Goal: Transaction & Acquisition: Purchase product/service

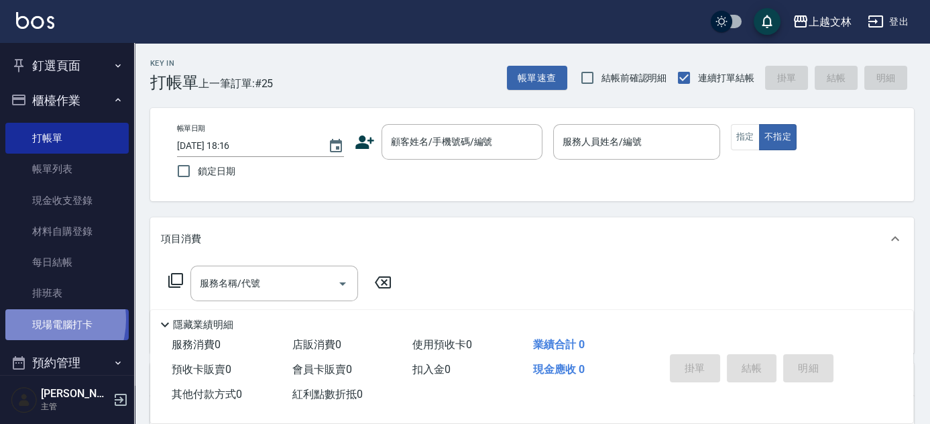
click at [37, 319] on link "現場電腦打卡" at bounding box center [66, 324] width 123 height 31
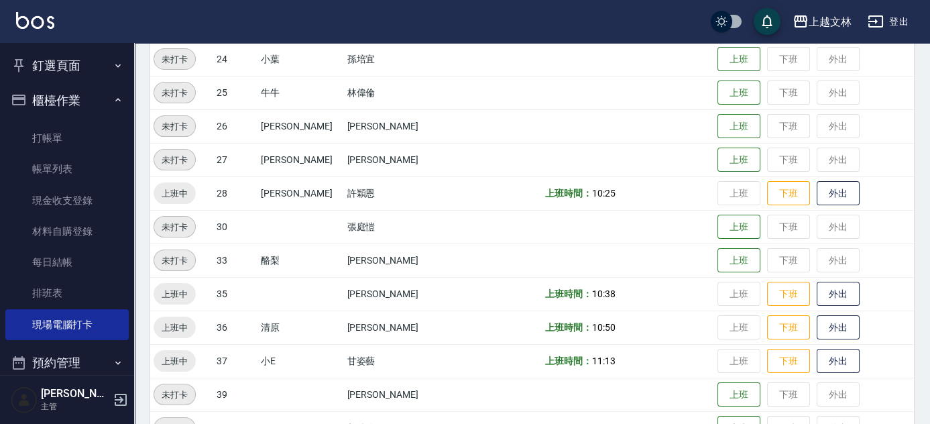
scroll to position [549, 0]
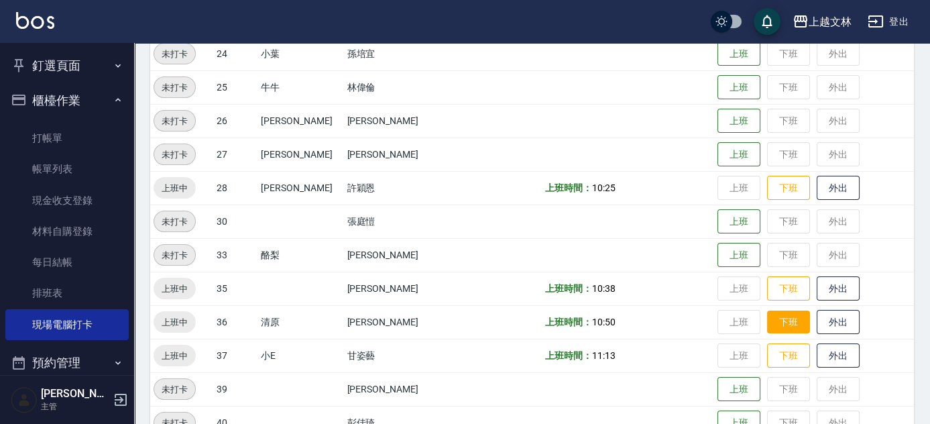
click at [767, 319] on button "下班" at bounding box center [788, 322] width 43 height 23
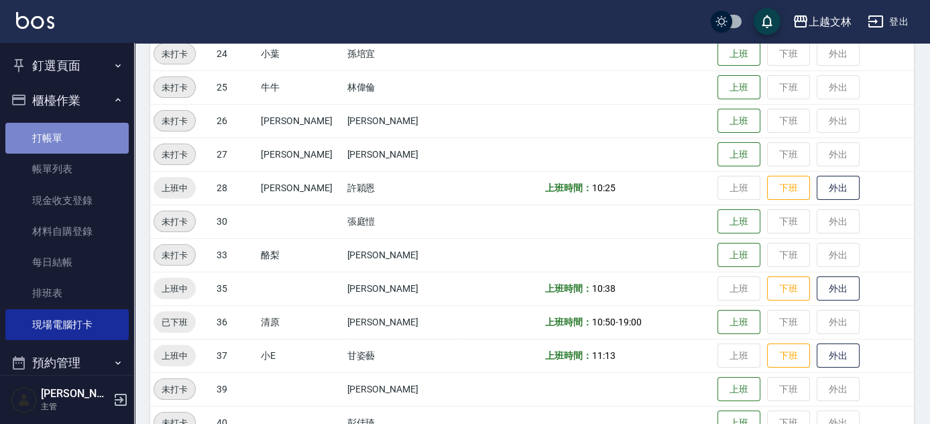
click at [78, 139] on link "打帳單" at bounding box center [66, 138] width 123 height 31
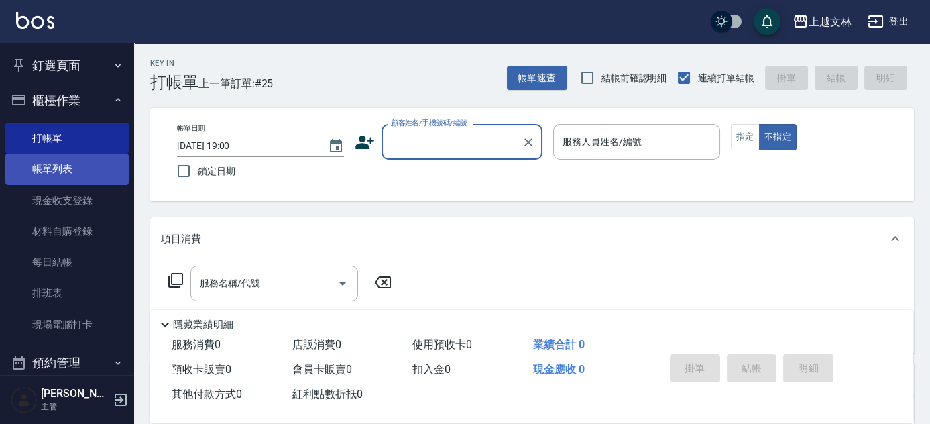
click at [58, 172] on link "帳單列表" at bounding box center [66, 169] width 123 height 31
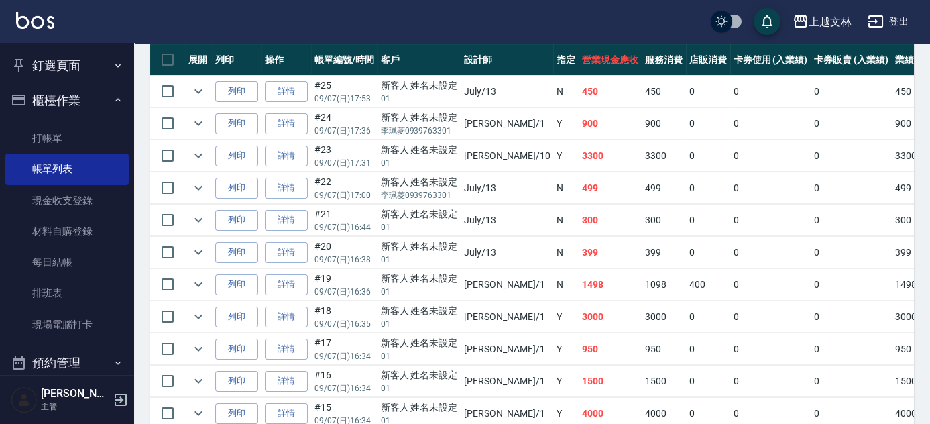
scroll to position [184, 0]
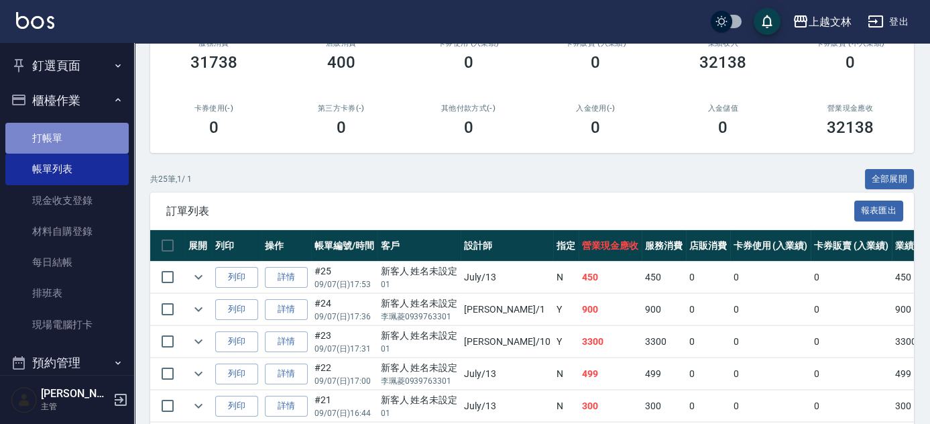
click at [79, 142] on link "打帳單" at bounding box center [66, 138] width 123 height 31
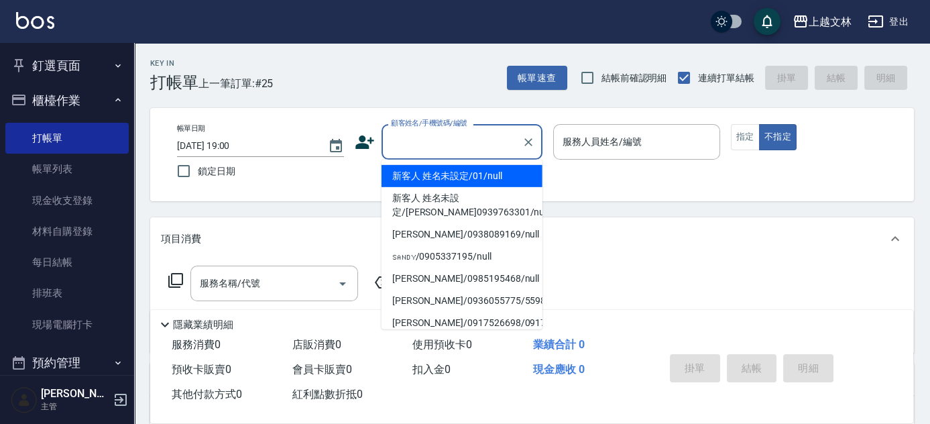
click at [427, 148] on input "顧客姓名/手機號碼/編號" at bounding box center [452, 141] width 129 height 23
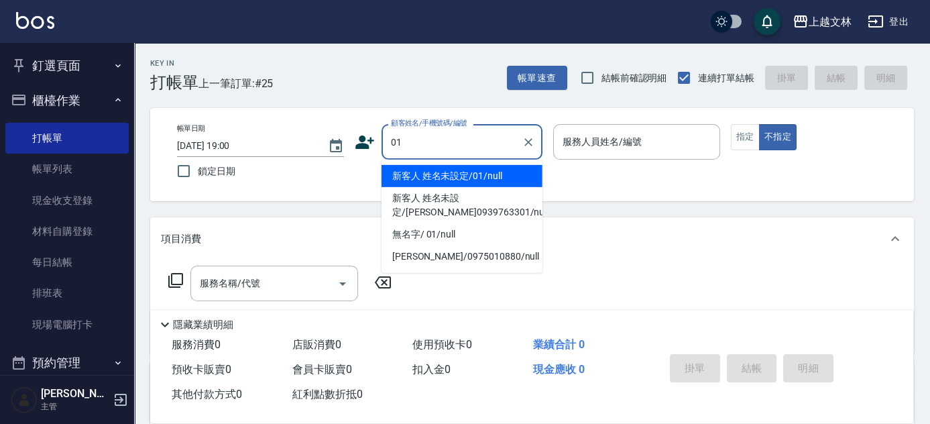
type input "新客人 姓名未設定/01/null"
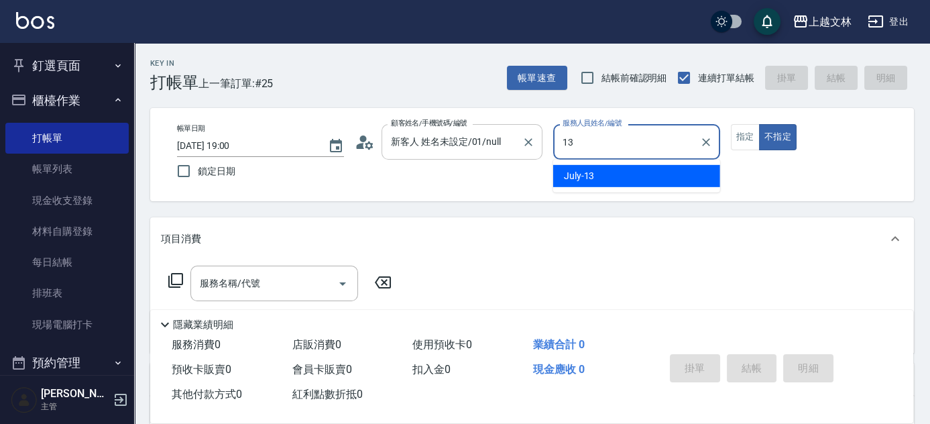
type input "July-13"
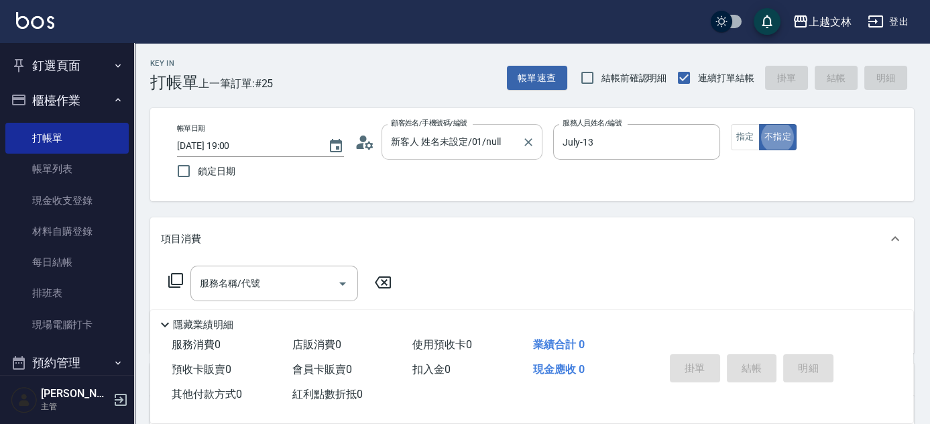
type button "false"
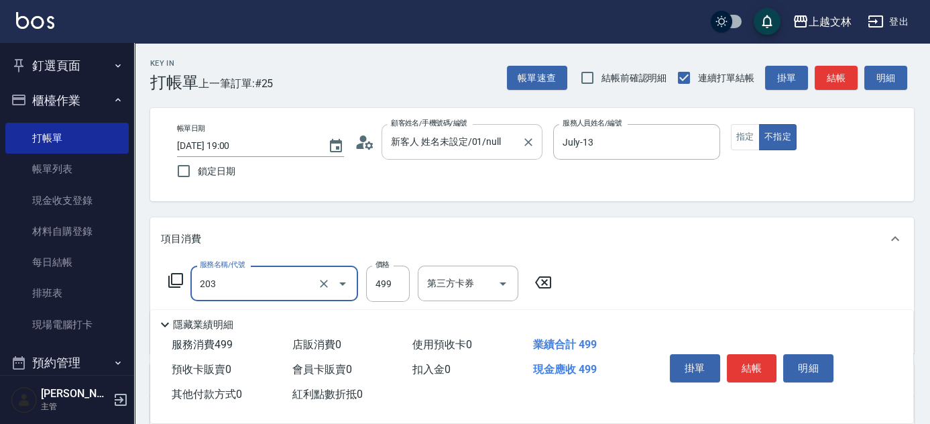
type input "B級洗+剪(203)"
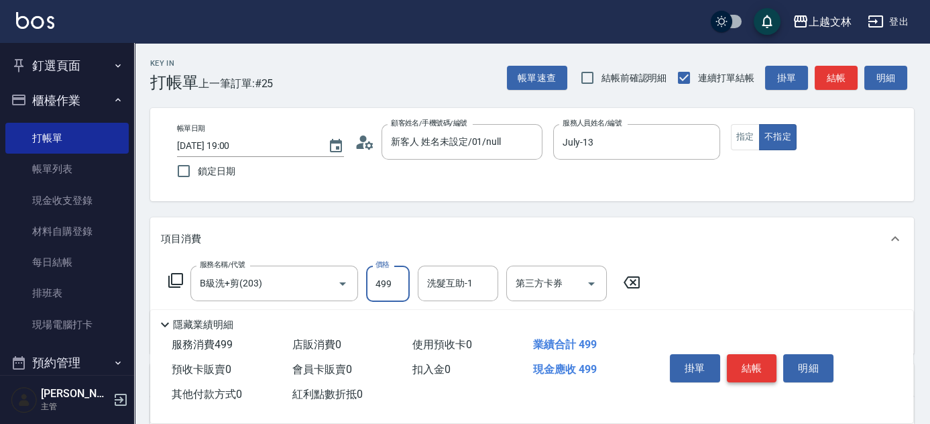
click at [736, 359] on button "結帳" at bounding box center [752, 368] width 50 height 28
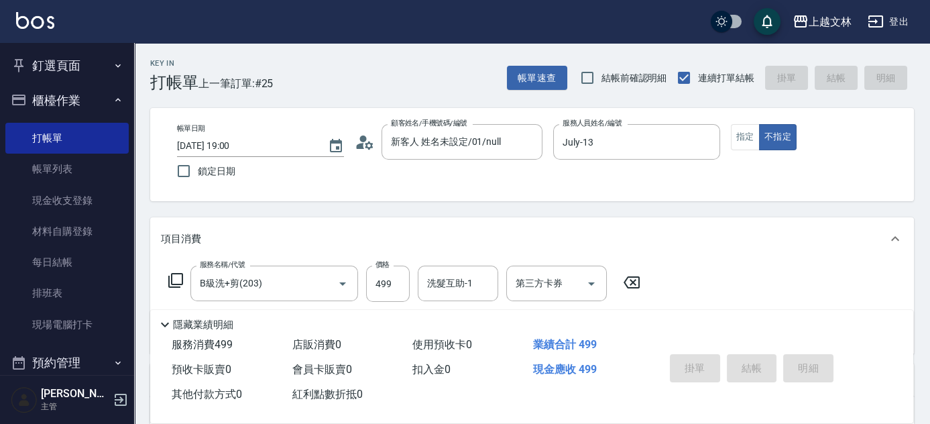
type input "[DATE] 19:01"
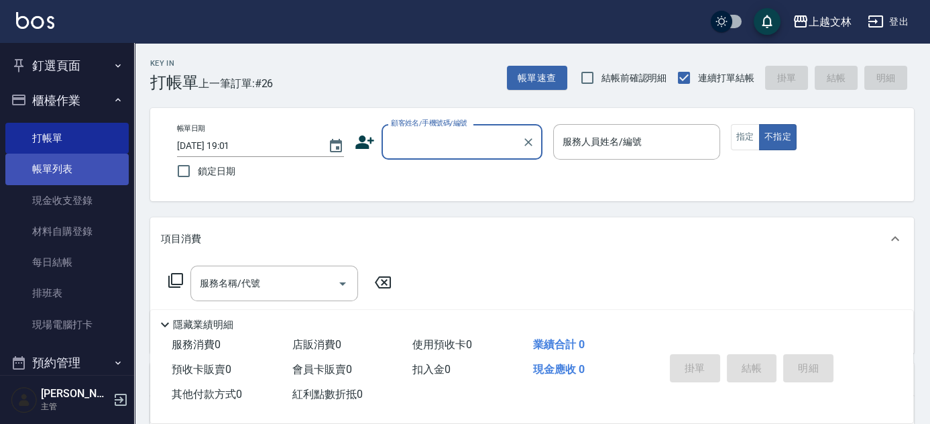
click at [85, 173] on link "帳單列表" at bounding box center [66, 169] width 123 height 31
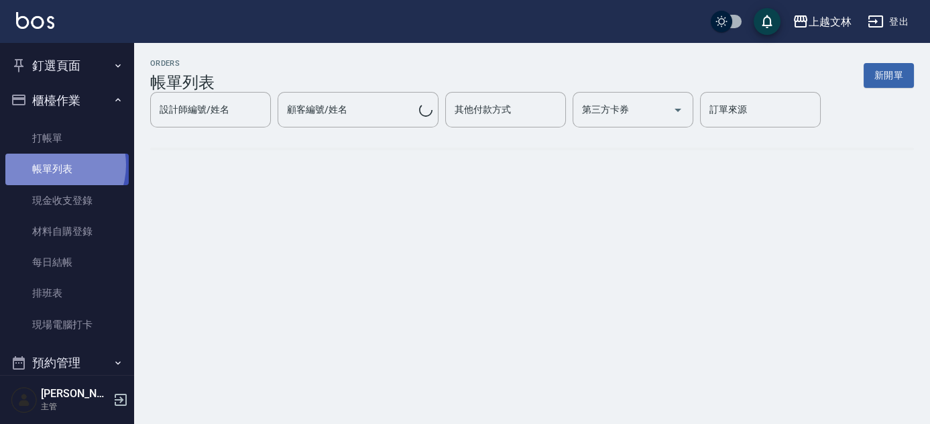
click at [48, 165] on link "帳單列表" at bounding box center [66, 169] width 123 height 31
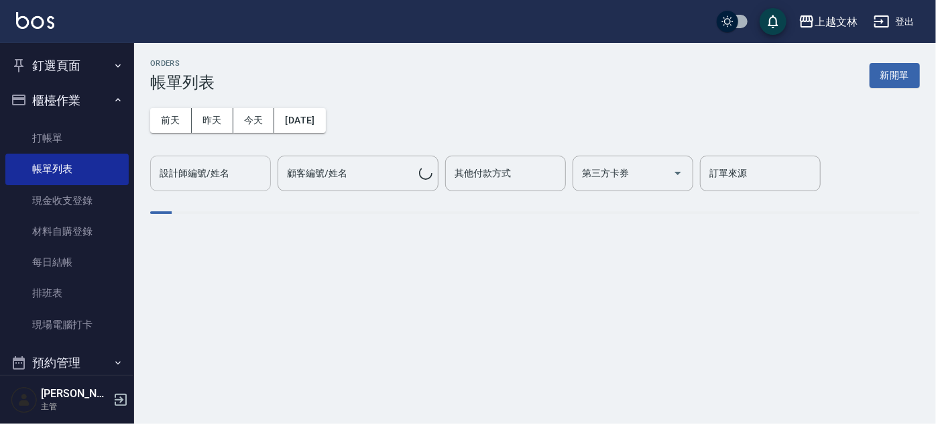
click at [207, 176] on div "設計師編號/姓名 設計師編號/姓名" at bounding box center [210, 174] width 121 height 36
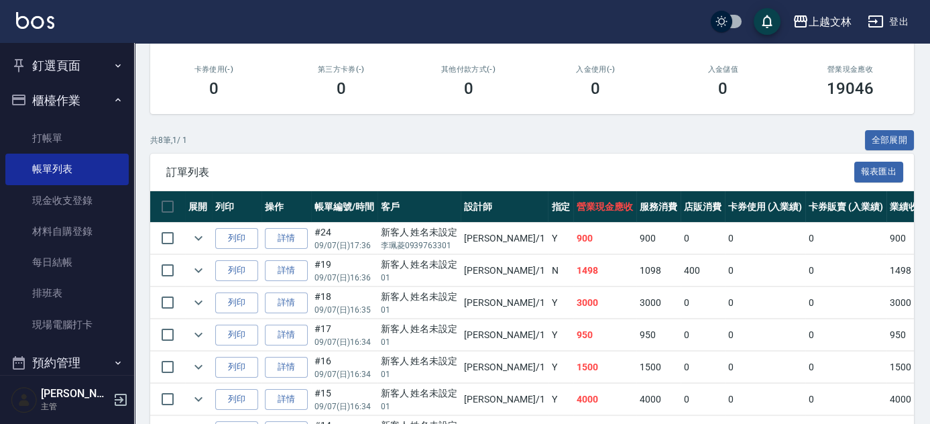
scroll to position [304, 0]
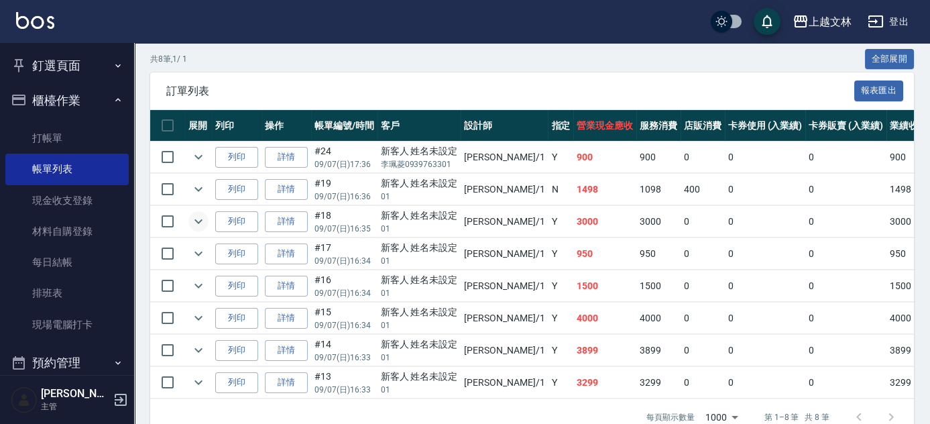
type input "[PERSON_NAME]-1"
click at [195, 221] on icon "expand row" at bounding box center [198, 221] width 16 height 16
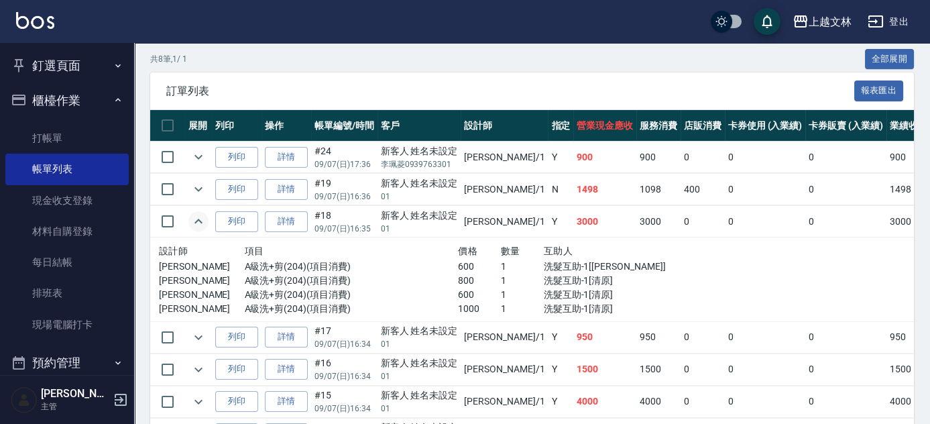
click at [195, 221] on icon "expand row" at bounding box center [198, 221] width 8 height 5
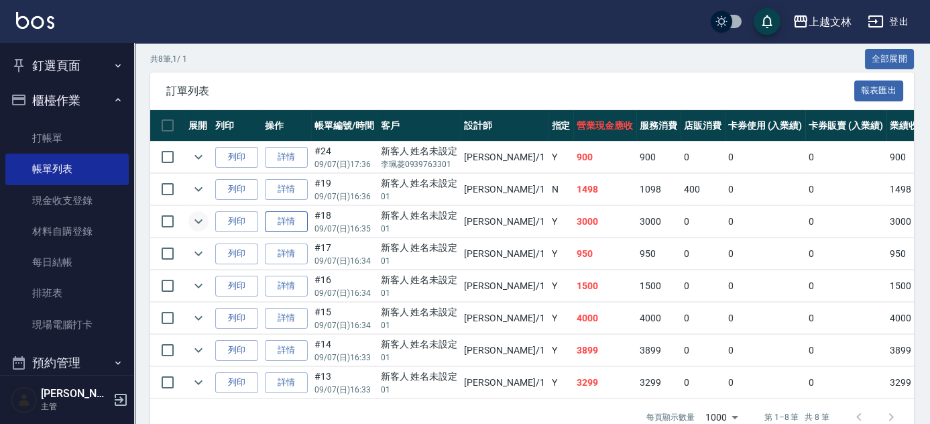
click at [300, 225] on link "詳情" at bounding box center [286, 221] width 43 height 21
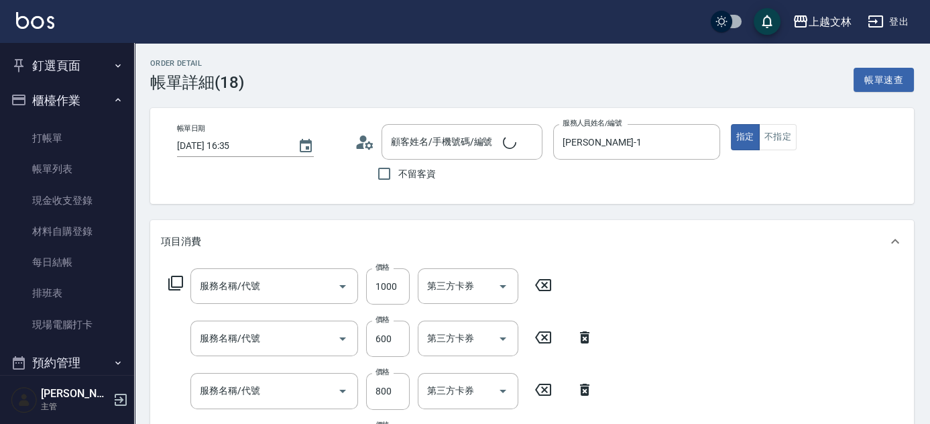
type input "[DATE] 16:35"
type input "[PERSON_NAME]-1"
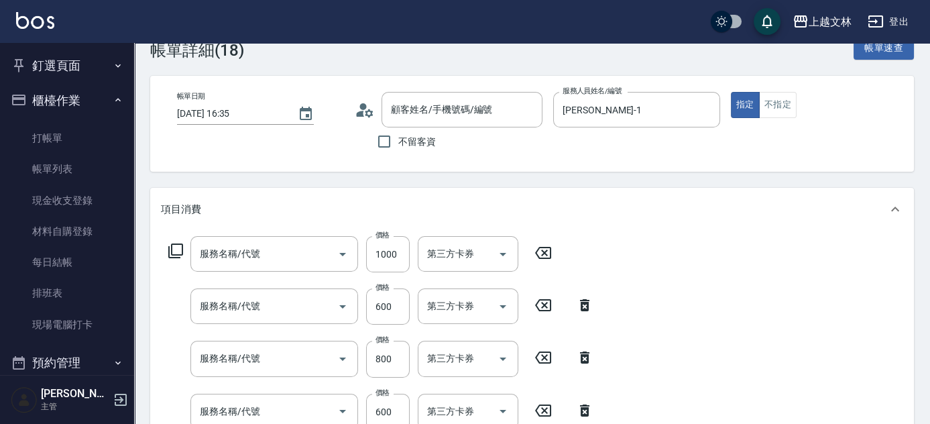
type input "新客人 姓名未設定/01/null"
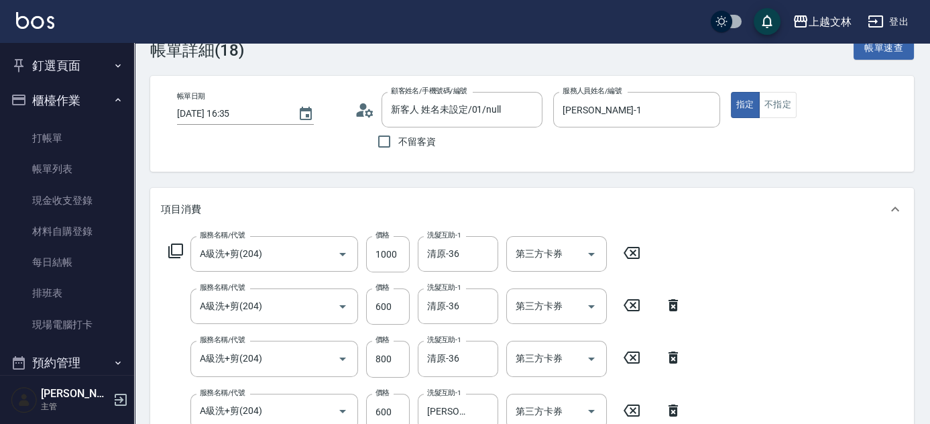
type input "A級洗+剪(204)"
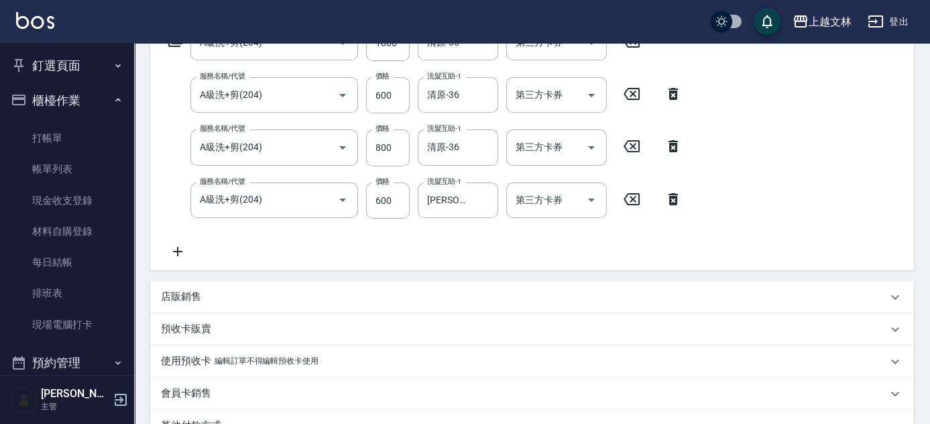
click at [178, 254] on icon at bounding box center [178, 251] width 34 height 16
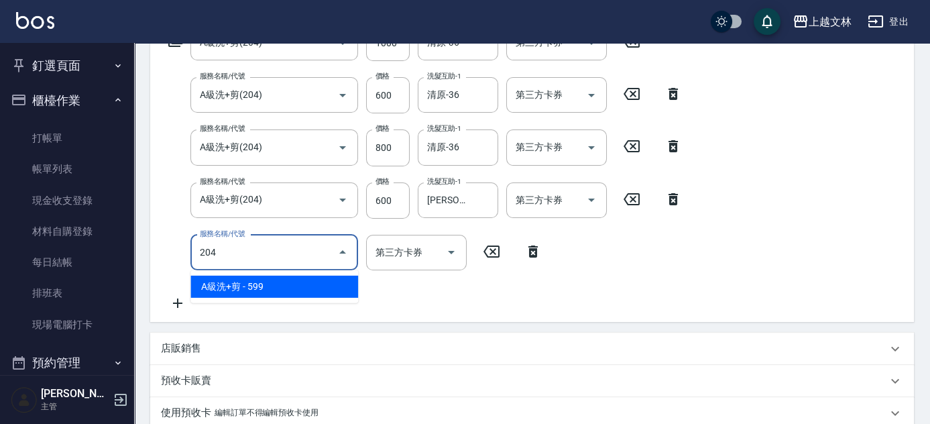
type input "A級洗+剪(204)"
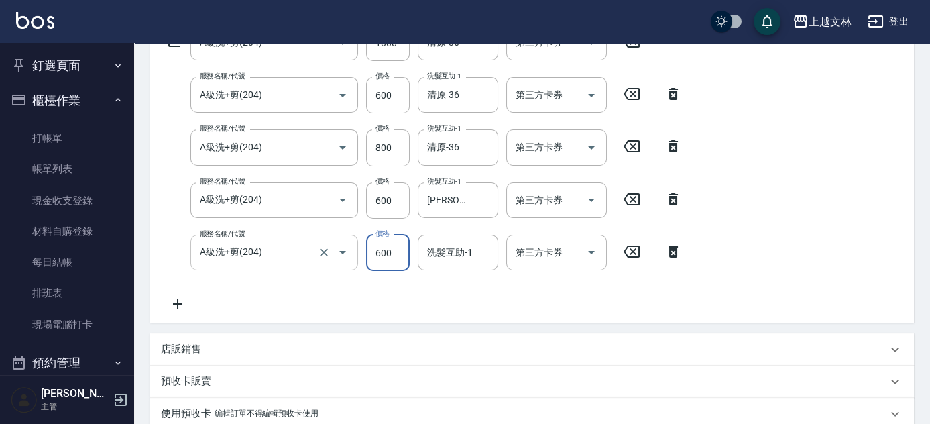
type input "600"
click at [326, 254] on icon "Clear" at bounding box center [324, 252] width 8 height 8
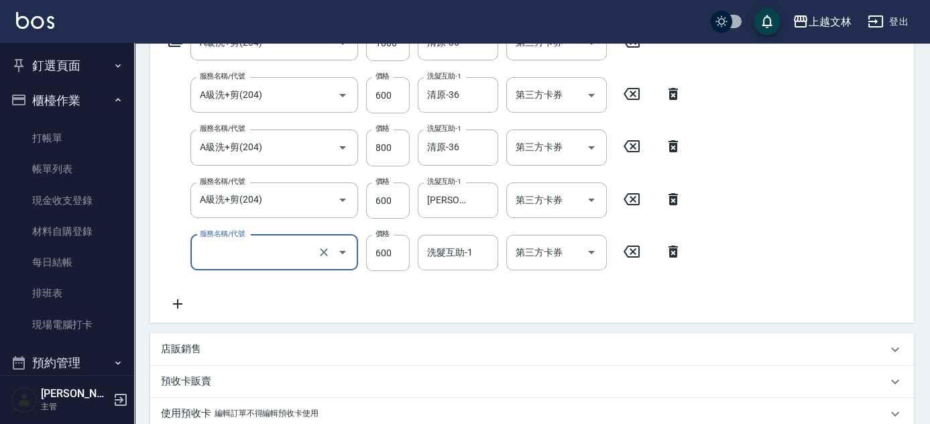
click at [287, 259] on input "服務名稱/代號" at bounding box center [255, 252] width 118 height 23
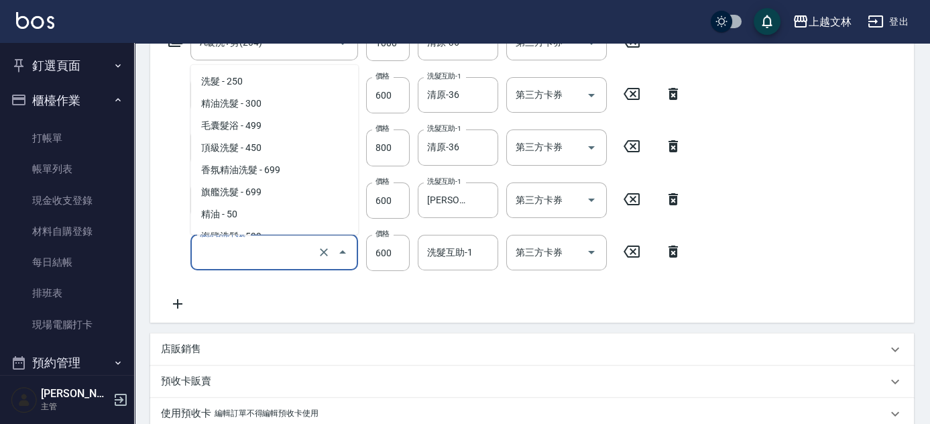
scroll to position [270, 0]
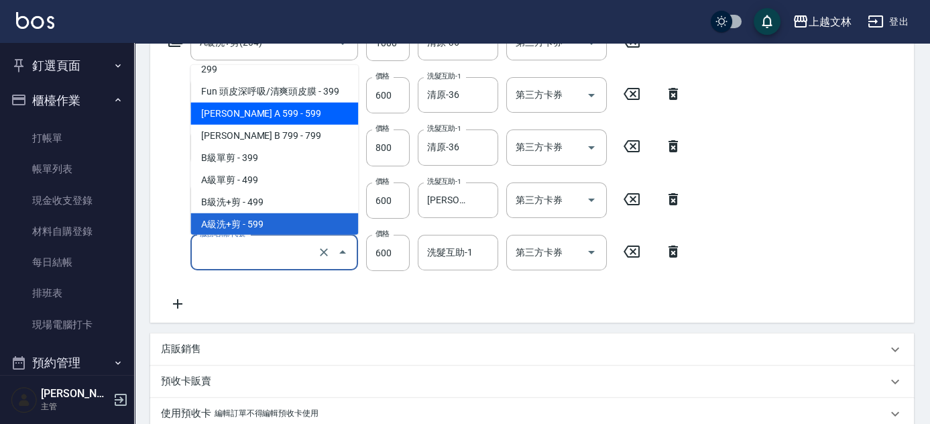
click at [311, 119] on span "[PERSON_NAME] A 599 - 599" at bounding box center [274, 114] width 168 height 22
type input "[PERSON_NAME] A 599(118)"
type input "599"
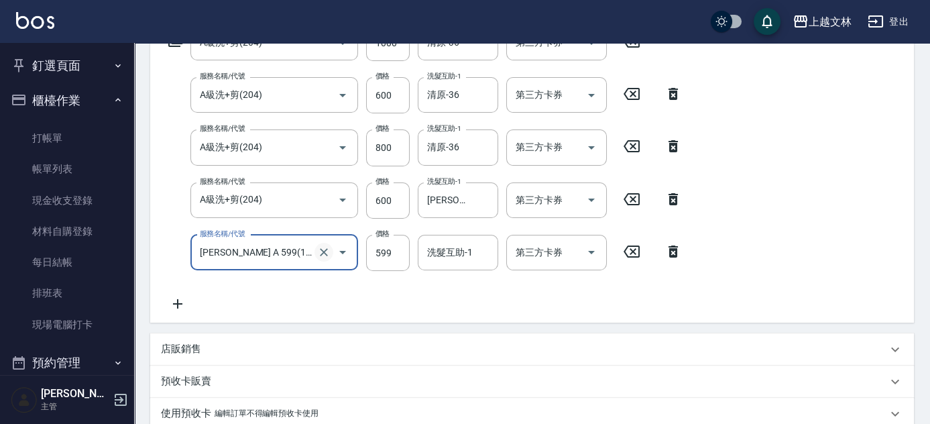
click at [321, 249] on icon "Clear" at bounding box center [324, 252] width 8 height 8
click at [290, 246] on input "服務名稱/代號" at bounding box center [255, 252] width 118 height 23
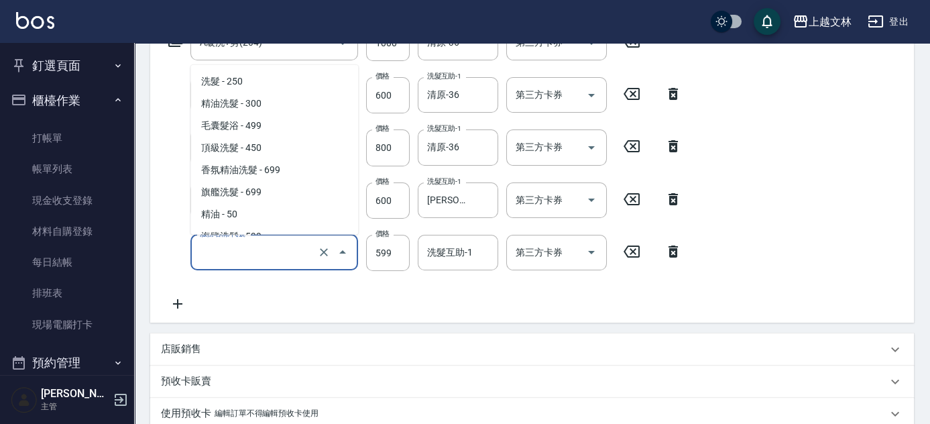
scroll to position [159, 0]
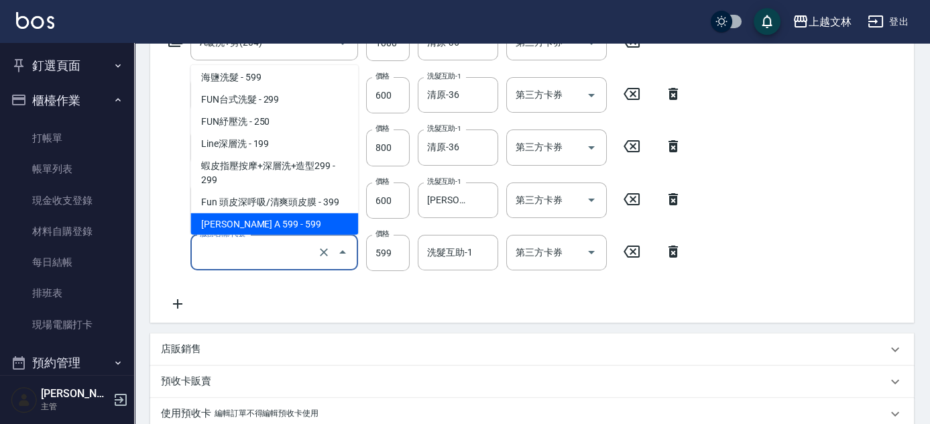
type input "A"
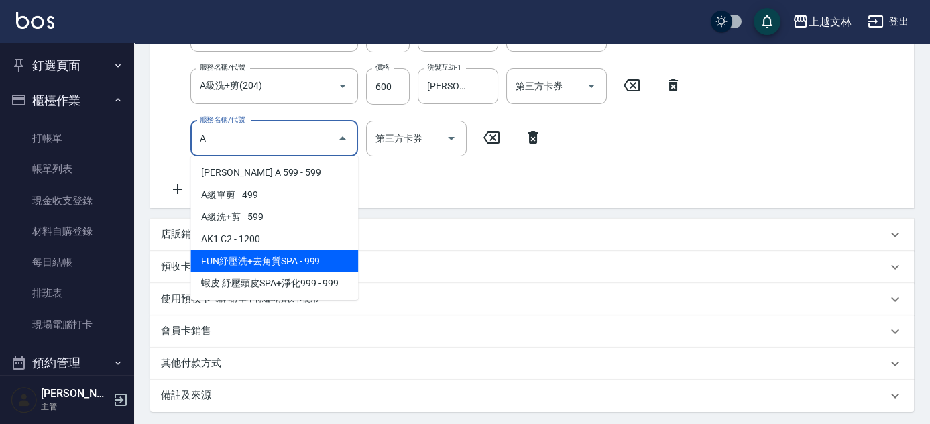
scroll to position [243, 0]
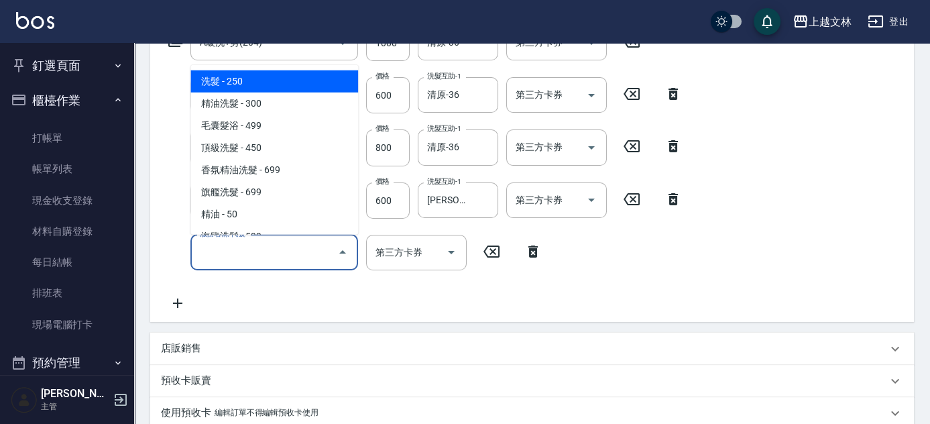
type input "B"
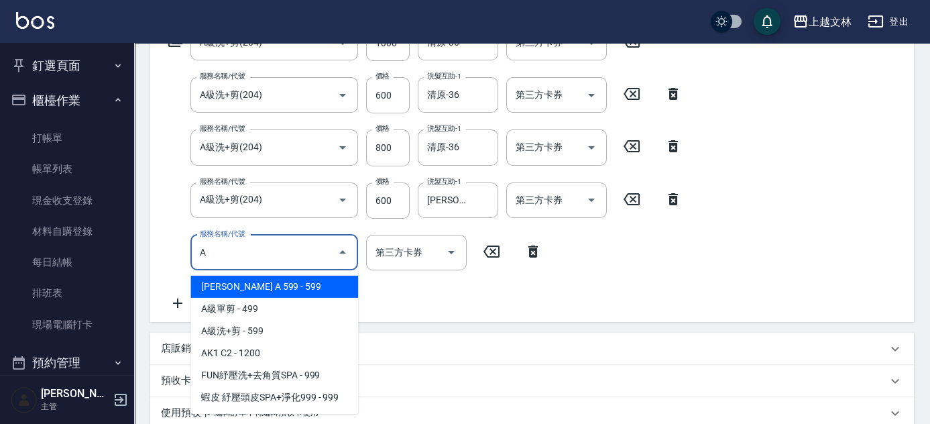
click at [241, 286] on span "[PERSON_NAME] A 599 - 599" at bounding box center [274, 287] width 168 height 22
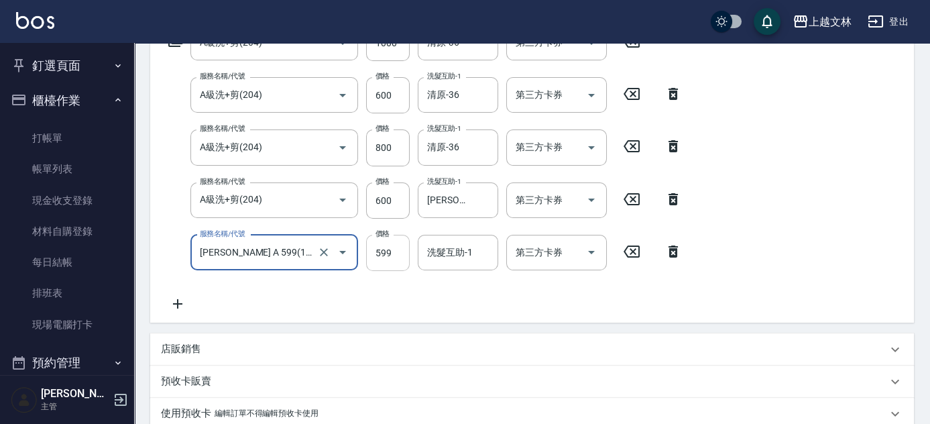
type input "[PERSON_NAME] A 599(118)"
click at [402, 249] on input "599" at bounding box center [388, 253] width 44 height 36
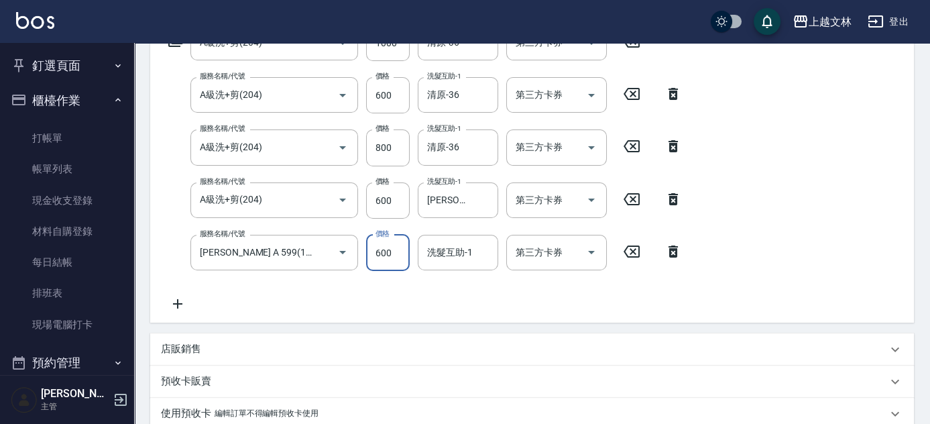
type input "600"
click at [182, 302] on icon at bounding box center [178, 304] width 34 height 16
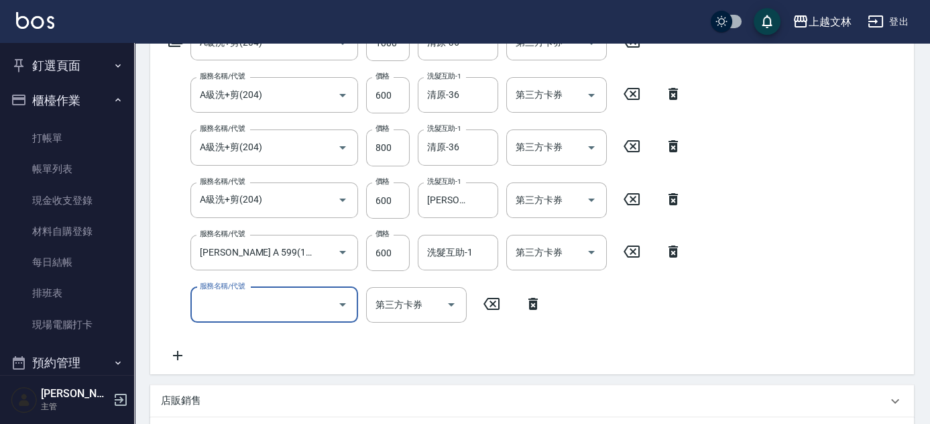
click at [241, 297] on input "服務名稱/代號" at bounding box center [263, 304] width 135 height 23
type input "精油洗髮(102)"
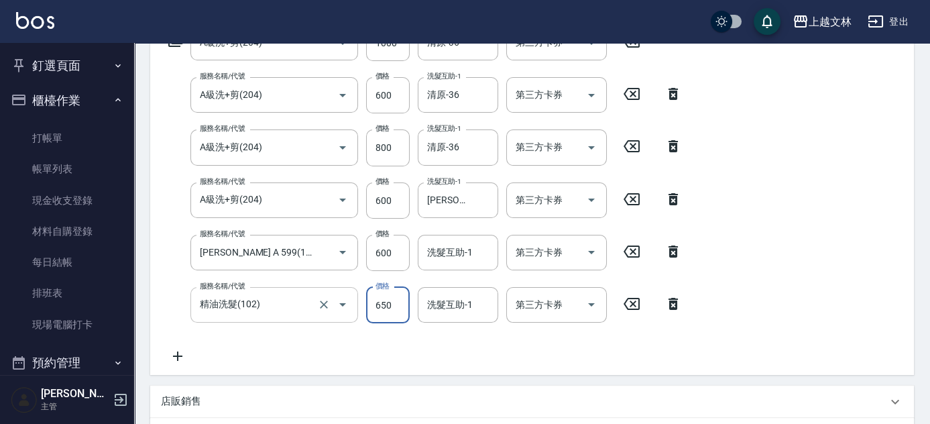
type input "650"
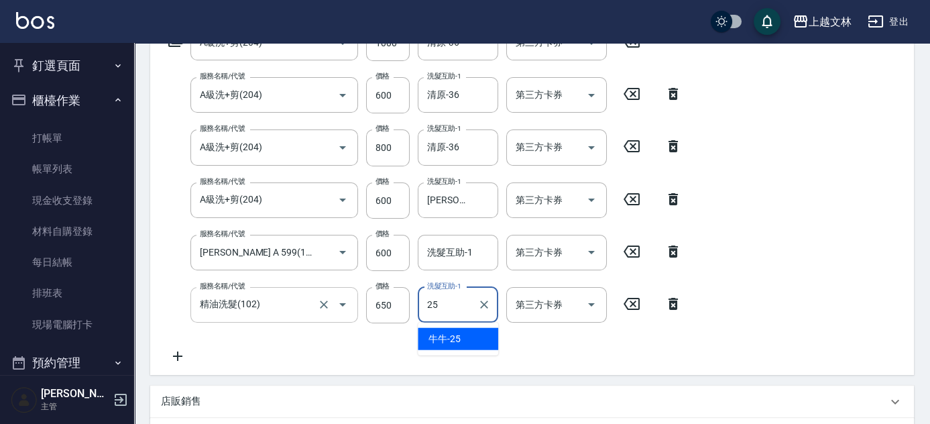
type input "牛牛-25"
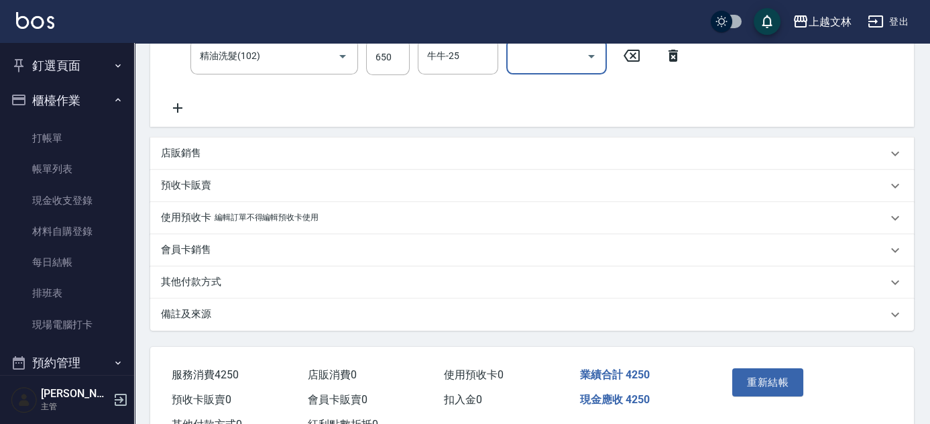
scroll to position [542, 0]
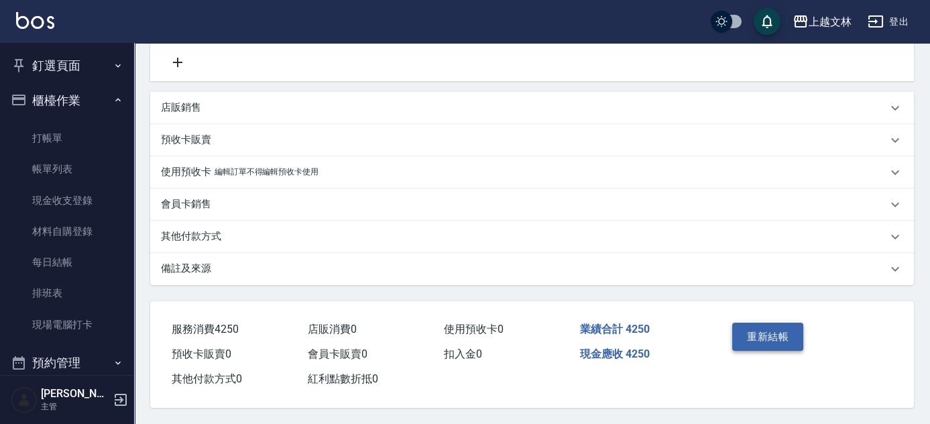
click at [775, 335] on button "重新結帳" at bounding box center [767, 337] width 71 height 28
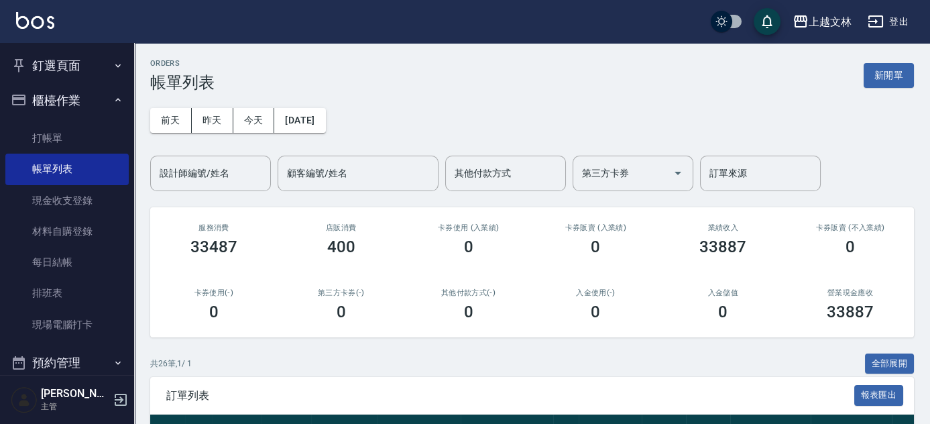
click at [227, 172] on div "設計師編號/姓名 設計師編號/姓名" at bounding box center [210, 174] width 121 height 36
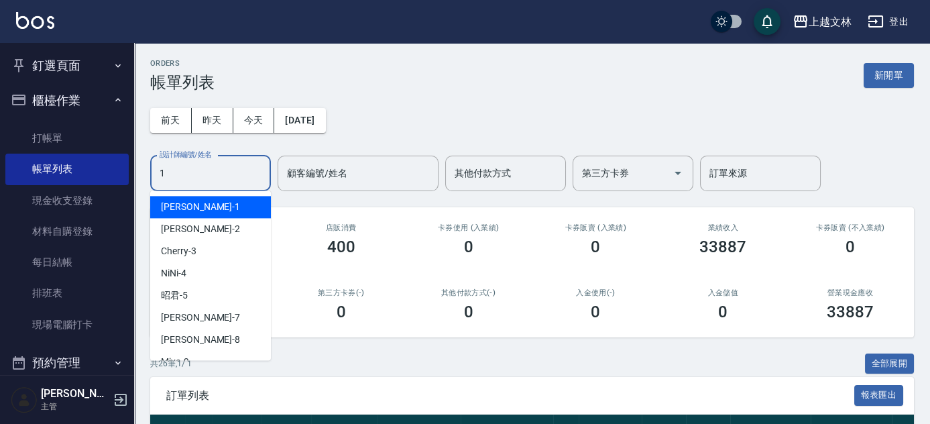
type input "[PERSON_NAME]-1"
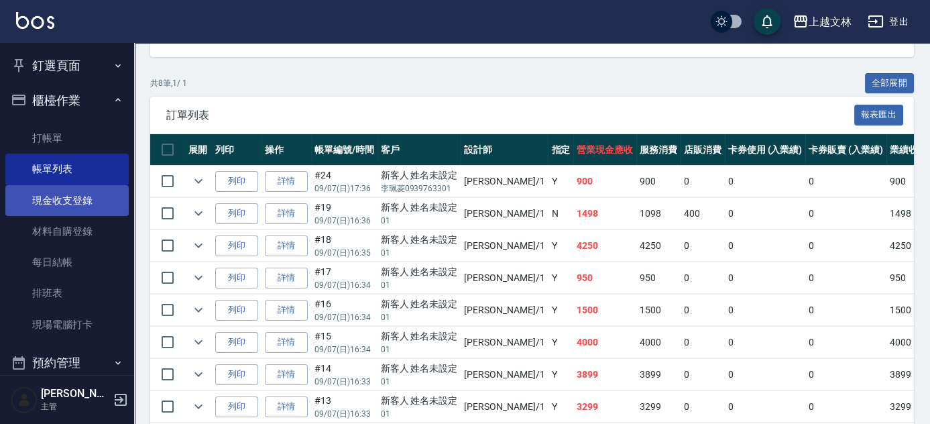
scroll to position [243, 0]
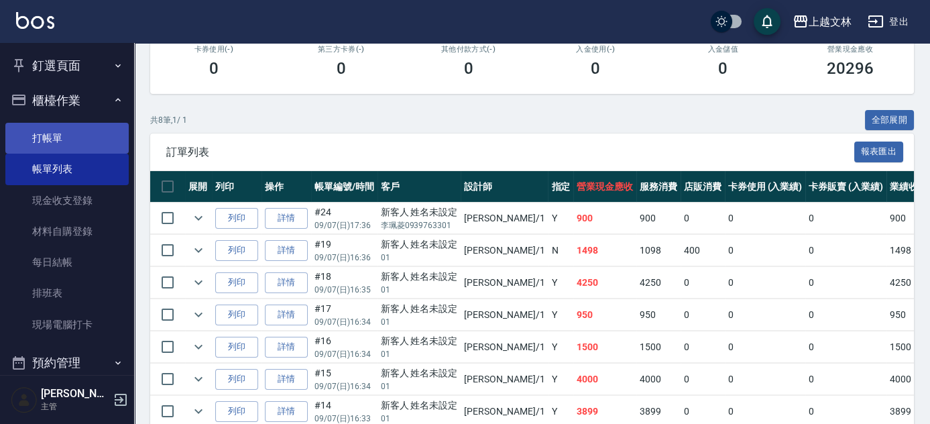
click at [102, 150] on link "打帳單" at bounding box center [66, 138] width 123 height 31
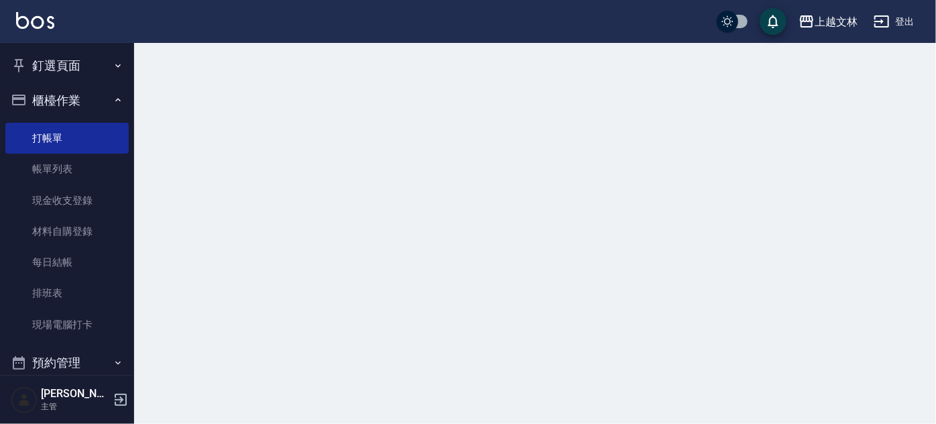
click at [64, 107] on button "櫃檯作業" at bounding box center [66, 100] width 123 height 35
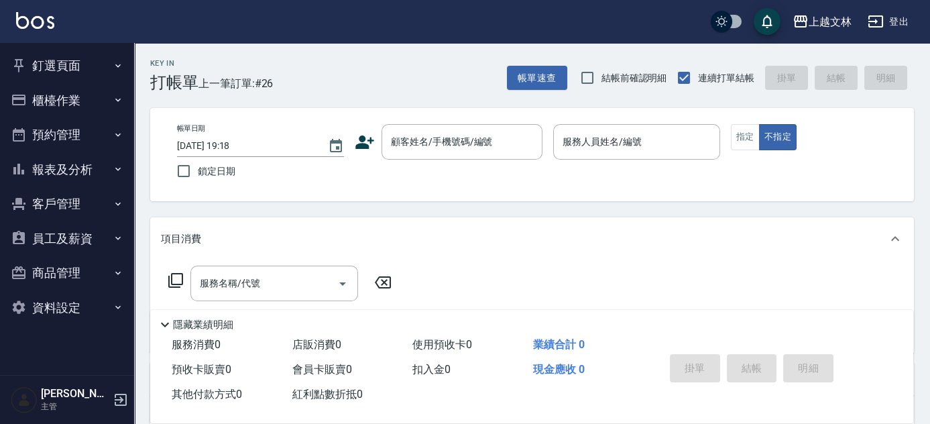
click at [99, 168] on button "報表及分析" at bounding box center [66, 169] width 123 height 35
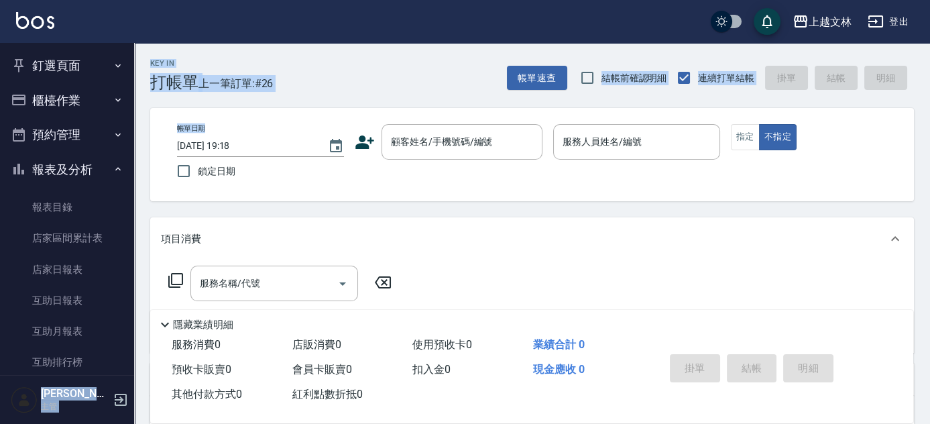
drag, startPoint x: 135, startPoint y: 131, endPoint x: 113, endPoint y: 156, distance: 32.8
click at [122, 172] on div "上越文[PERSON_NAME]出 釘選頁面 店家日報表 設計師排行榜 每日結帳 櫃檯作業 打帳單 帳單列表 現金收支登錄 材料自購登錄 每日結帳 排班表 現…" at bounding box center [465, 326] width 930 height 652
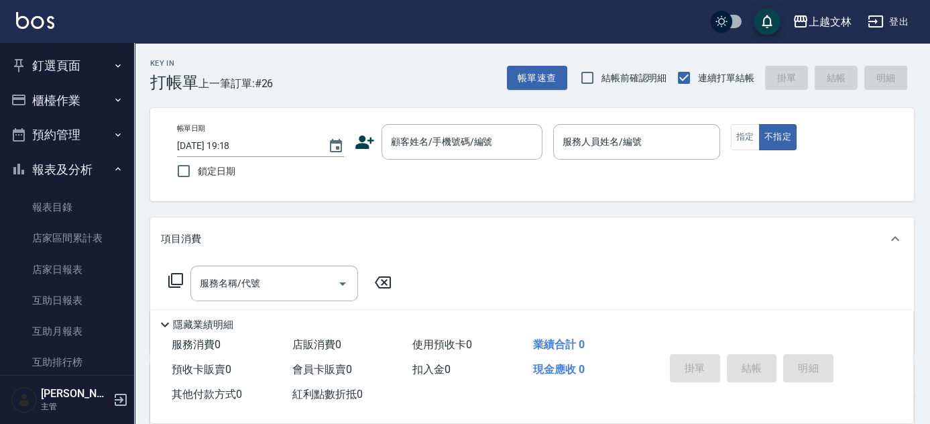
click at [228, 124] on div "帳單日期 [DATE] 19:18" at bounding box center [260, 140] width 167 height 33
drag, startPoint x: 100, startPoint y: 145, endPoint x: 99, endPoint y: 178, distance: 33.5
click at [99, 178] on nav "釘選頁面 店家日報表 設計師排行榜 每日結帳 櫃檯作業 打帳單 帳單列表 現金收支登錄 材料自購登錄 每日結帳 排班表 現場電腦打卡 預約管理 預約管理 單日…" at bounding box center [67, 209] width 134 height 332
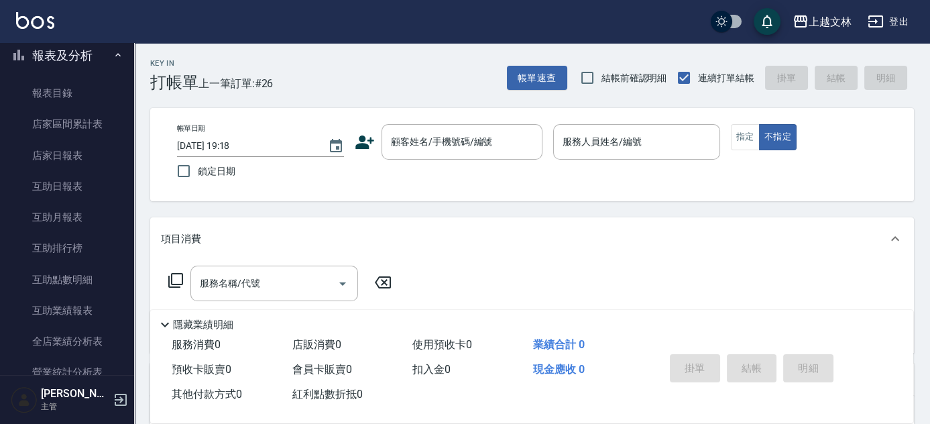
scroll to position [243, 0]
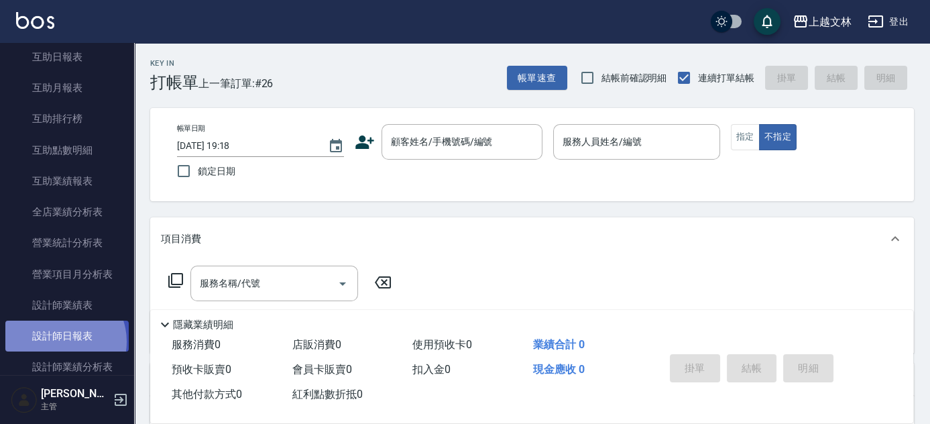
click at [59, 341] on link "設計師日報表" at bounding box center [66, 336] width 123 height 31
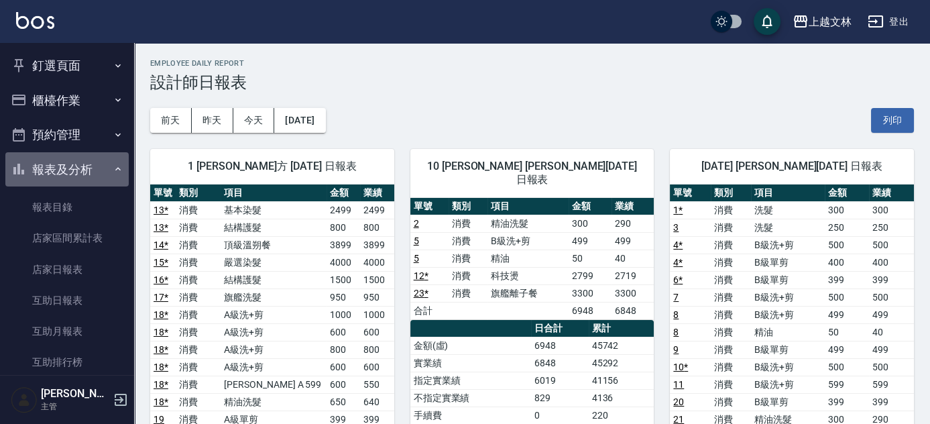
click at [74, 161] on button "報表及分析" at bounding box center [66, 169] width 123 height 35
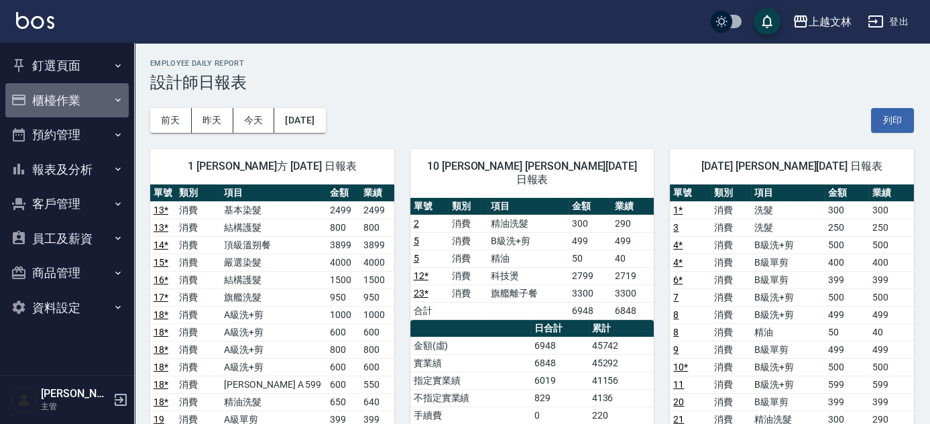
click at [64, 95] on button "櫃檯作業" at bounding box center [66, 100] width 123 height 35
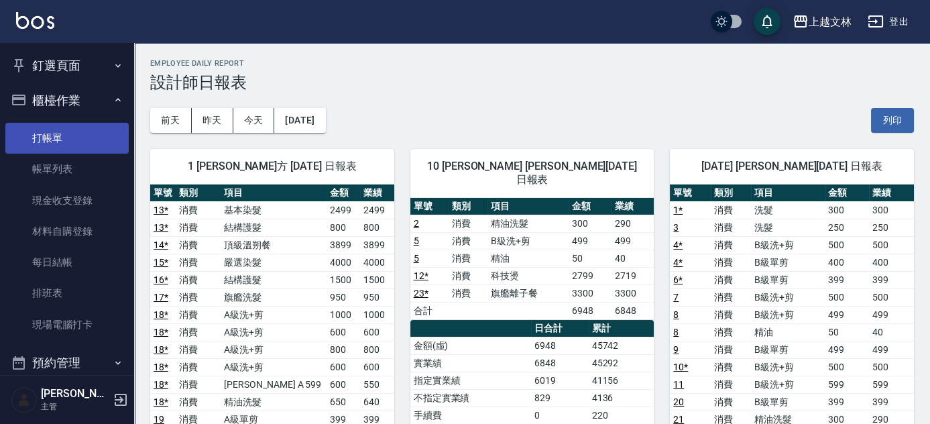
click at [54, 127] on link "打帳單" at bounding box center [66, 138] width 123 height 31
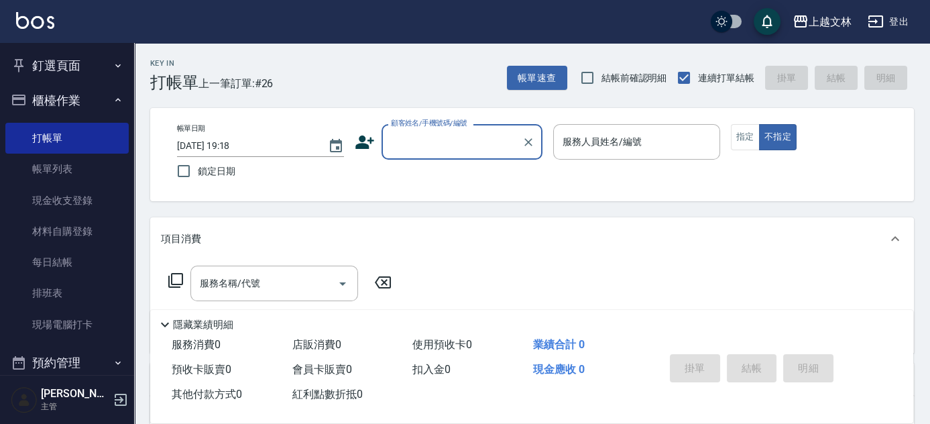
click at [82, 103] on button "櫃檯作業" at bounding box center [66, 100] width 123 height 35
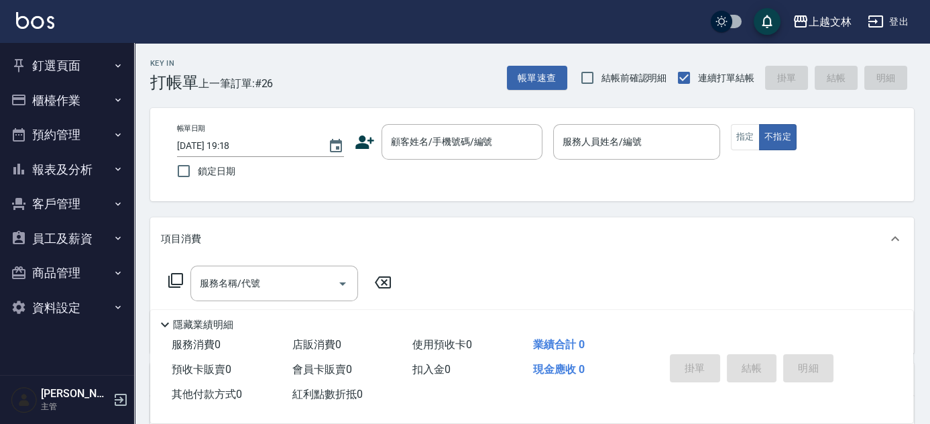
click at [105, 162] on button "報表及分析" at bounding box center [66, 169] width 123 height 35
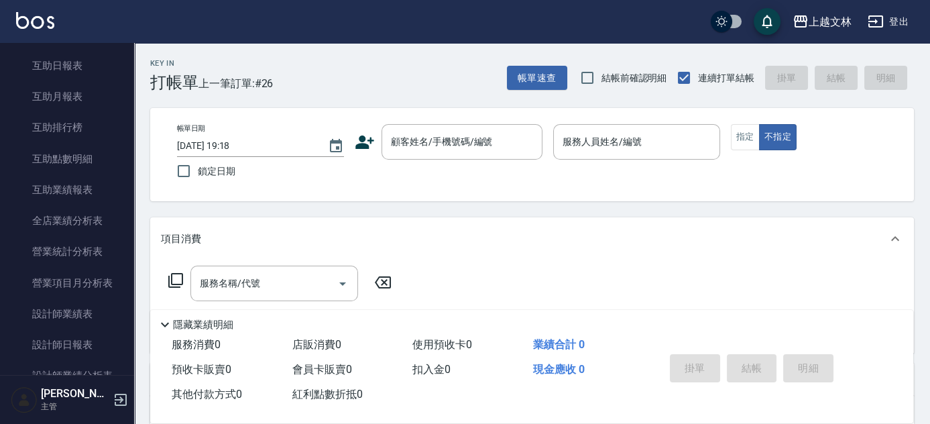
scroll to position [245, 0]
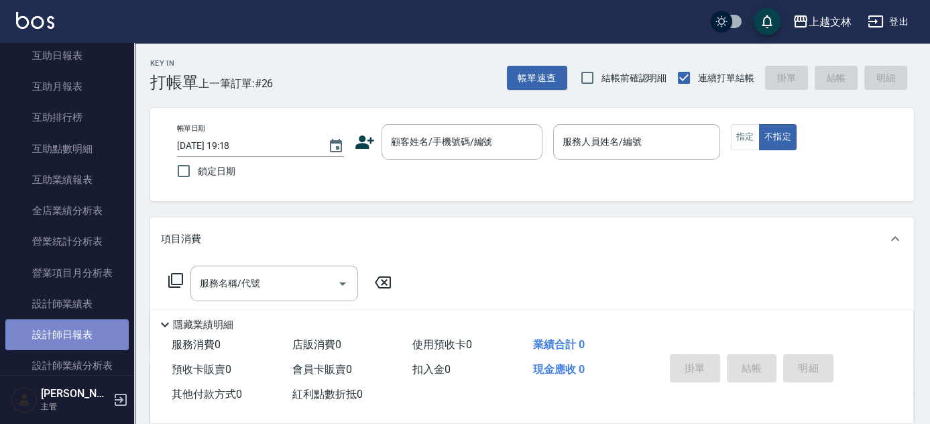
click at [76, 339] on link "設計師日報表" at bounding box center [66, 334] width 123 height 31
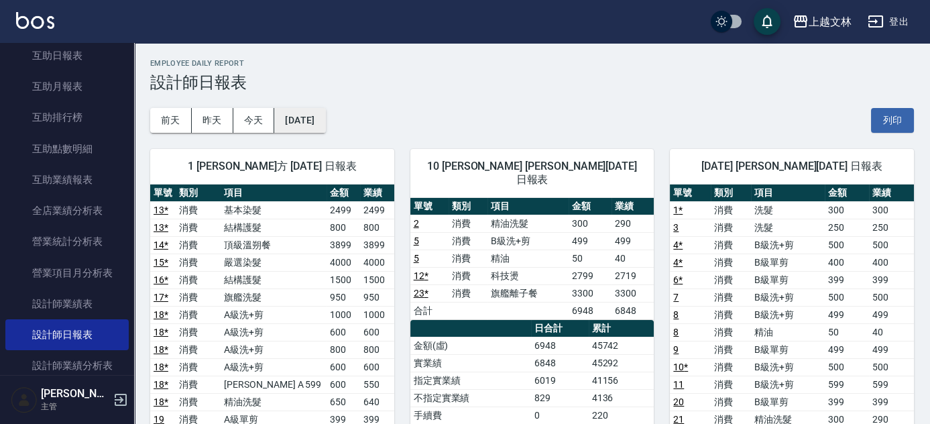
click at [325, 118] on button "[DATE]" at bounding box center [299, 120] width 51 height 25
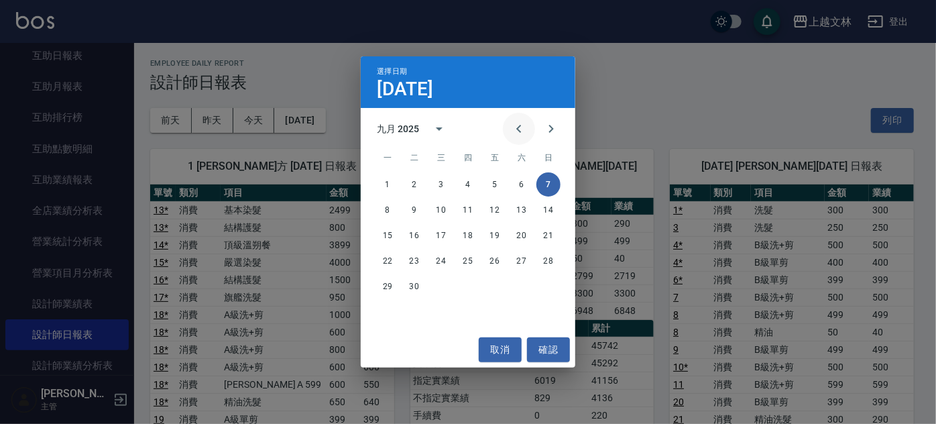
click at [516, 127] on icon "Previous month" at bounding box center [519, 129] width 16 height 16
click at [473, 211] on button "7" at bounding box center [468, 210] width 24 height 24
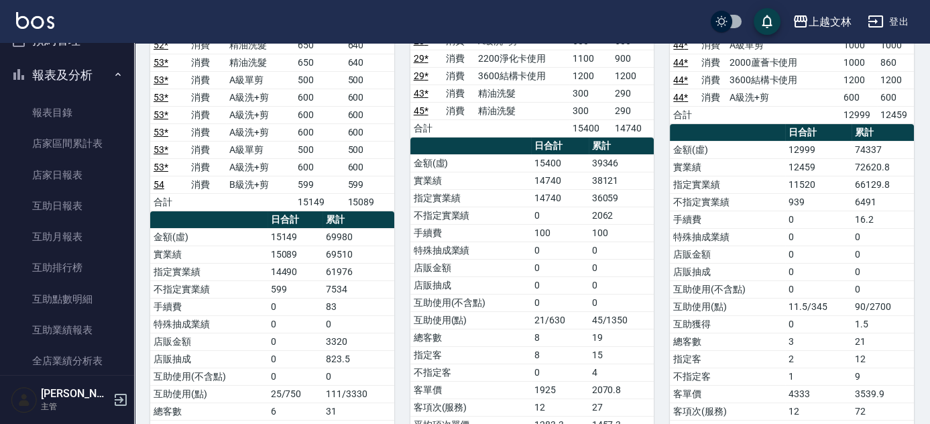
scroll to position [1, 0]
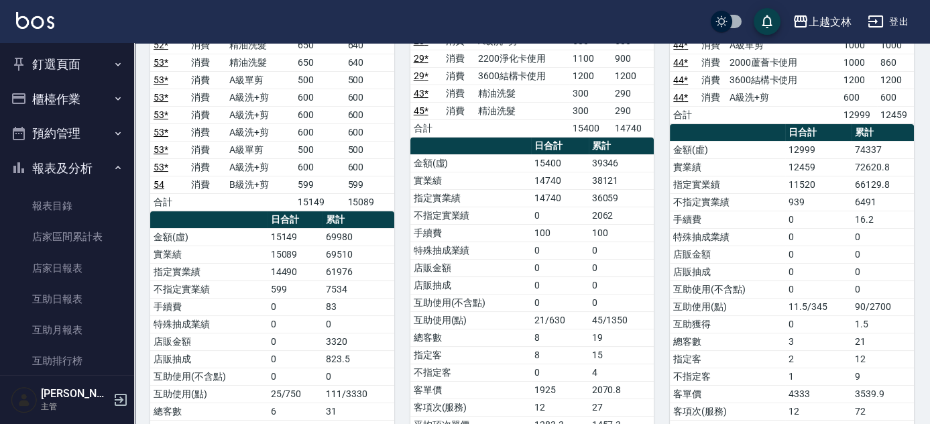
click at [78, 172] on button "報表及分析" at bounding box center [66, 168] width 123 height 35
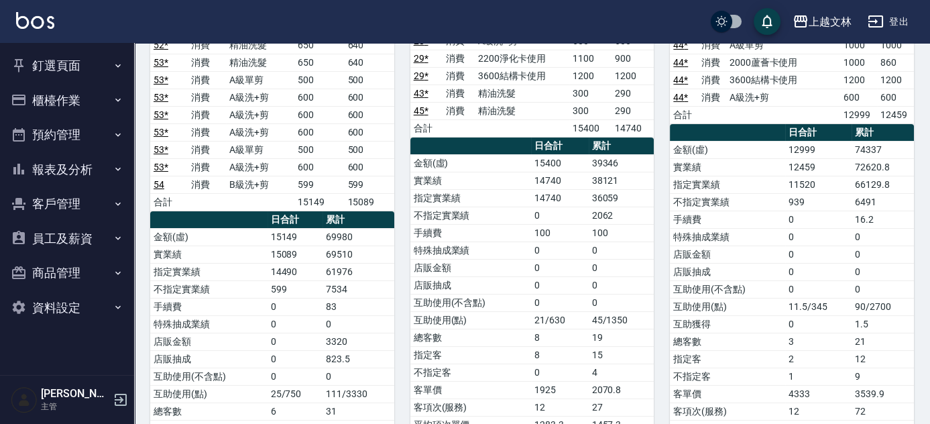
scroll to position [0, 0]
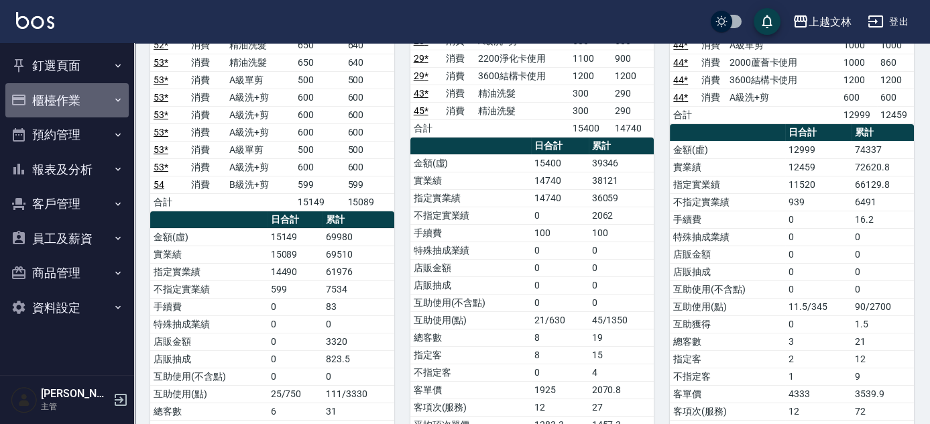
click at [58, 96] on button "櫃檯作業" at bounding box center [66, 100] width 123 height 35
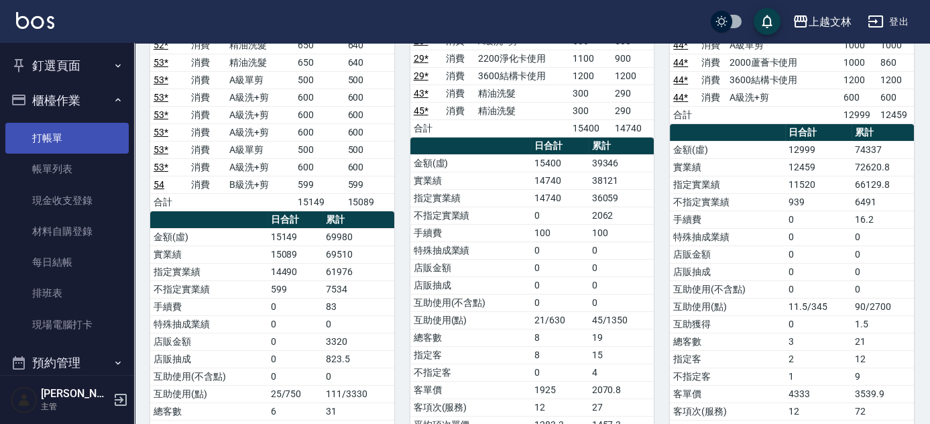
click at [71, 144] on link "打帳單" at bounding box center [66, 138] width 123 height 31
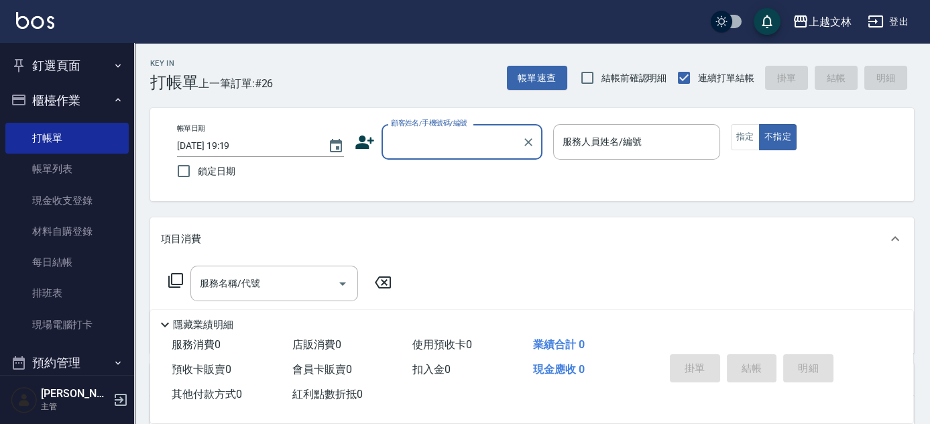
click at [400, 140] on input "顧客姓名/手機號碼/編號" at bounding box center [452, 141] width 129 height 23
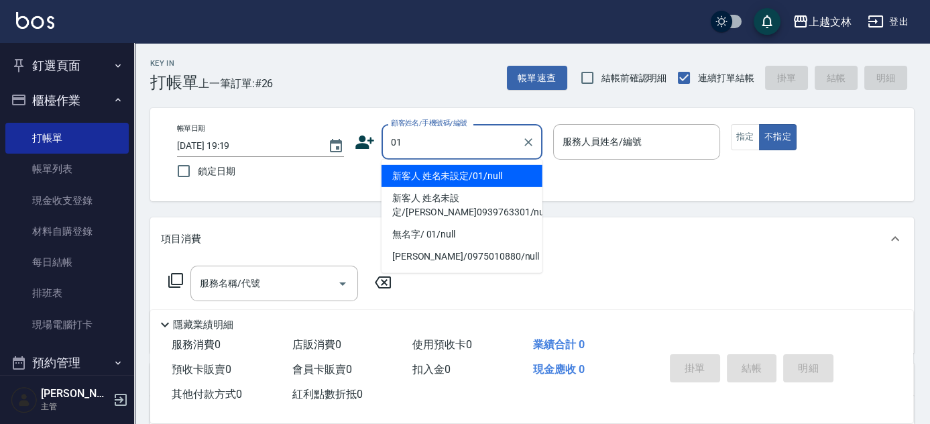
type input "新客人 姓名未設定/01/null"
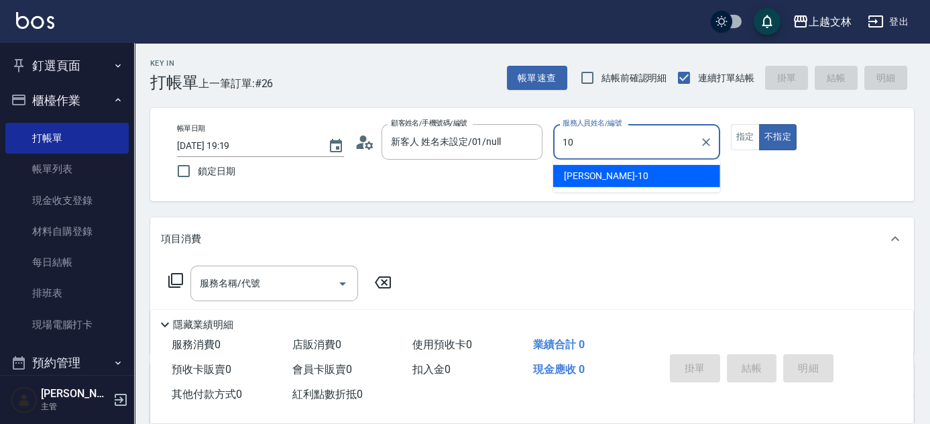
type input "[PERSON_NAME]-10"
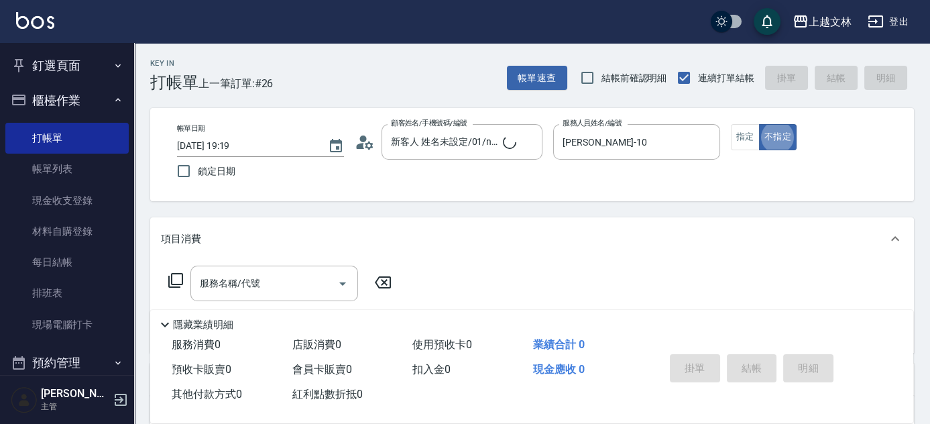
type button "false"
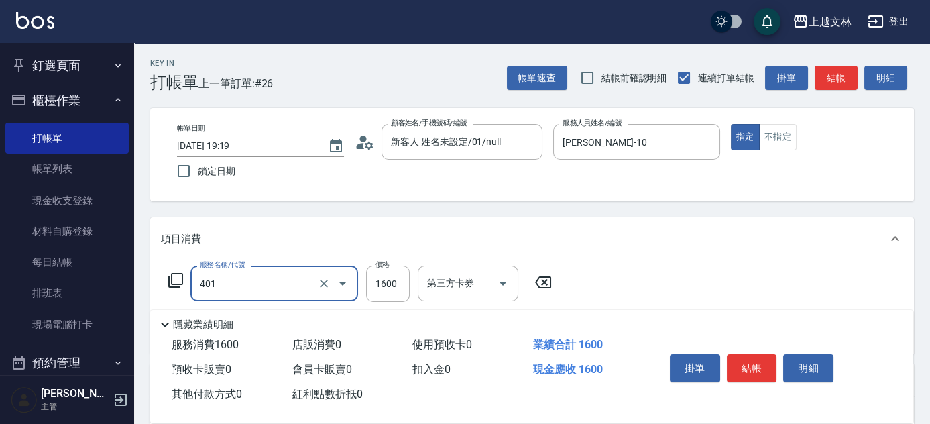
type input "基本染髮(401)"
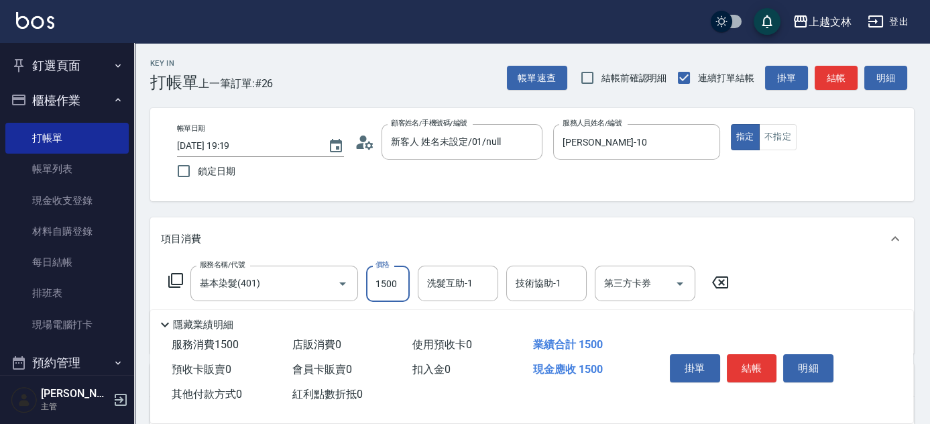
type input "1500"
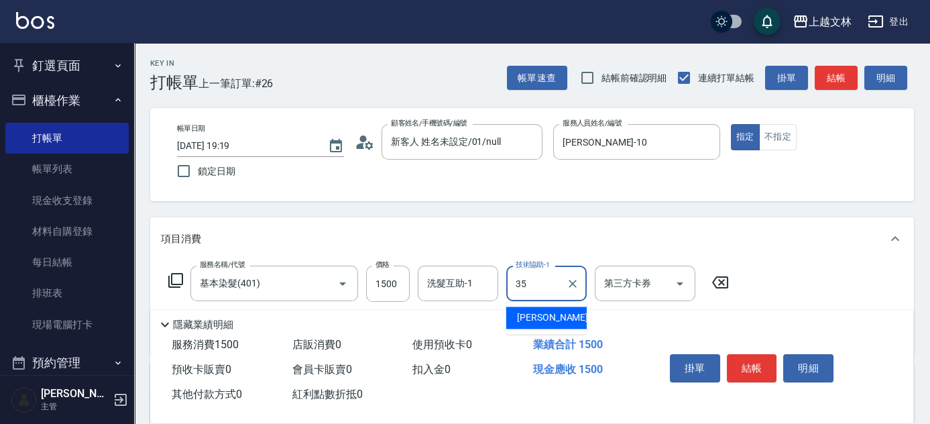
type input "[PERSON_NAME]-35"
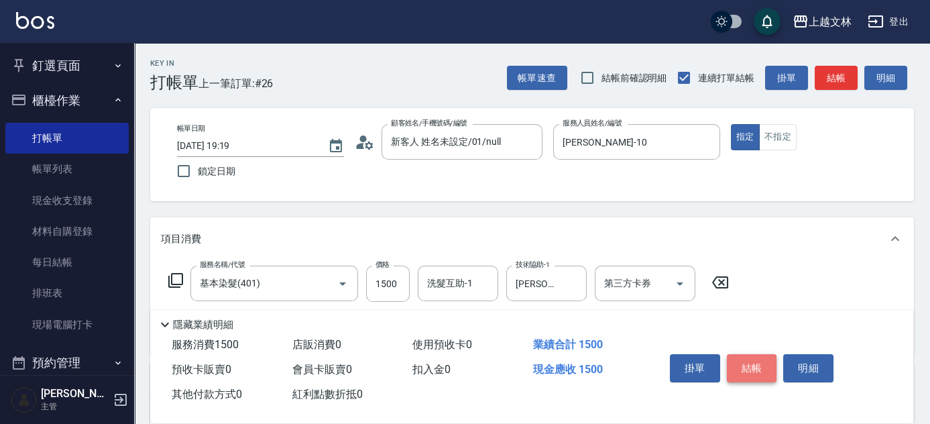
click at [745, 370] on button "結帳" at bounding box center [752, 368] width 50 height 28
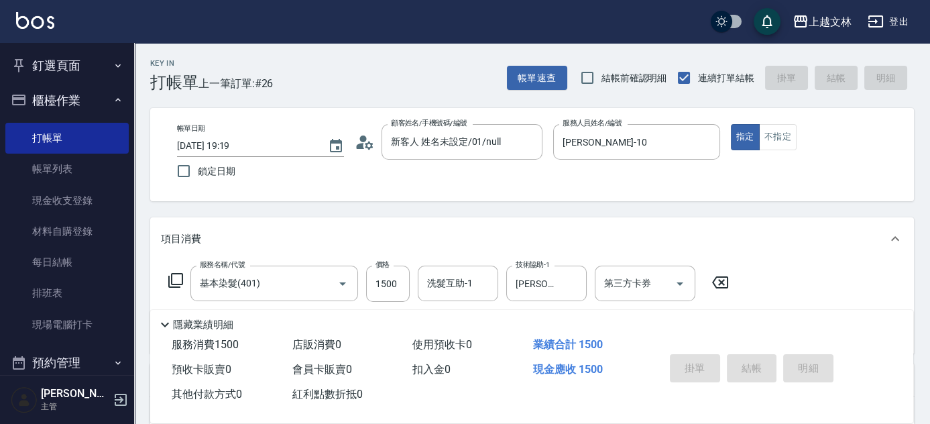
type input "[DATE] 19:26"
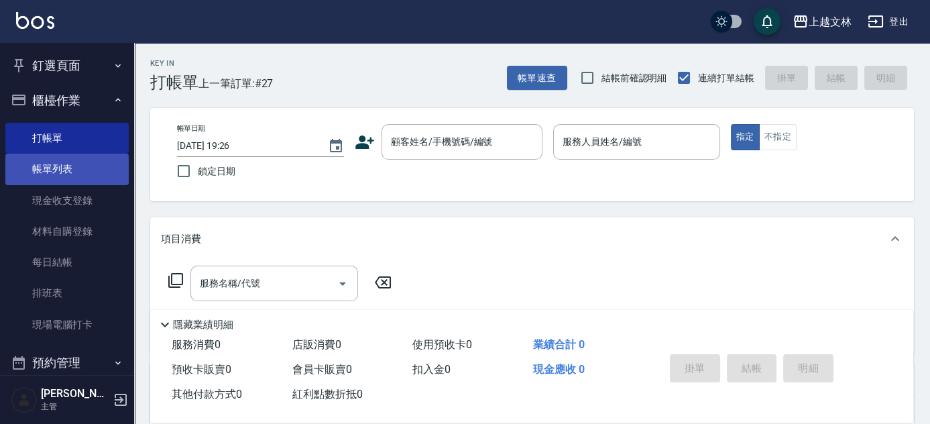
click at [84, 158] on link "帳單列表" at bounding box center [66, 169] width 123 height 31
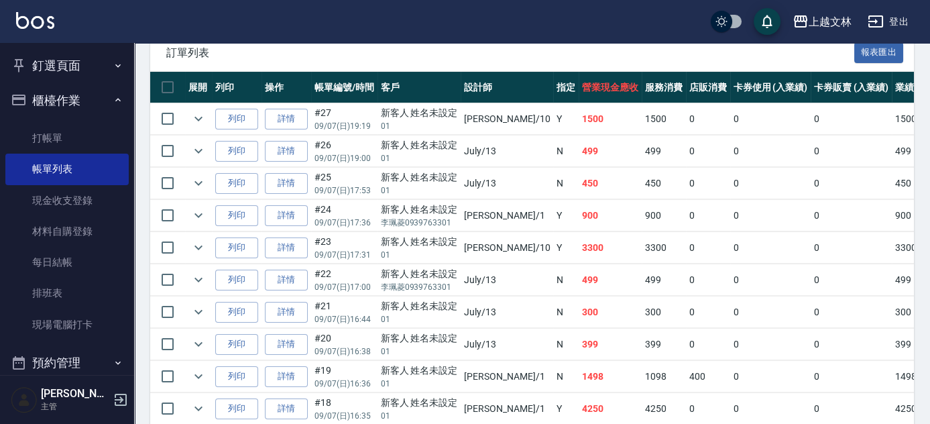
scroll to position [354, 0]
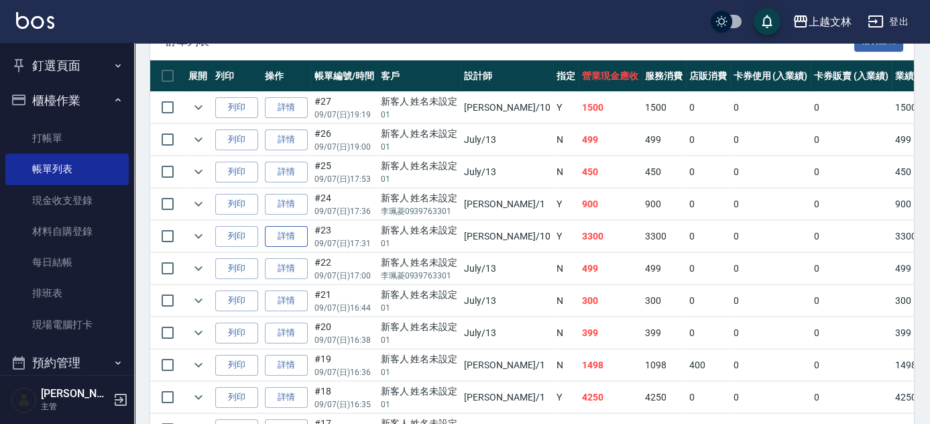
click at [295, 233] on link "詳情" at bounding box center [286, 236] width 43 height 21
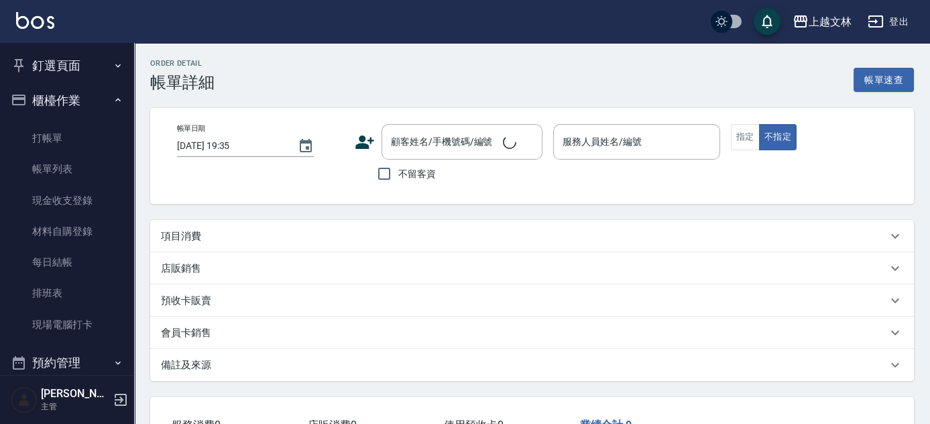
type input "[DATE] 17:31"
type input "[PERSON_NAME]-10"
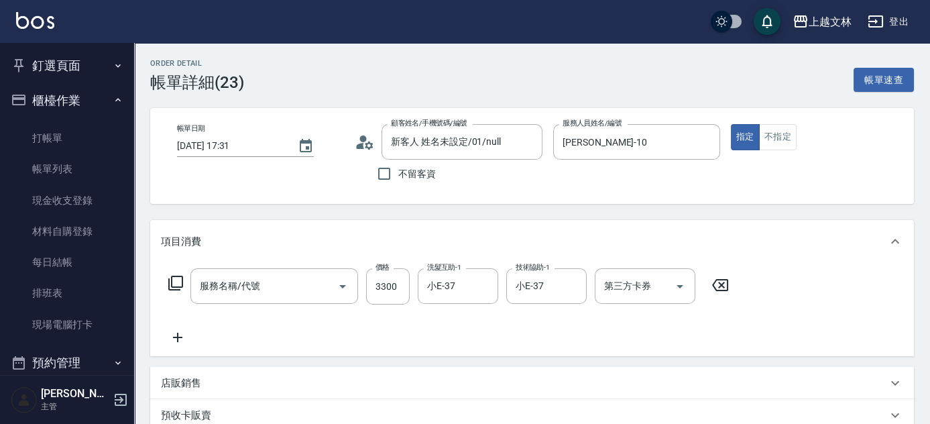
type input "新客人 姓名未設定/01/null"
type input "旗艦離子餐(310)"
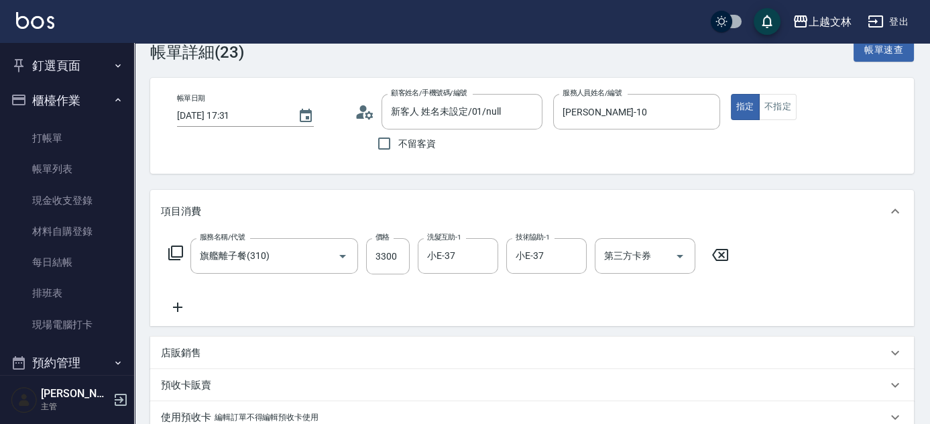
scroll to position [21, 0]
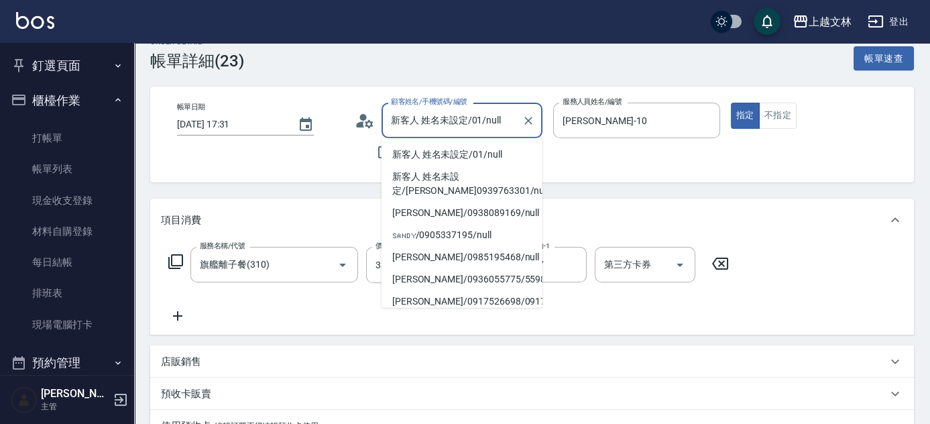
click at [508, 119] on input "新客人 姓名未設定/01/null" at bounding box center [452, 120] width 129 height 23
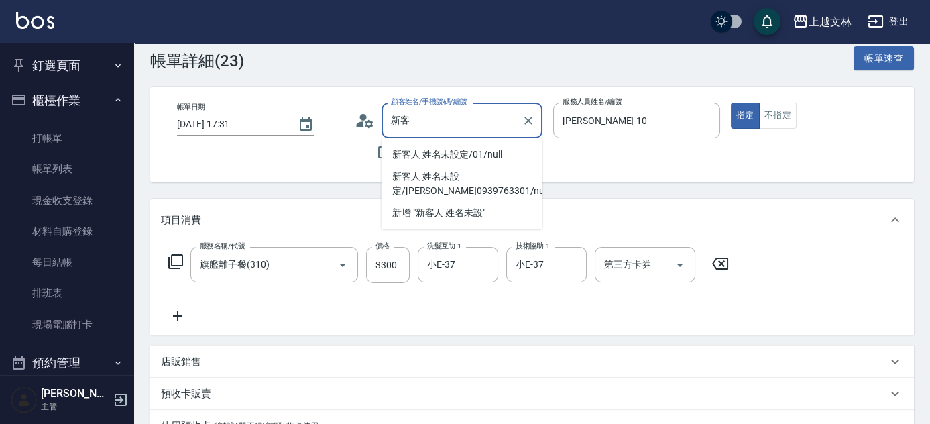
type input "新"
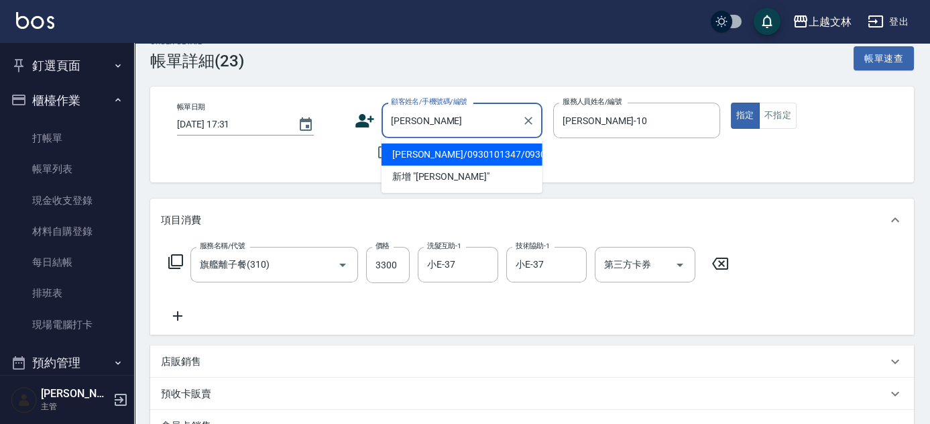
click at [414, 150] on li "[PERSON_NAME]/0930101347/0930101347" at bounding box center [462, 155] width 161 height 22
type input "[PERSON_NAME]/0930101347/0930101347"
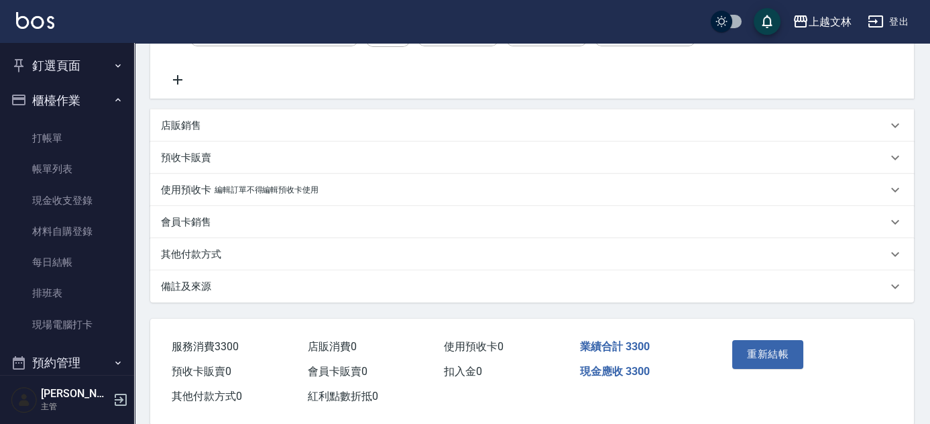
scroll to position [279, 0]
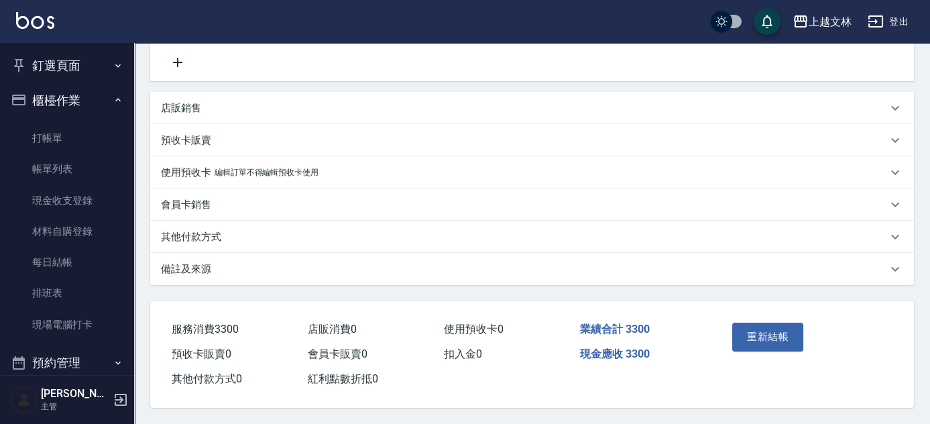
click at [192, 134] on p "預收卡販賣" at bounding box center [186, 140] width 50 height 14
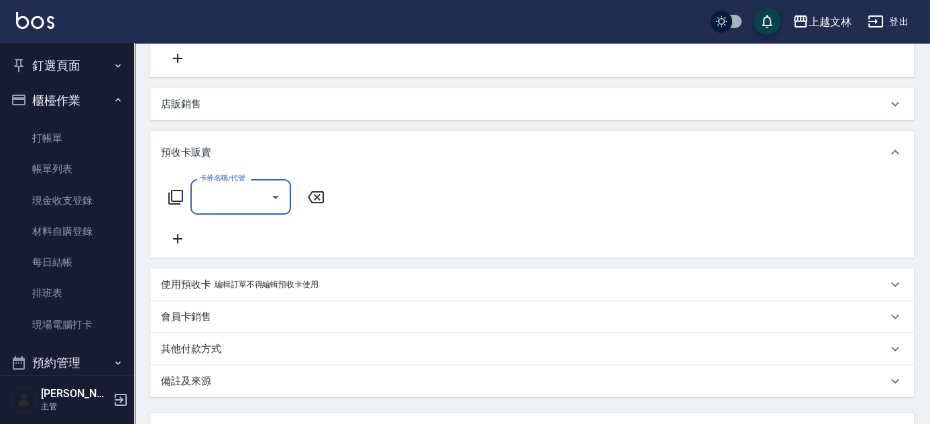
scroll to position [0, 0]
click at [179, 278] on p "使用預收卡" at bounding box center [186, 285] width 50 height 14
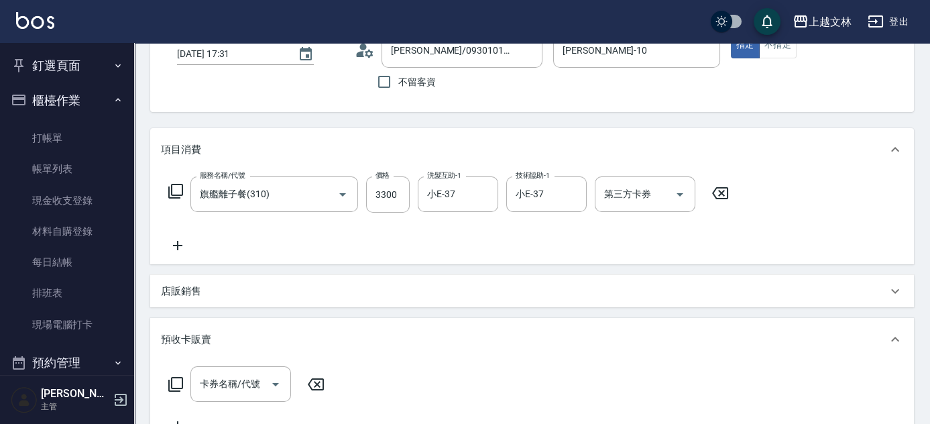
scroll to position [97, 0]
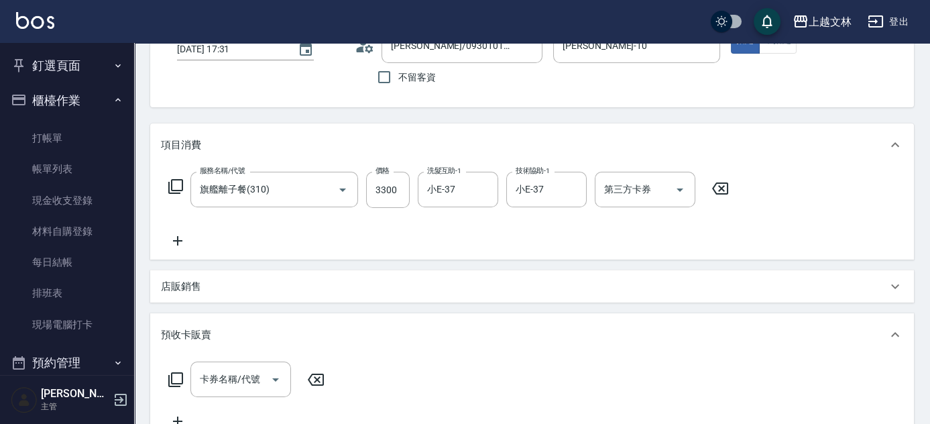
click at [174, 182] on icon at bounding box center [176, 186] width 16 height 16
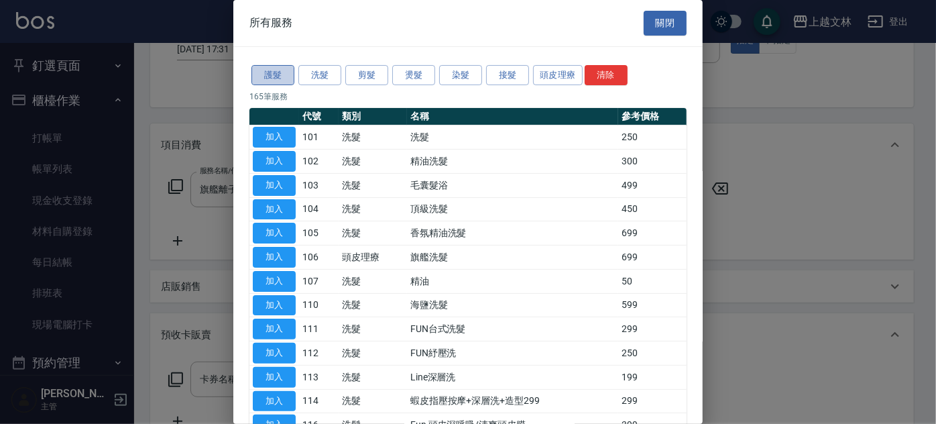
click at [272, 71] on button "護髮" at bounding box center [272, 75] width 43 height 21
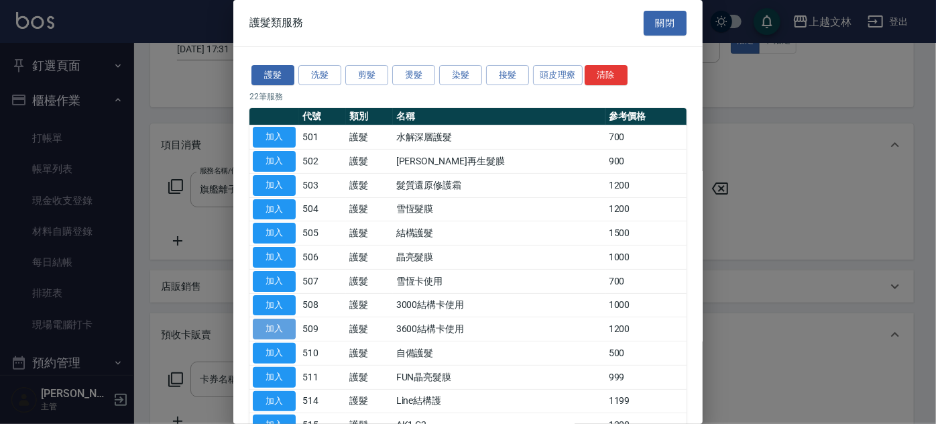
click at [266, 327] on button "加入" at bounding box center [274, 329] width 43 height 21
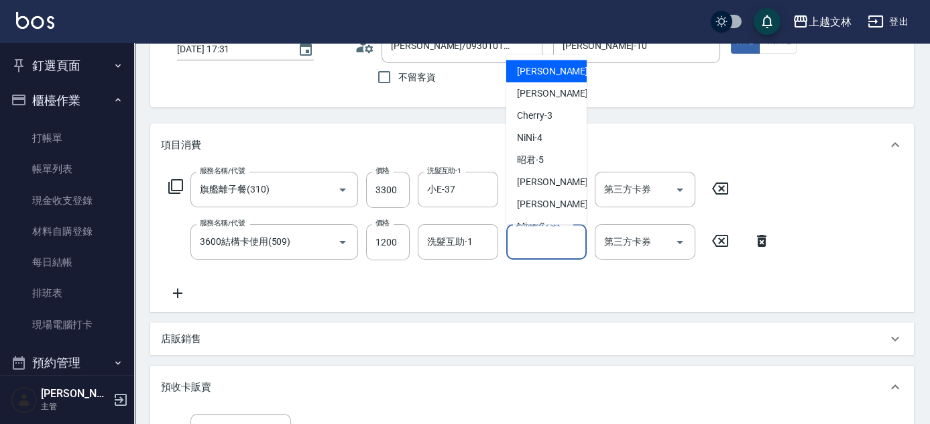
click at [537, 244] on input "技術協助-人員一" at bounding box center [546, 241] width 68 height 23
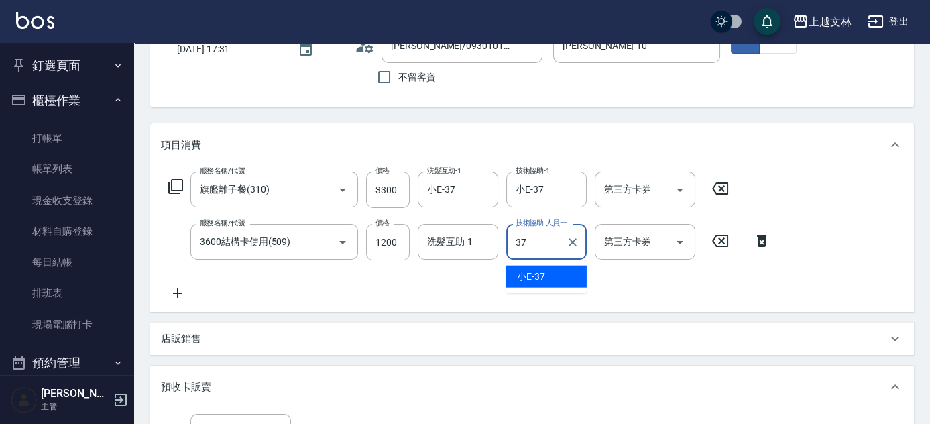
type input "小E-37"
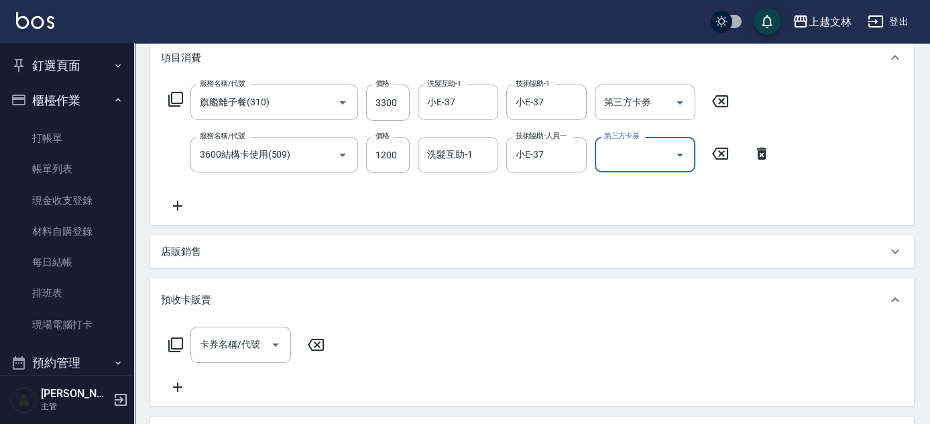
scroll to position [170, 0]
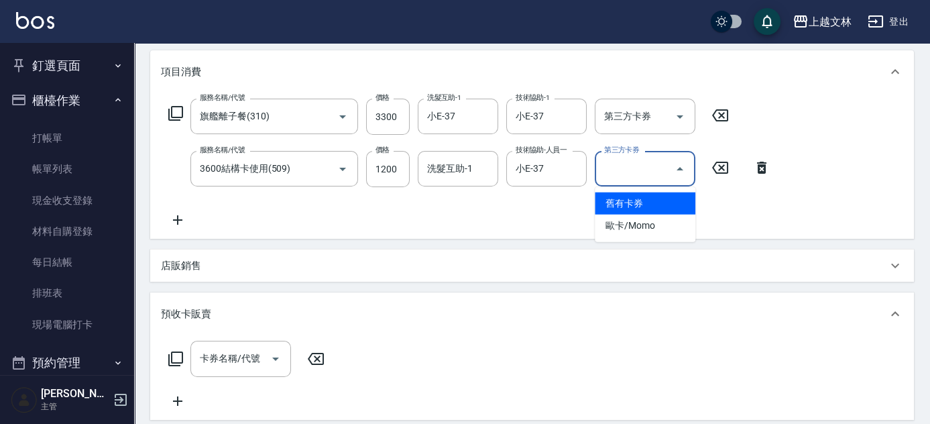
click at [643, 171] on input "第三方卡券" at bounding box center [635, 168] width 68 height 23
click at [622, 197] on span "舊有卡券" at bounding box center [645, 203] width 101 height 22
type input "舊有卡券"
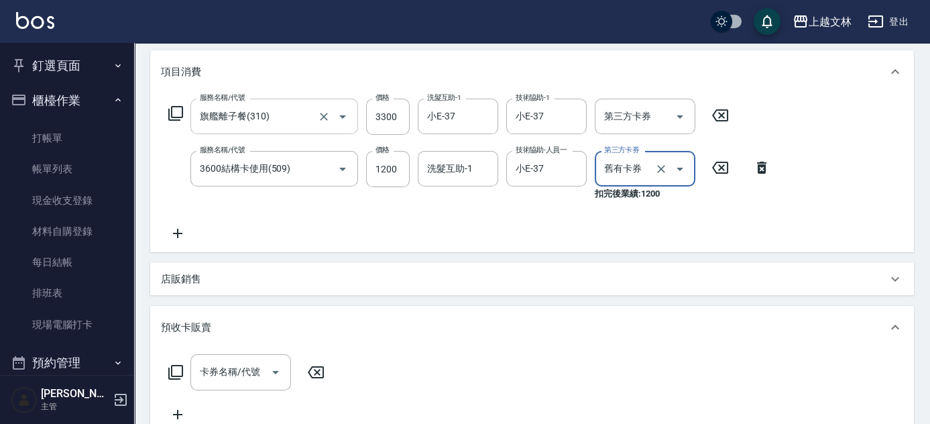
click at [275, 113] on input "旗艦離子餐(310)" at bounding box center [255, 116] width 118 height 23
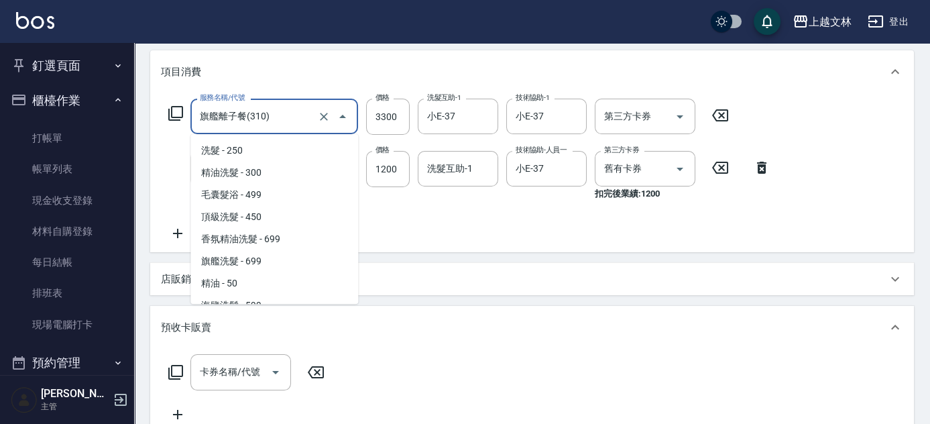
scroll to position [579, 0]
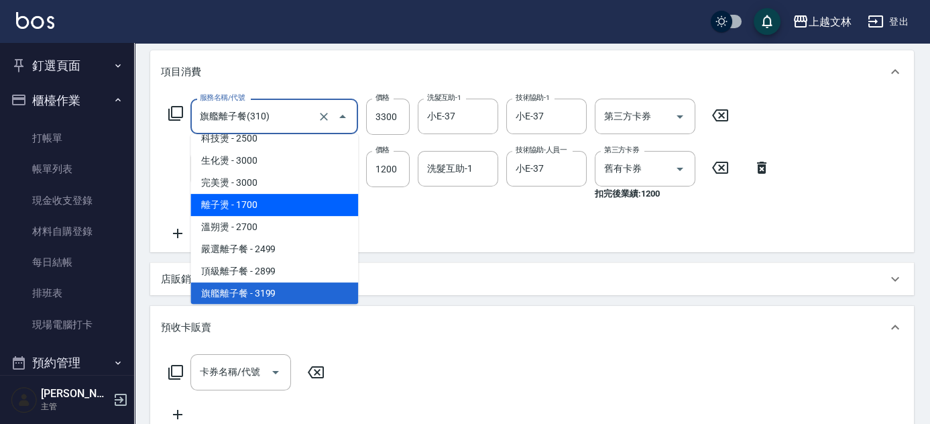
click at [245, 201] on span "離子燙 - 1700" at bounding box center [274, 205] width 168 height 22
type input "離子燙(306)"
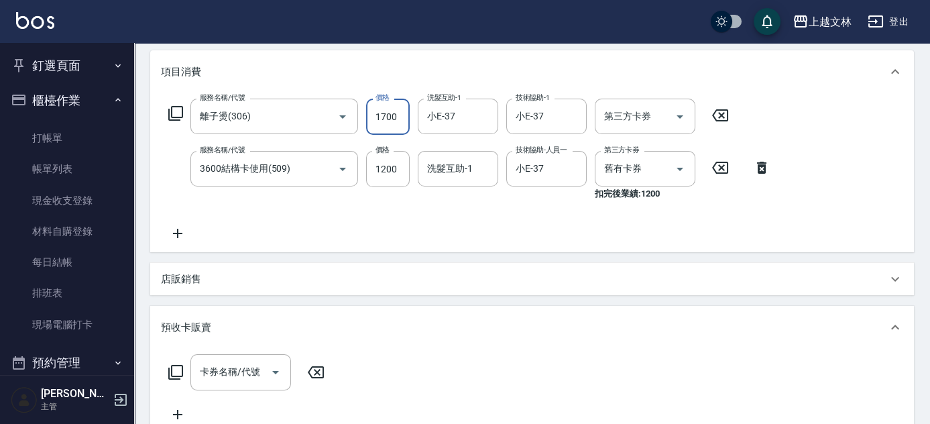
click at [397, 121] on input "1700" at bounding box center [388, 117] width 44 height 36
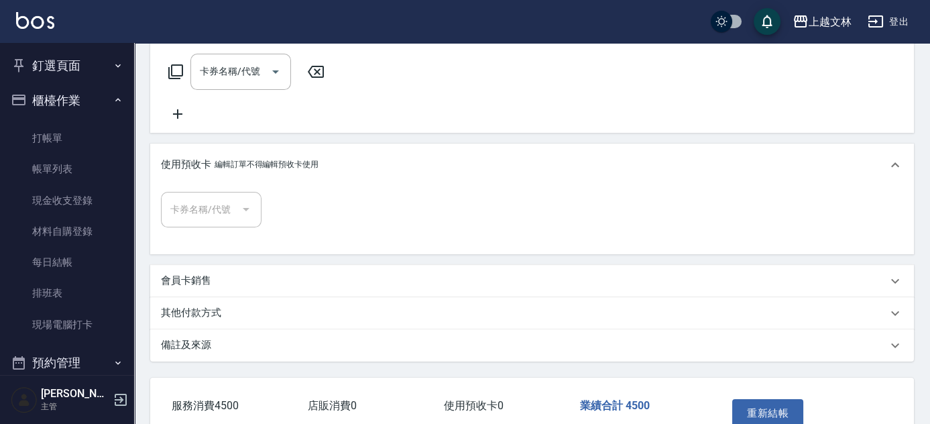
scroll to position [492, 0]
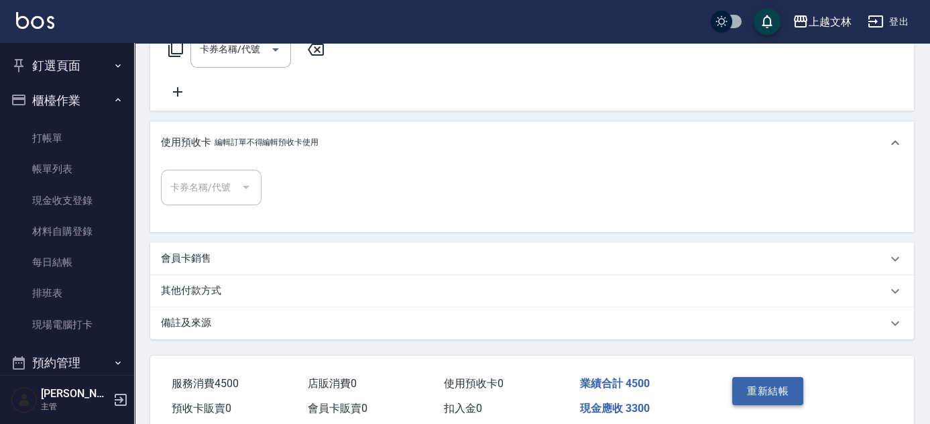
type input "3300"
click at [771, 392] on button "重新結帳" at bounding box center [767, 391] width 71 height 28
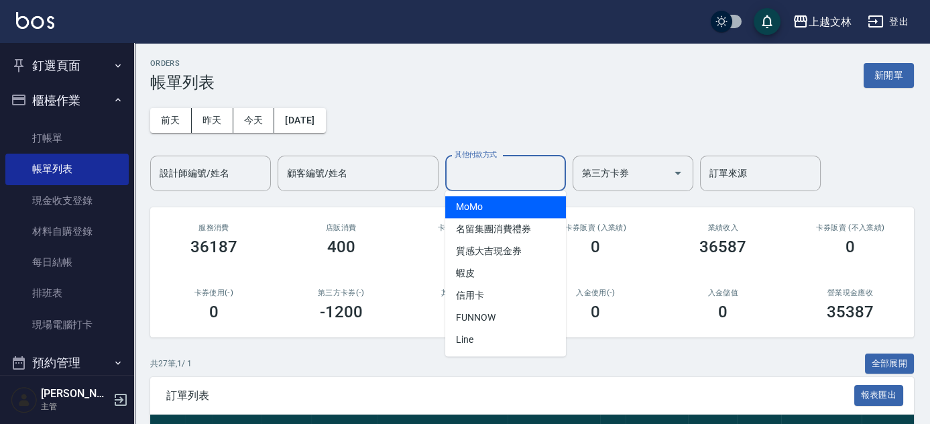
click at [481, 169] on input "其他付款方式" at bounding box center [505, 173] width 109 height 23
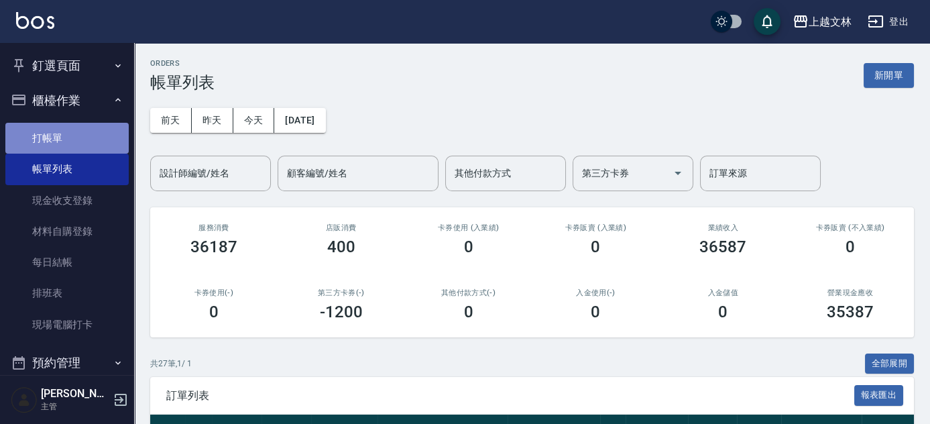
click at [68, 127] on link "打帳單" at bounding box center [66, 138] width 123 height 31
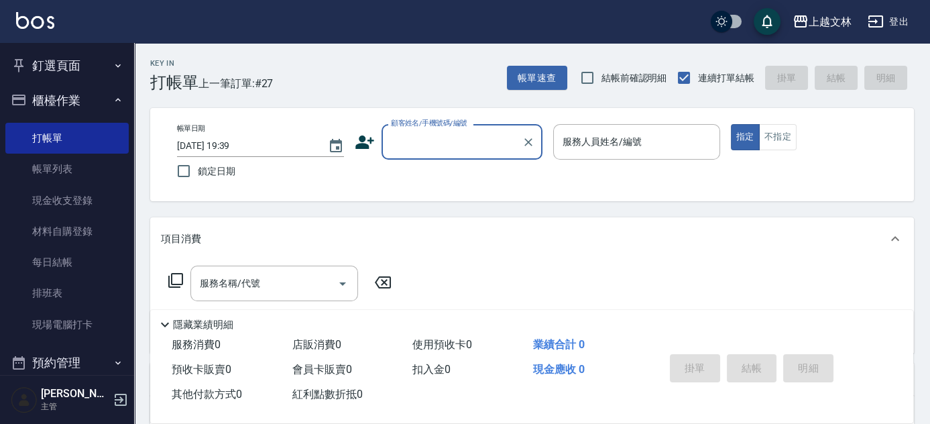
click at [414, 137] on input "顧客姓名/手機號碼/編號" at bounding box center [452, 141] width 129 height 23
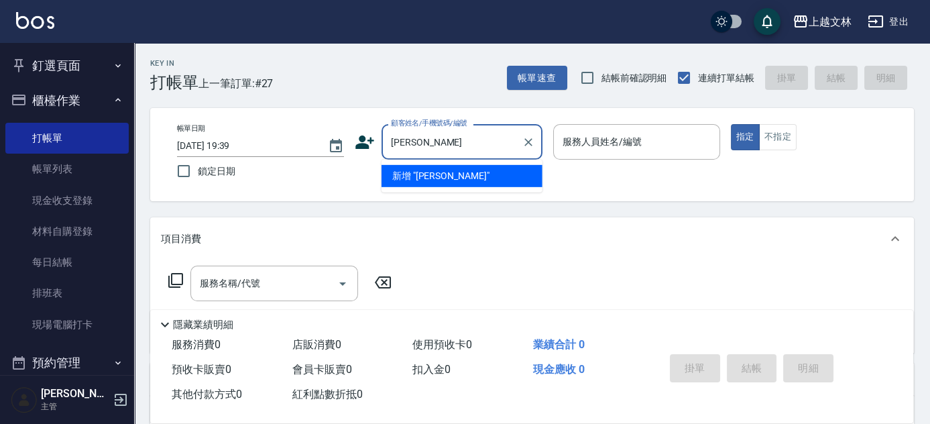
click at [460, 125] on label "顧客姓名/手機號碼/編號" at bounding box center [429, 123] width 76 height 10
click at [460, 130] on input "[PERSON_NAME]" at bounding box center [452, 141] width 129 height 23
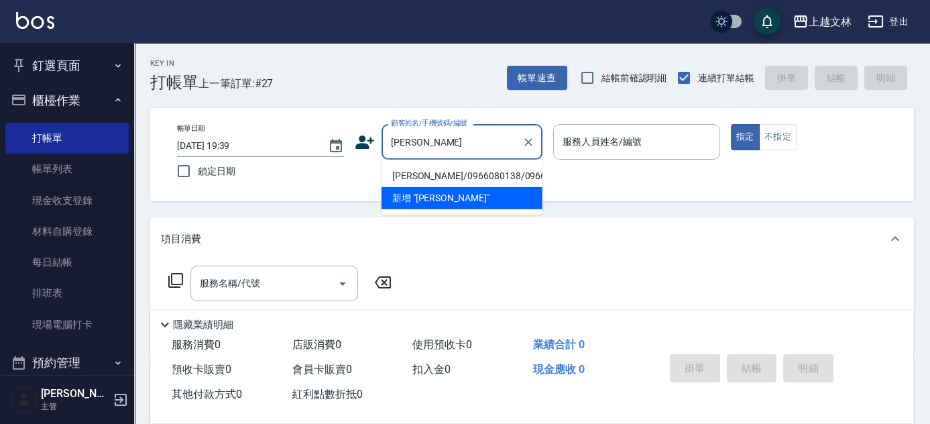
click at [447, 186] on li "[PERSON_NAME]/0966080138/0966080138" at bounding box center [462, 176] width 161 height 22
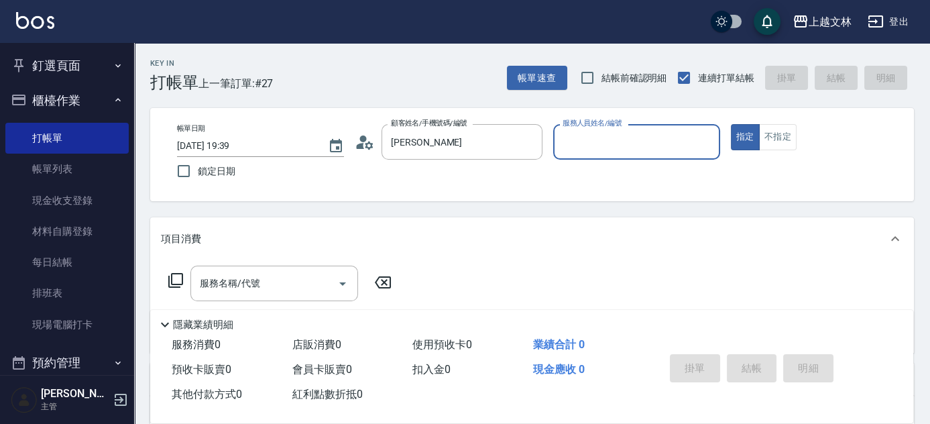
type input "[PERSON_NAME]/0966080138/0966080138"
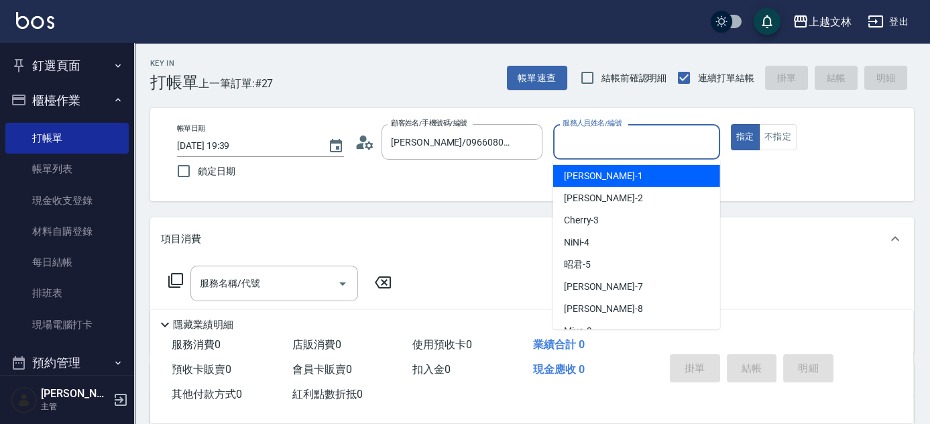
click at [633, 150] on input "服務人員姓名/編號" at bounding box center [636, 141] width 155 height 23
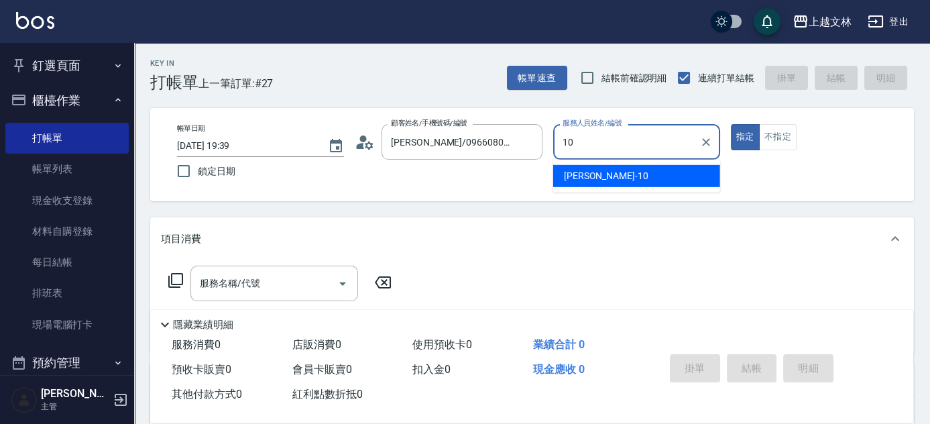
type input "[PERSON_NAME]-10"
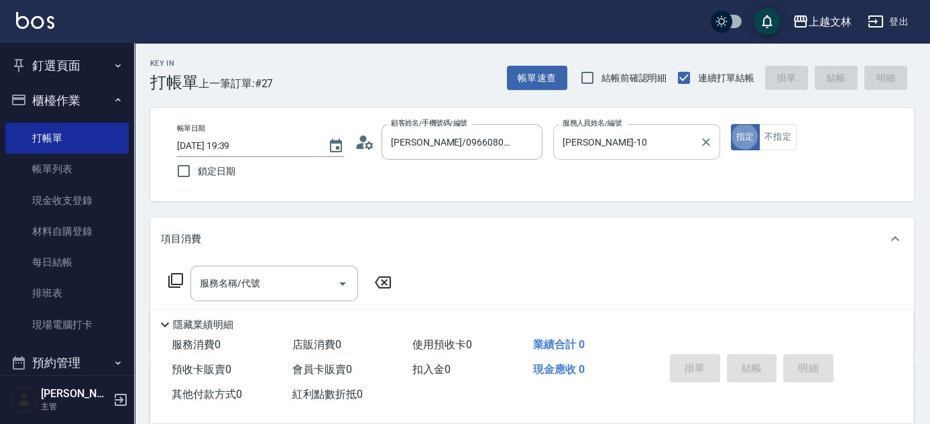
type button "true"
click at [170, 278] on icon at bounding box center [176, 280] width 16 height 16
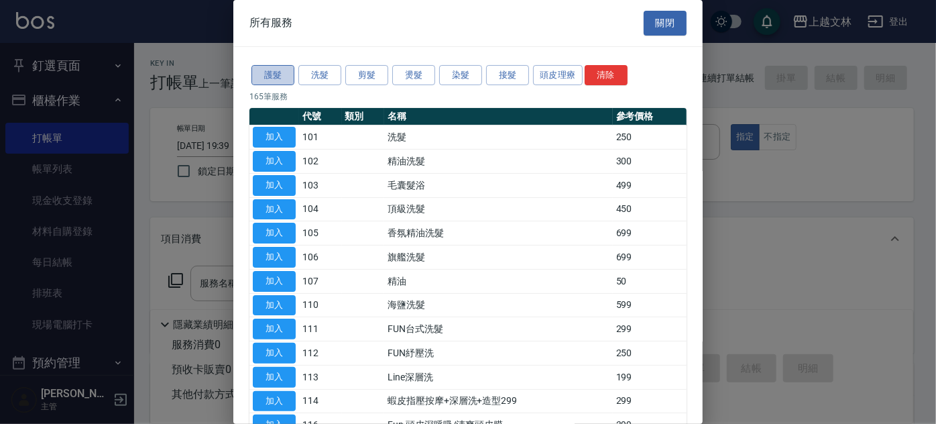
click at [271, 70] on button "護髮" at bounding box center [272, 75] width 43 height 21
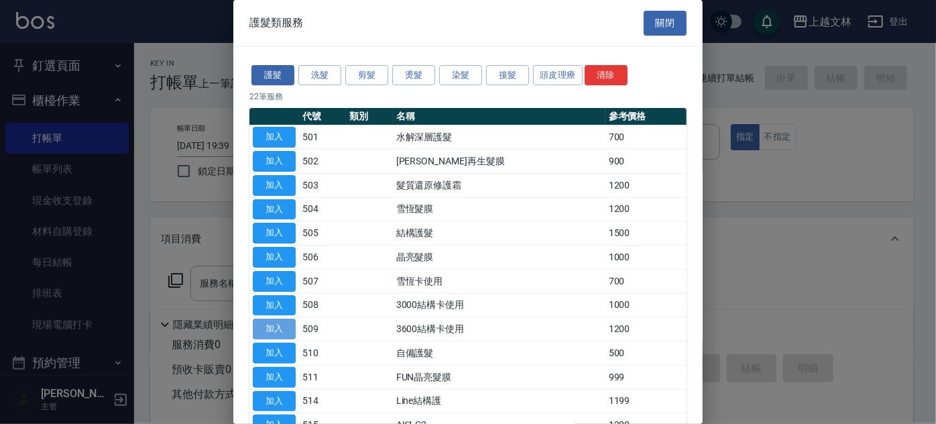
click at [281, 322] on button "加入" at bounding box center [274, 329] width 43 height 21
type input "3600結構卡使用(509)"
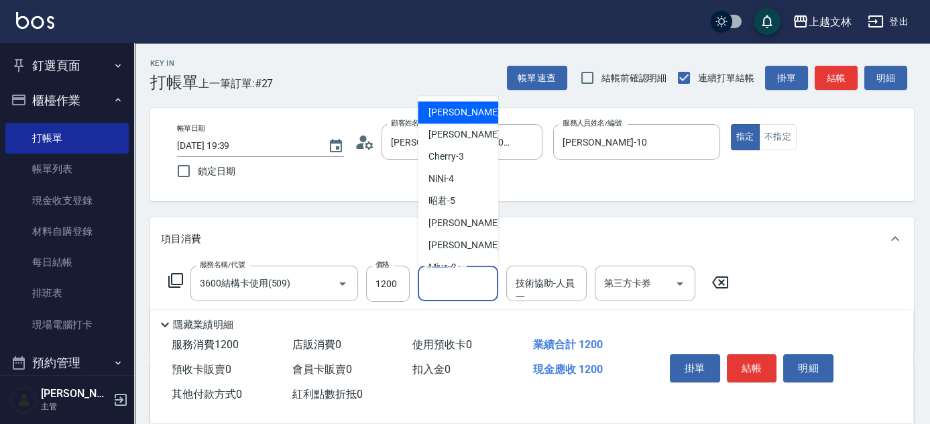
click at [443, 286] on input "洗髮互助-1" at bounding box center [458, 283] width 68 height 23
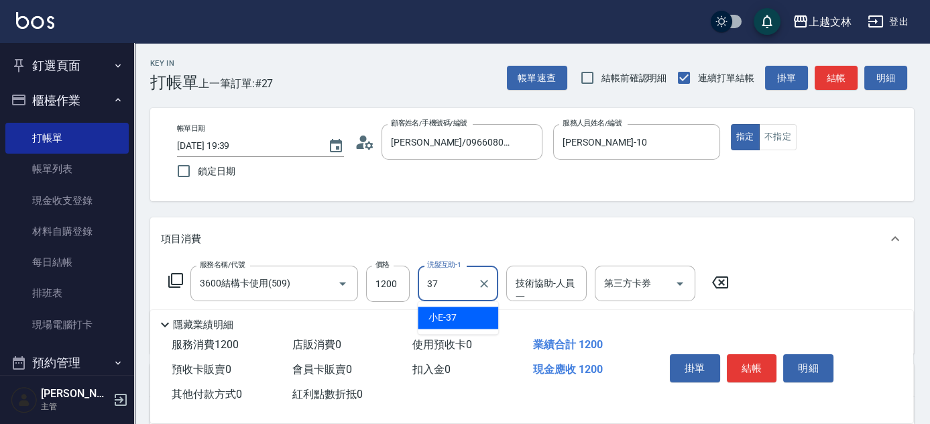
type input "小E-37"
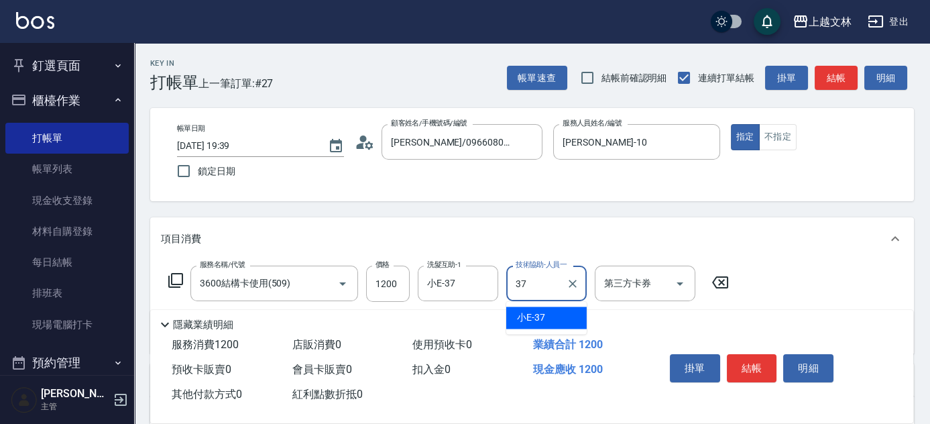
type input "小E-37"
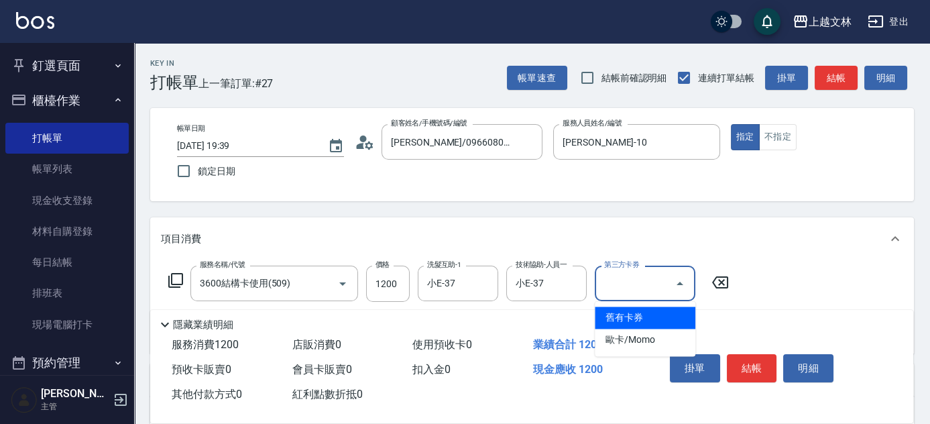
click at [624, 280] on input "第三方卡券" at bounding box center [635, 283] width 68 height 23
click at [619, 319] on span "舊有卡券" at bounding box center [645, 317] width 101 height 22
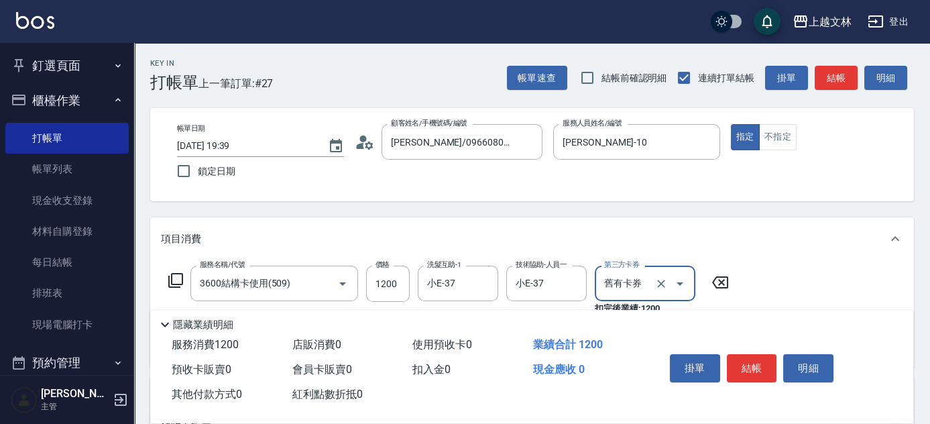
type input "舊有卡券"
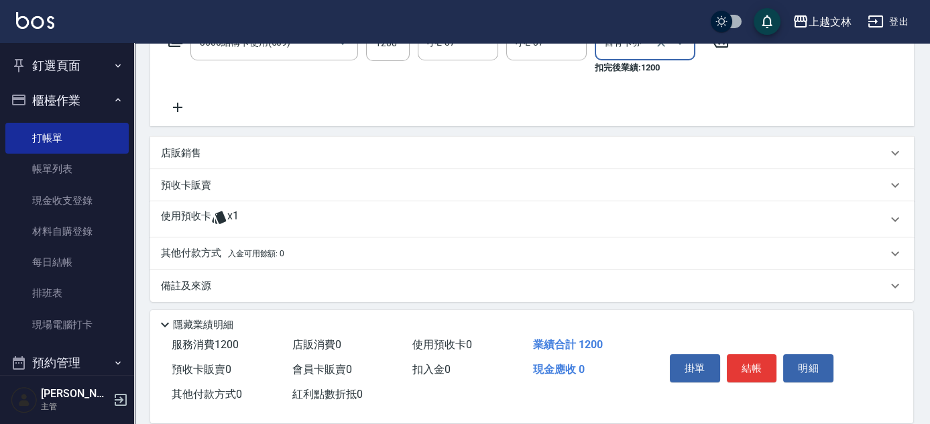
scroll to position [241, 0]
click at [182, 213] on p "使用預收卡" at bounding box center [186, 219] width 50 height 20
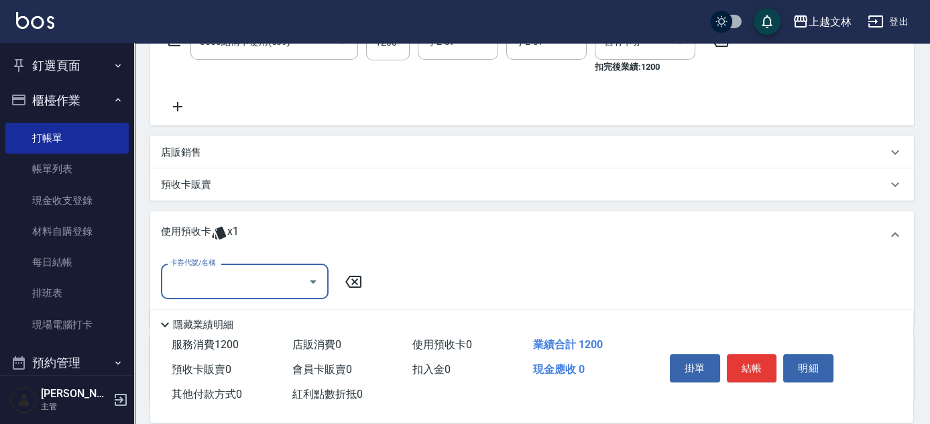
scroll to position [0, 0]
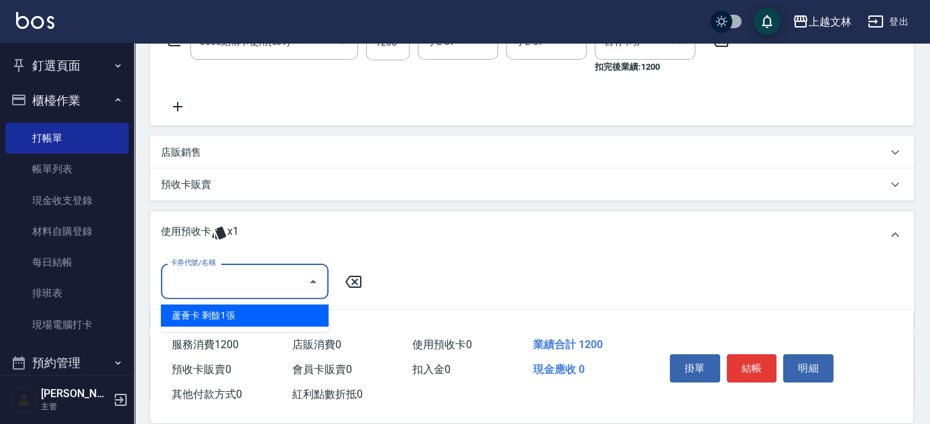
click at [207, 271] on input "卡券代號/名稱" at bounding box center [234, 281] width 135 height 23
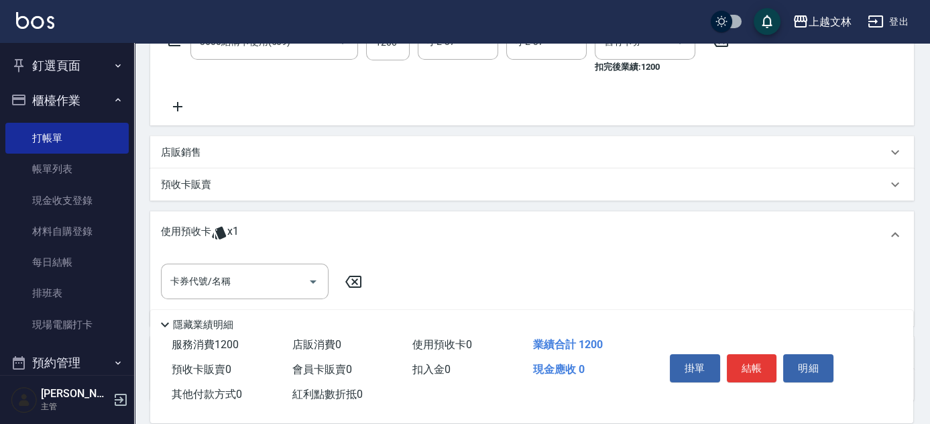
click at [516, 239] on div "使用預收卡 x1" at bounding box center [524, 235] width 726 height 20
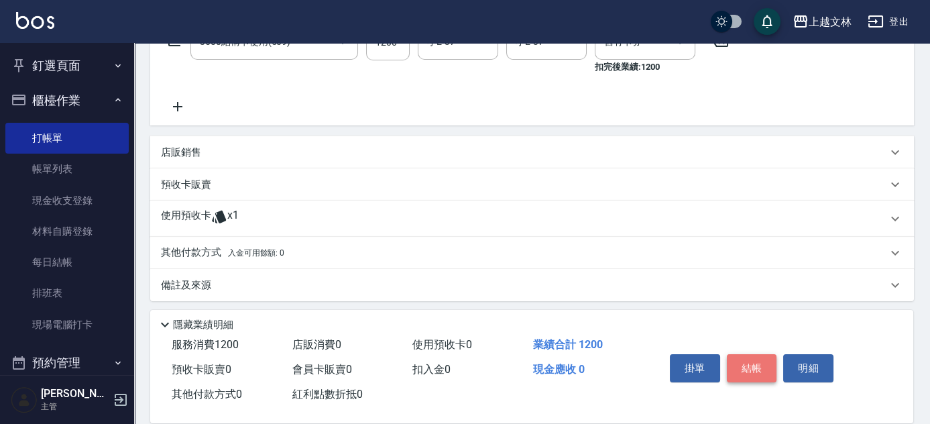
click at [761, 362] on button "結帳" at bounding box center [752, 368] width 50 height 28
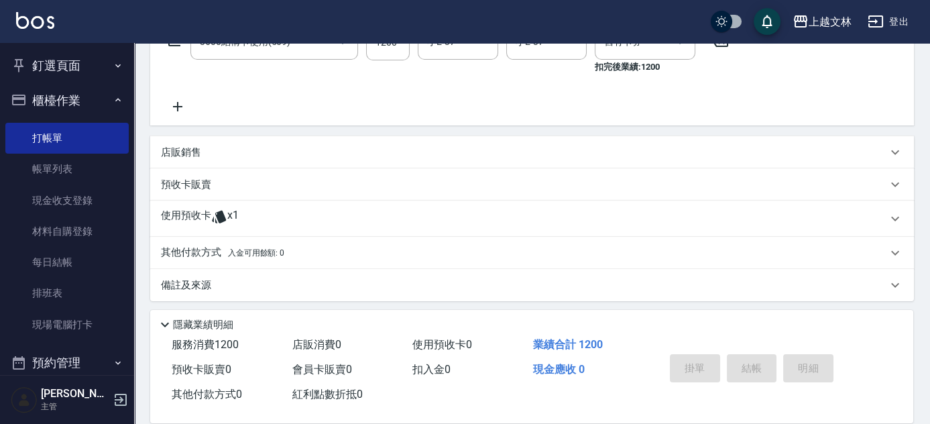
type input "[DATE] 19:40"
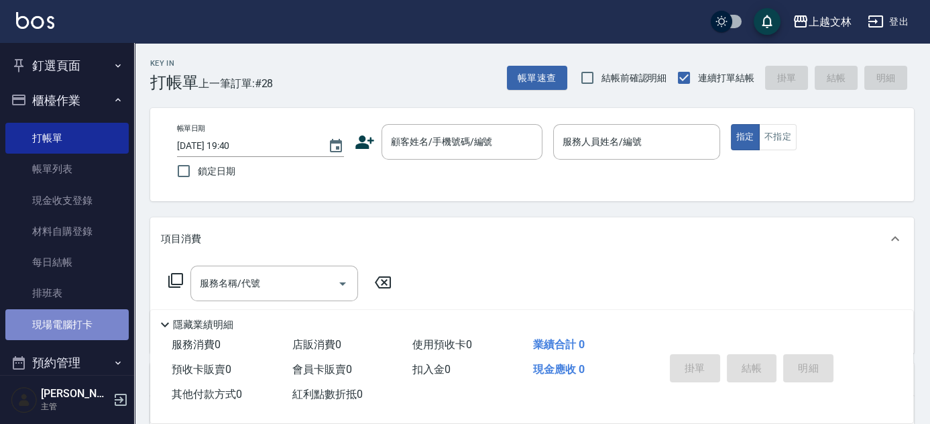
click at [91, 319] on link "現場電腦打卡" at bounding box center [66, 324] width 123 height 31
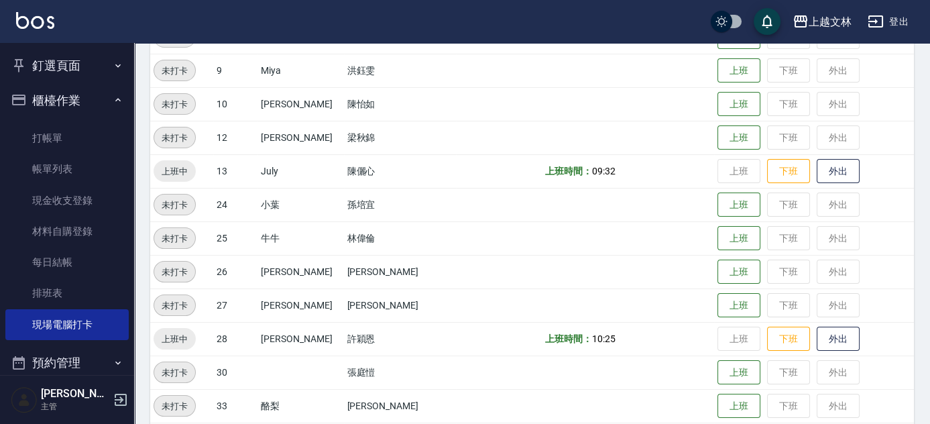
scroll to position [400, 0]
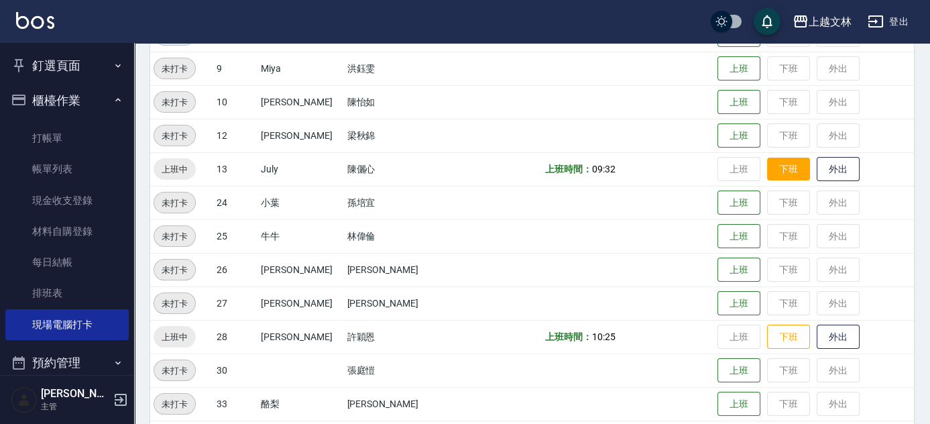
click at [776, 166] on button "下班" at bounding box center [788, 169] width 43 height 23
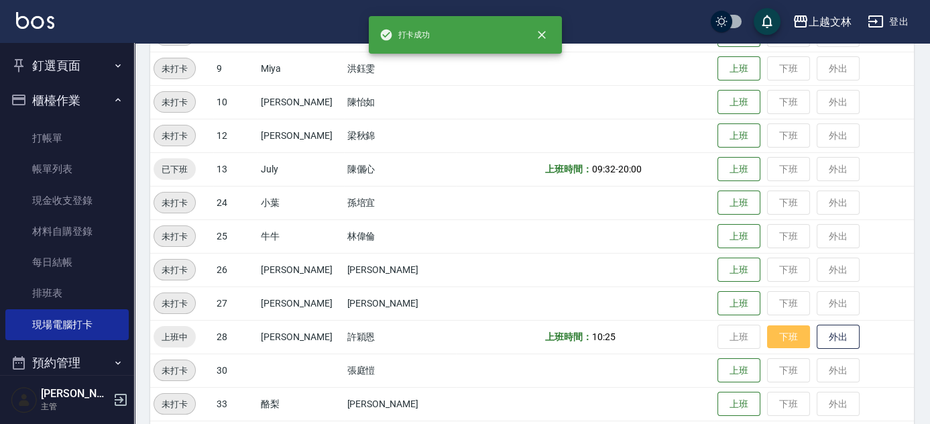
click at [767, 338] on button "下班" at bounding box center [788, 336] width 43 height 23
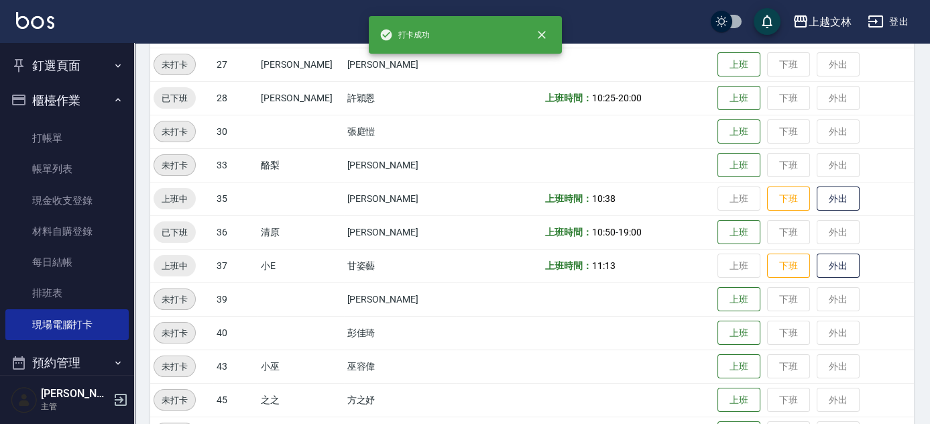
scroll to position [687, 0]
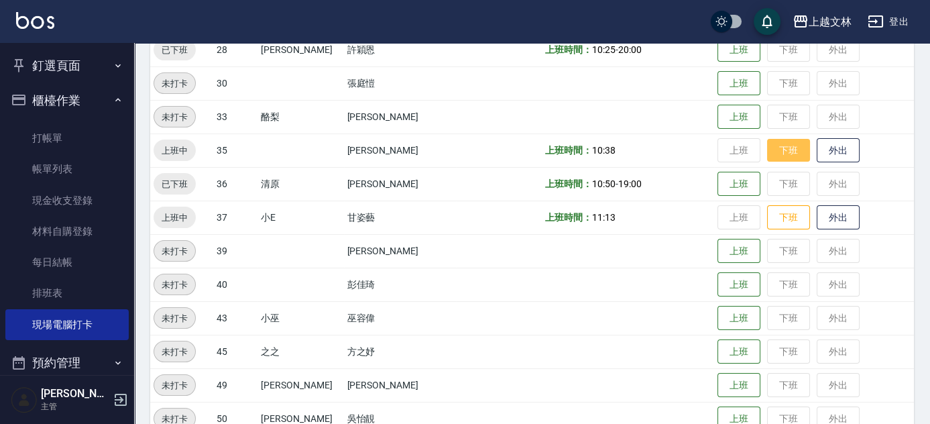
click at [767, 152] on button "下班" at bounding box center [788, 150] width 43 height 23
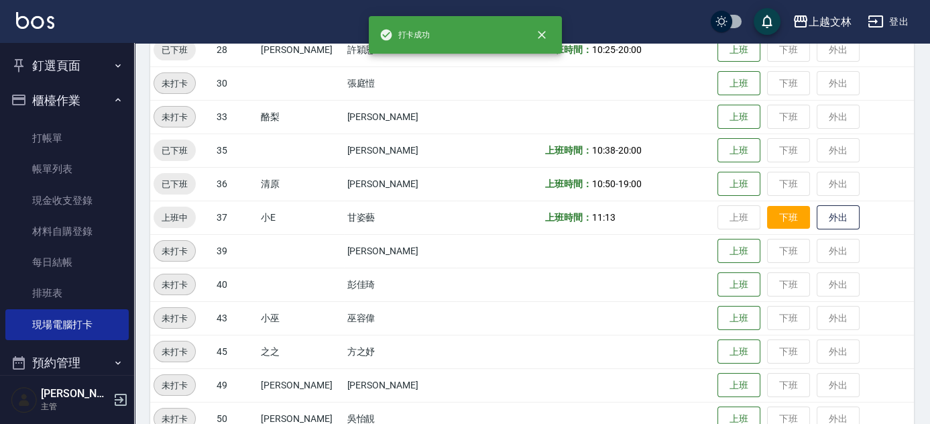
click at [767, 225] on button "下班" at bounding box center [788, 217] width 43 height 23
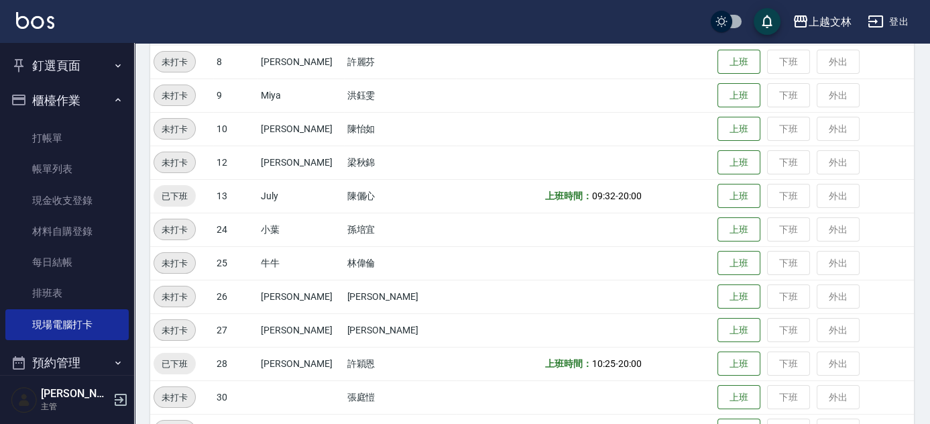
scroll to position [394, 0]
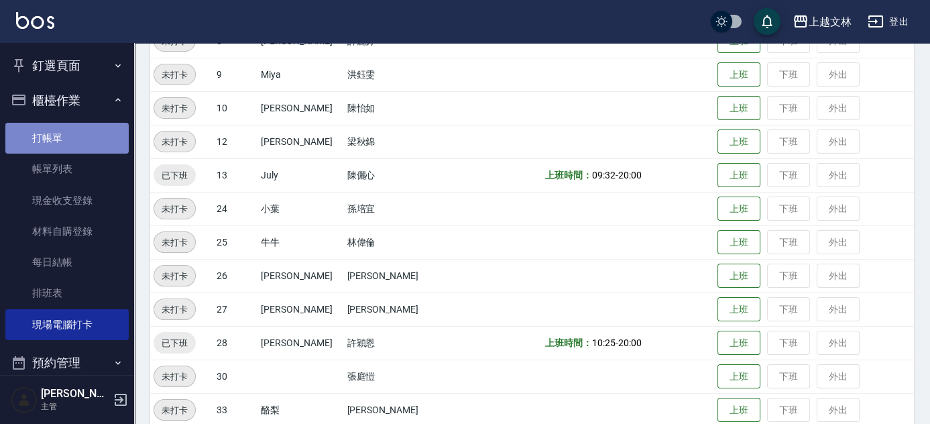
click at [83, 138] on link "打帳單" at bounding box center [66, 138] width 123 height 31
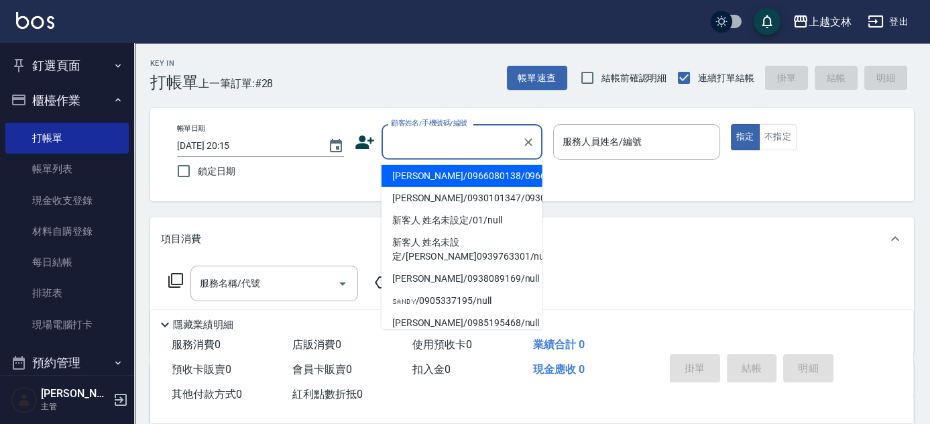
drag, startPoint x: 480, startPoint y: 138, endPoint x: 471, endPoint y: 141, distance: 9.1
click at [478, 139] on input "顧客姓名/手機號碼/編號" at bounding box center [452, 141] width 129 height 23
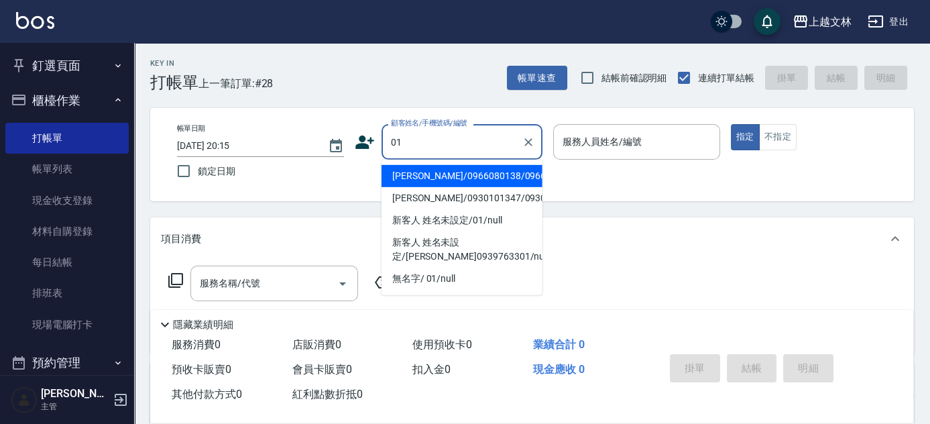
type input "[PERSON_NAME]/0966080138/0966080138"
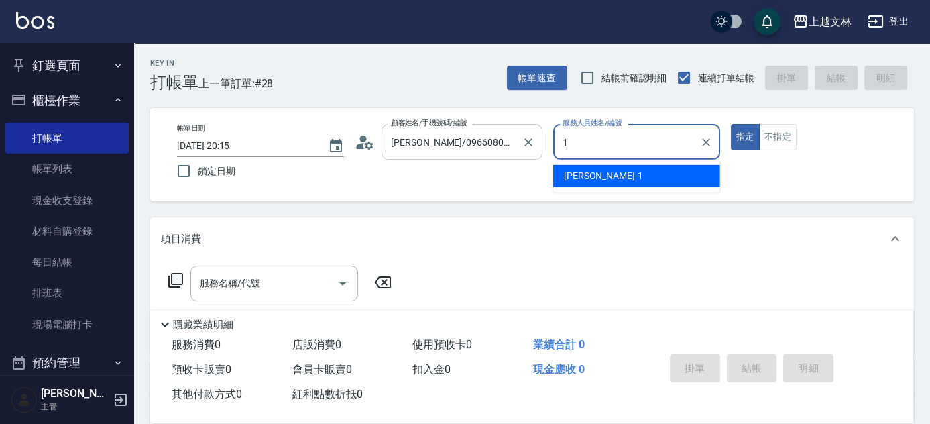
type input "10"
type input "新客人 姓名未設定/01/null"
type input "[PERSON_NAME]-10"
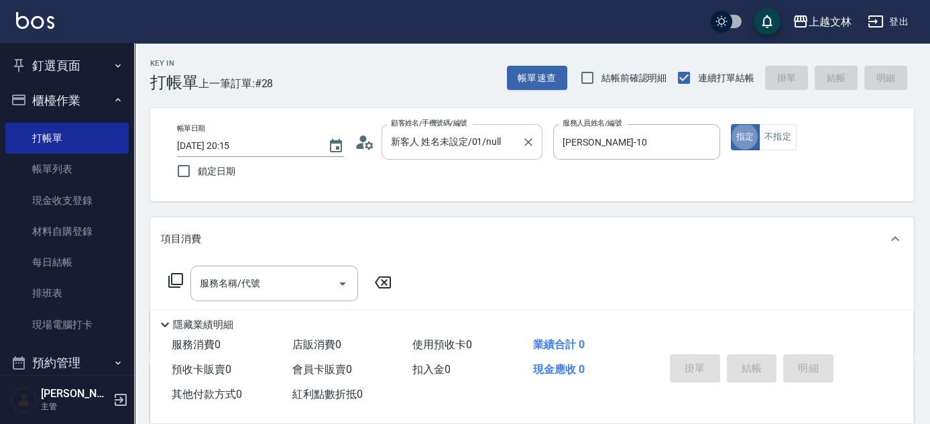
type button "true"
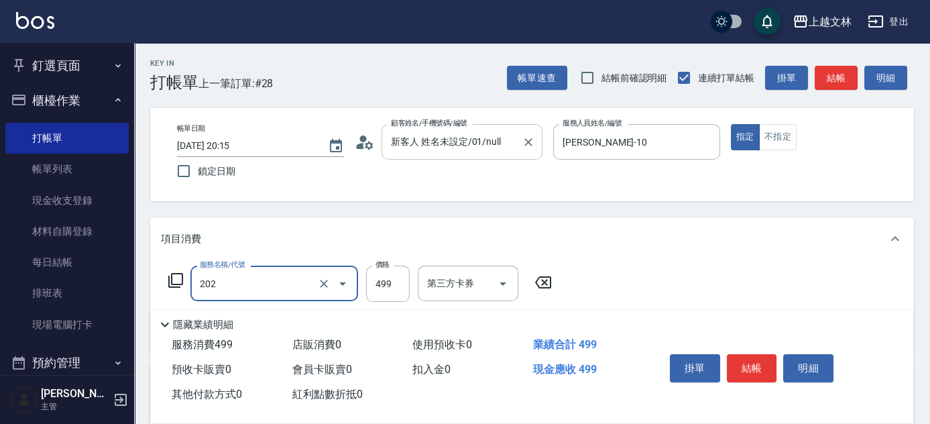
type input "A級單剪(202)"
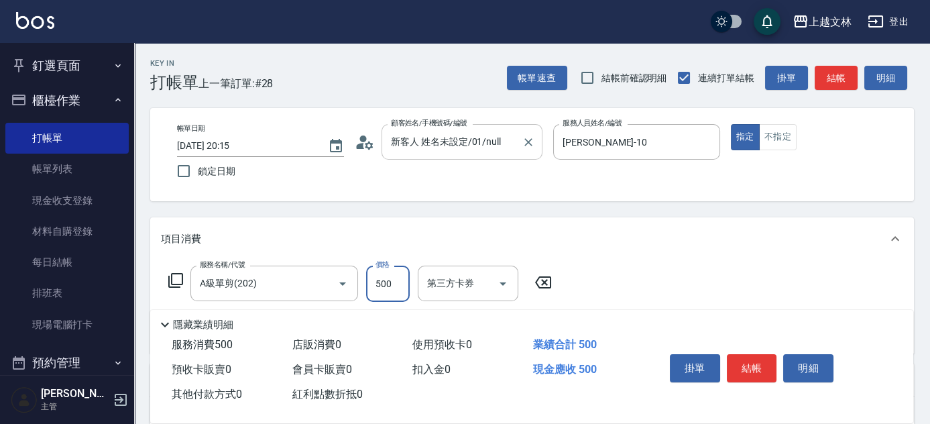
type input "500"
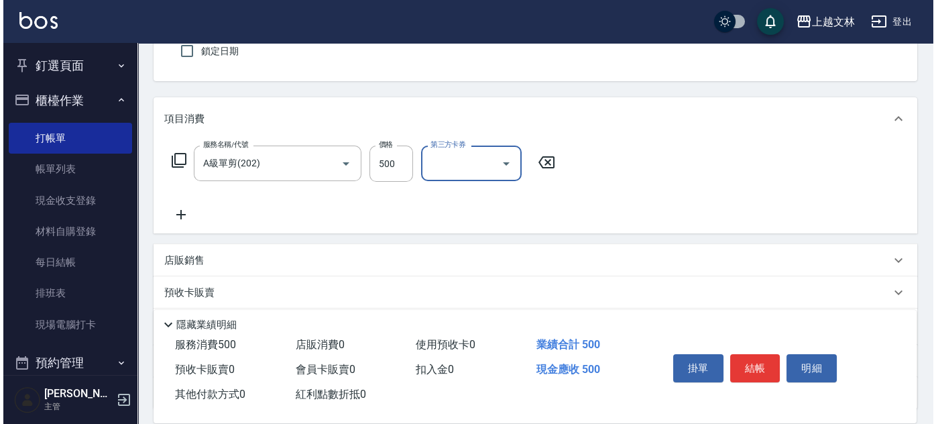
scroll to position [145, 0]
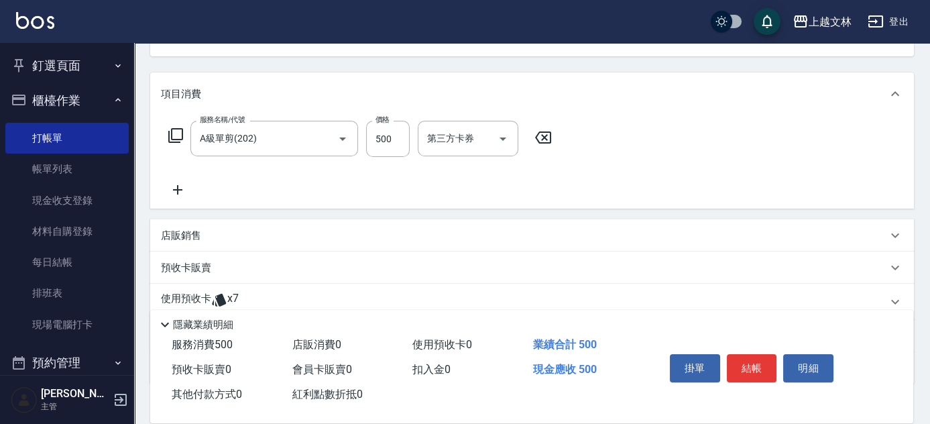
click at [177, 131] on icon at bounding box center [176, 135] width 16 height 16
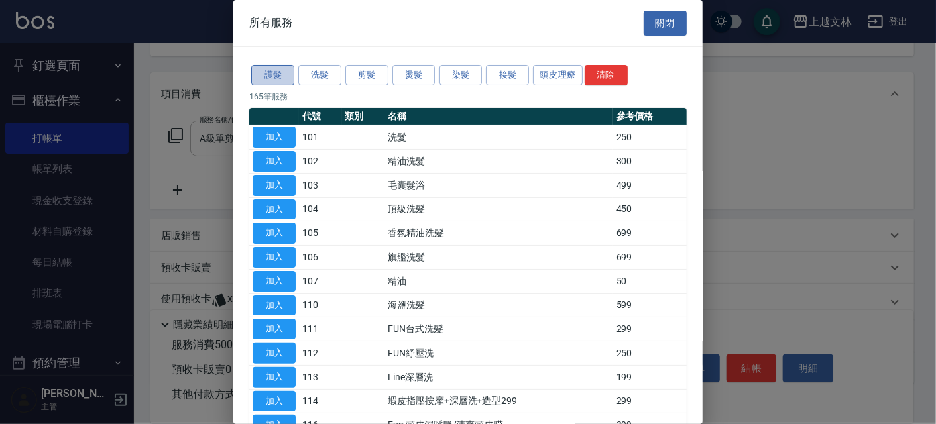
drag, startPoint x: 265, startPoint y: 72, endPoint x: 284, endPoint y: 76, distance: 20.0
click at [267, 72] on button "護髮" at bounding box center [272, 75] width 43 height 21
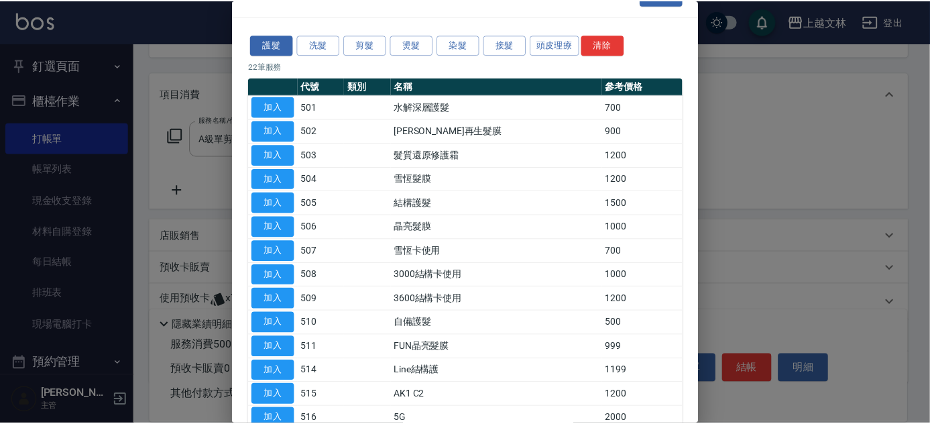
scroll to position [0, 0]
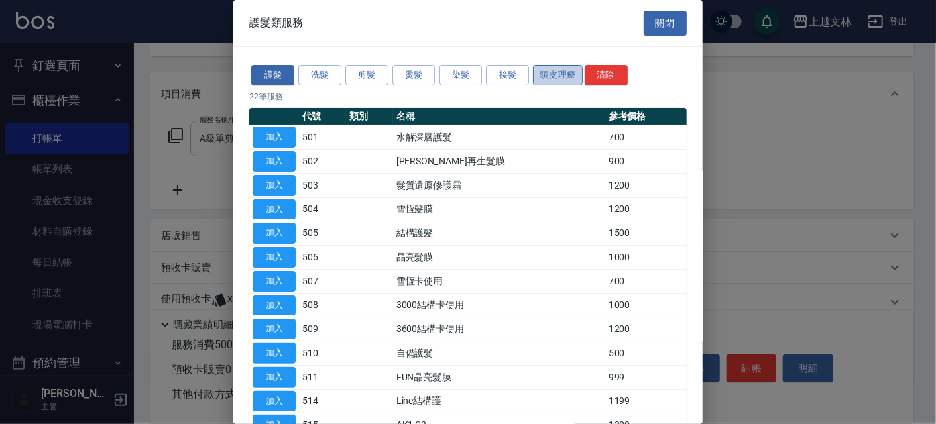
click at [539, 71] on button "頭皮理療" at bounding box center [558, 75] width 50 height 21
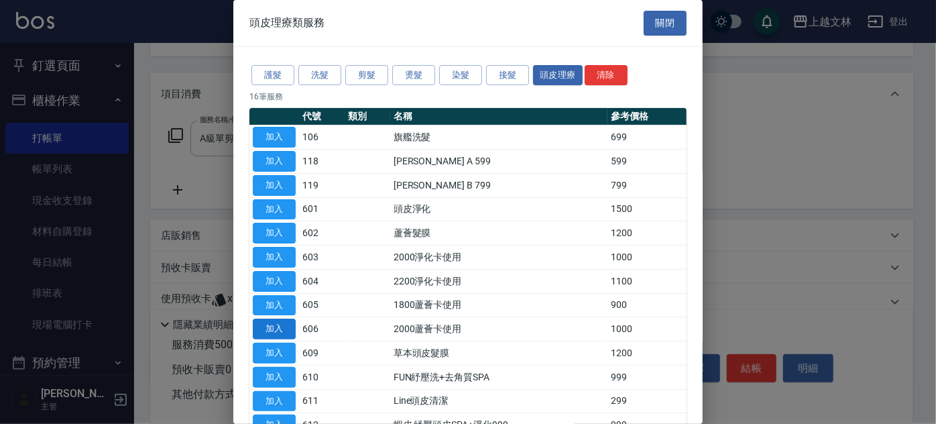
click at [277, 325] on button "加入" at bounding box center [274, 329] width 43 height 21
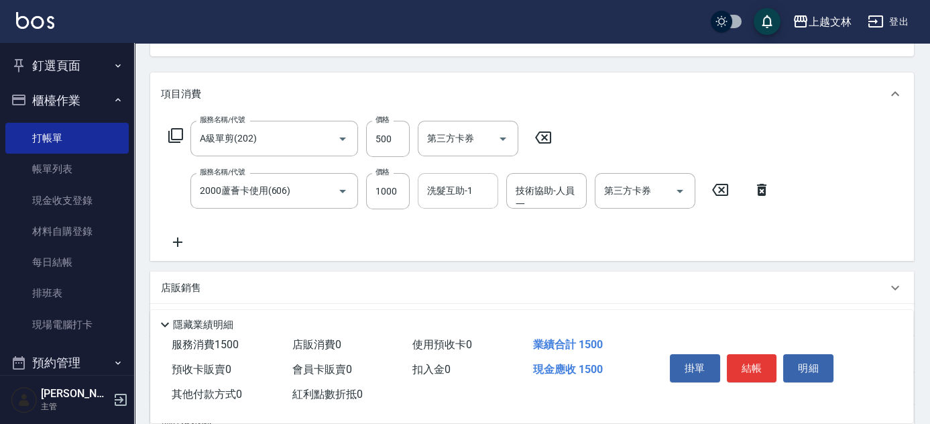
click at [479, 194] on input "洗髮互助-1" at bounding box center [458, 190] width 68 height 23
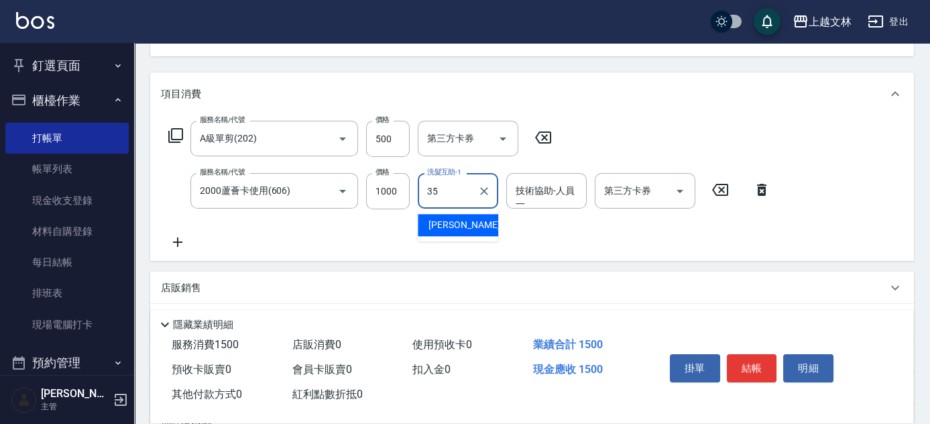
type input "[PERSON_NAME]-35"
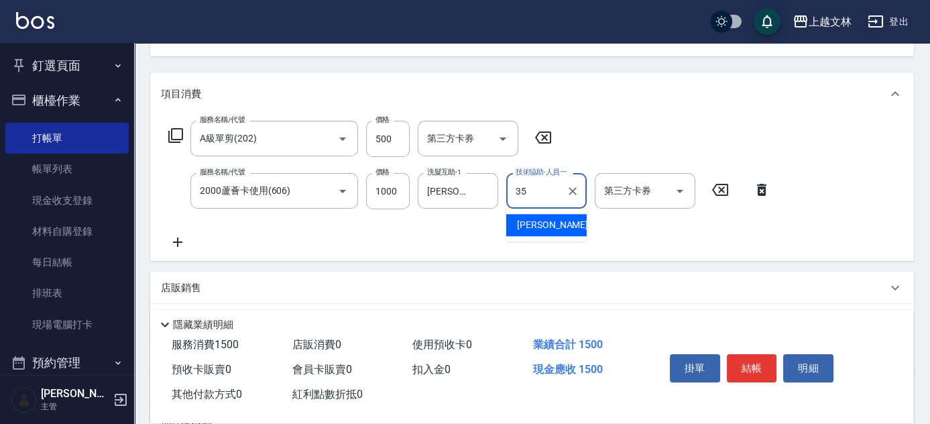
type input "[PERSON_NAME]-35"
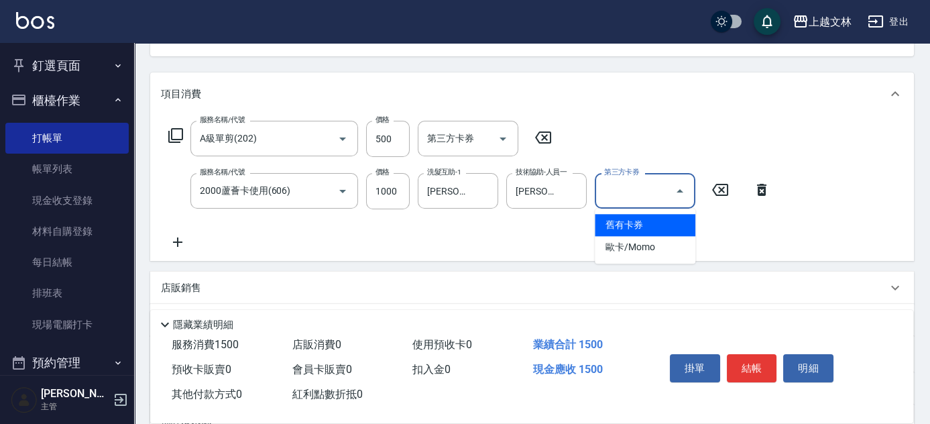
click at [650, 196] on input "第三方卡券" at bounding box center [635, 190] width 68 height 23
drag, startPoint x: 637, startPoint y: 219, endPoint x: 661, endPoint y: 241, distance: 31.8
click at [639, 222] on span "舊有卡券" at bounding box center [645, 225] width 101 height 22
type input "舊有卡券"
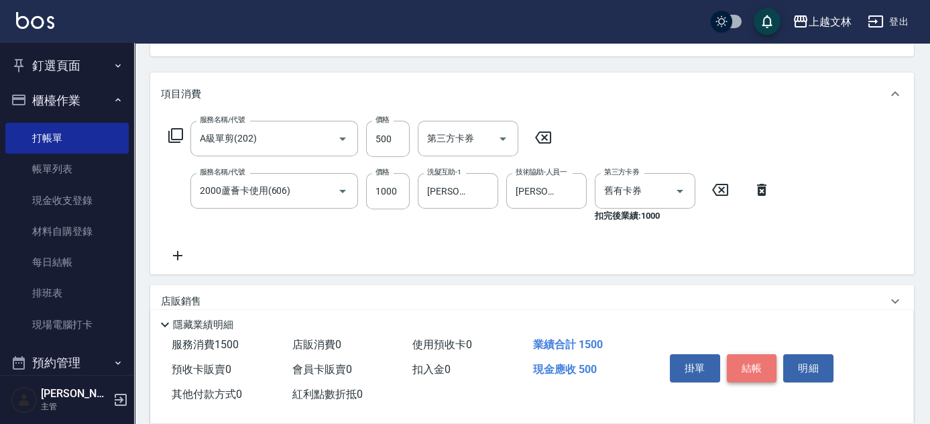
click at [756, 362] on button "結帳" at bounding box center [752, 368] width 50 height 28
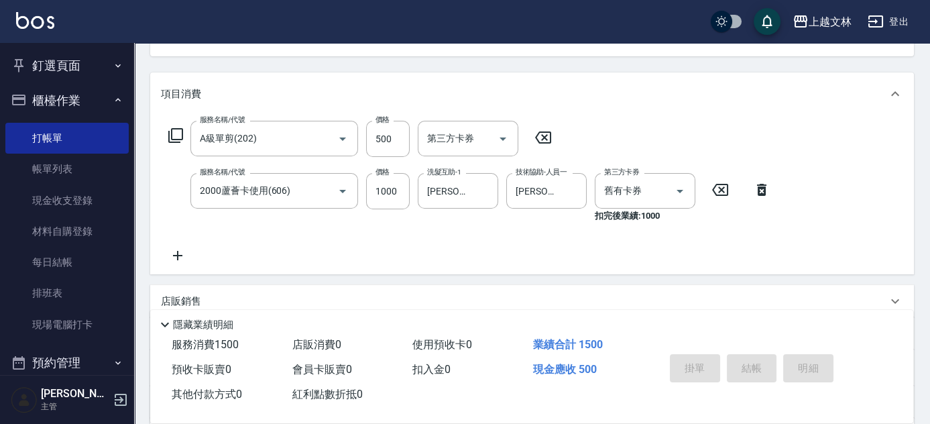
type input "[DATE] 20:16"
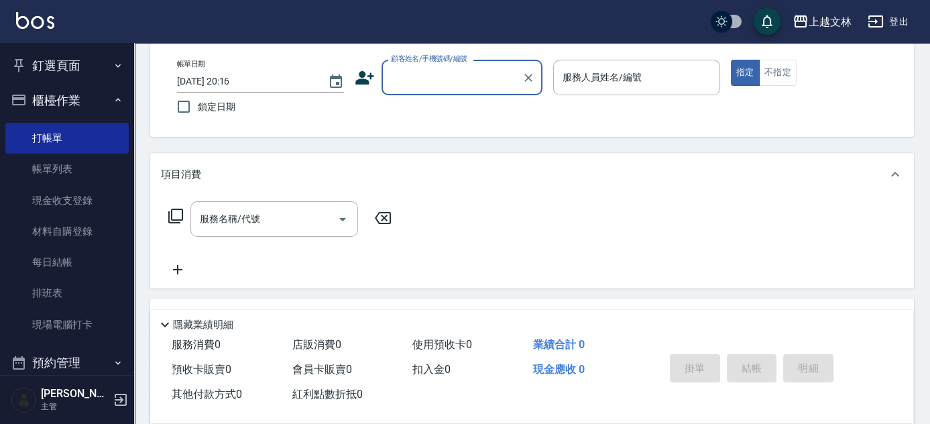
scroll to position [53, 0]
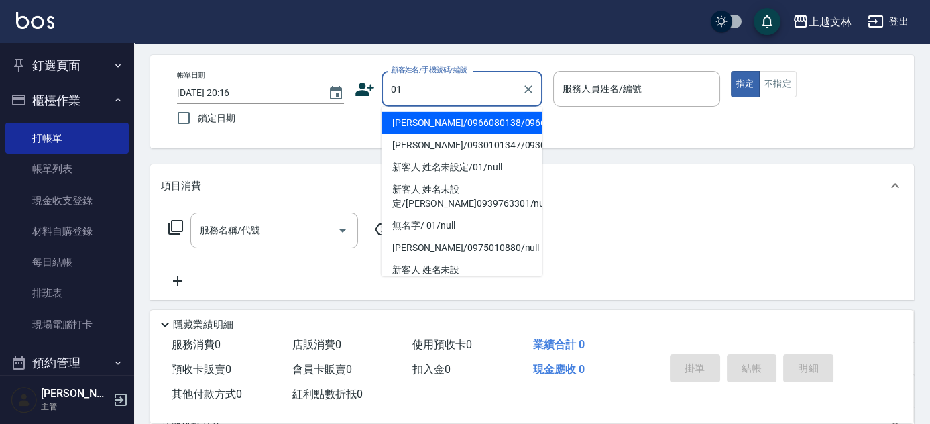
type input "[PERSON_NAME]/0966080138/0966080138"
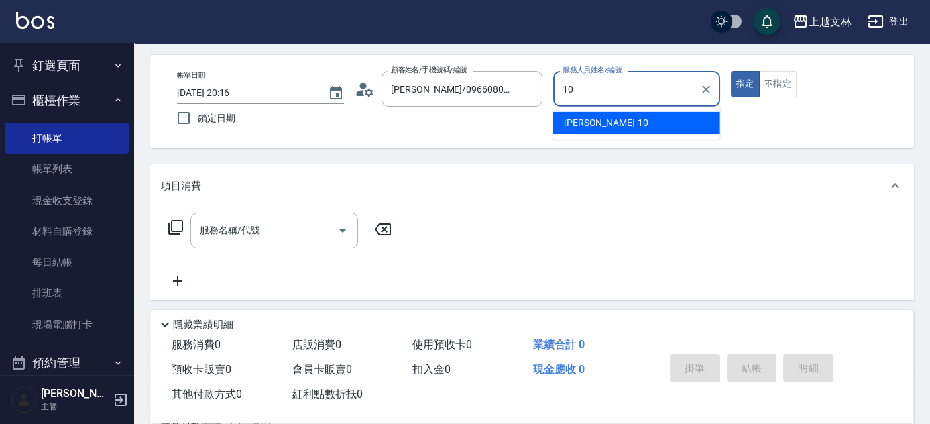
type input "[PERSON_NAME]-10"
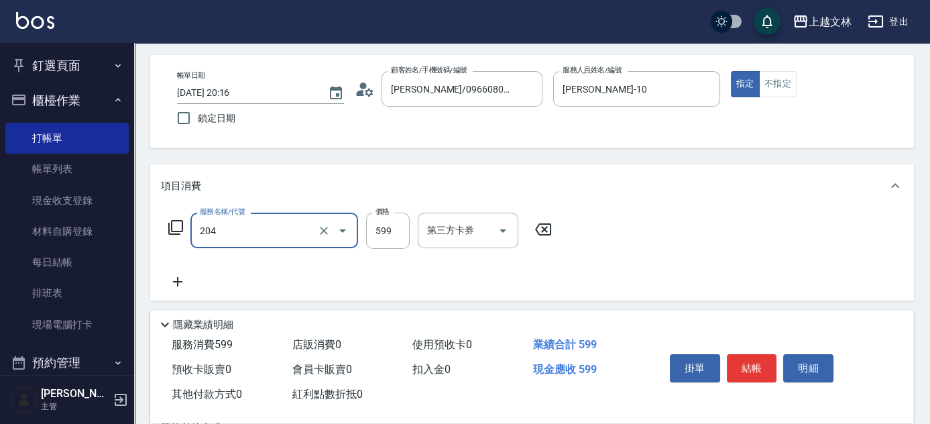
type input "A級洗+剪(204)"
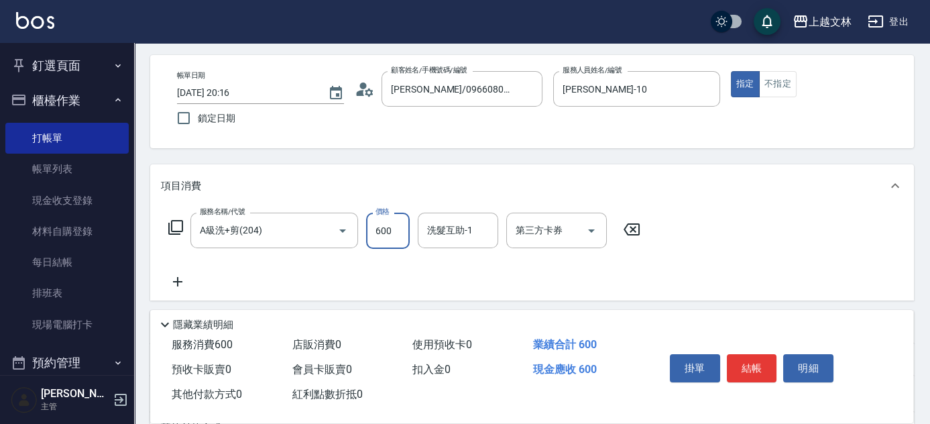
type input "600"
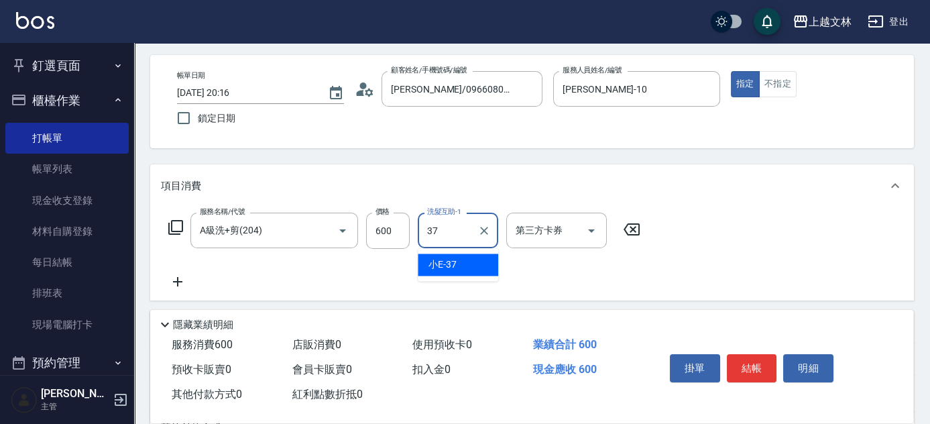
type input "小E-37"
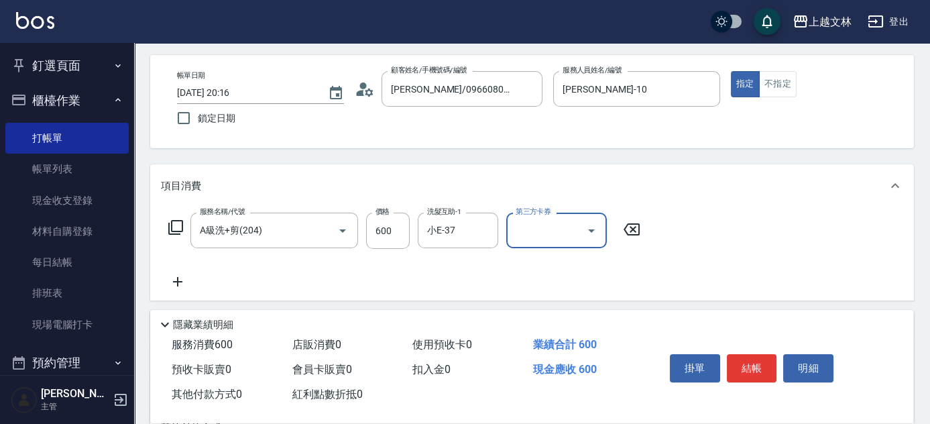
click at [751, 366] on button "結帳" at bounding box center [752, 368] width 50 height 28
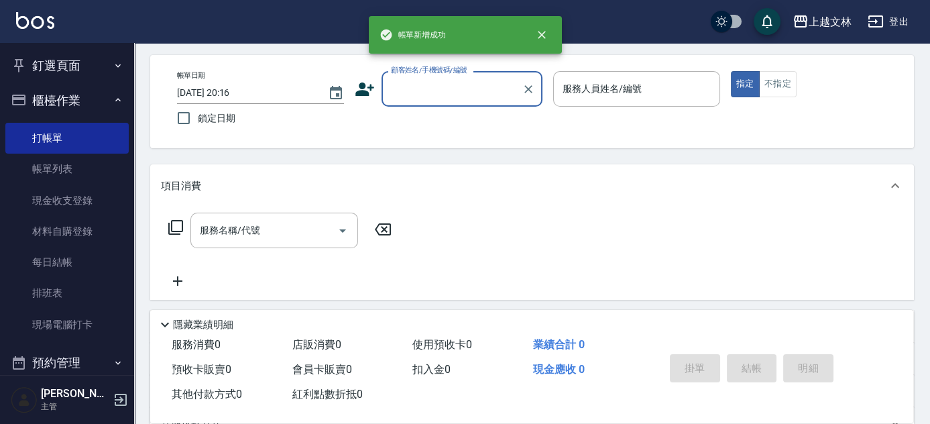
scroll to position [0, 0]
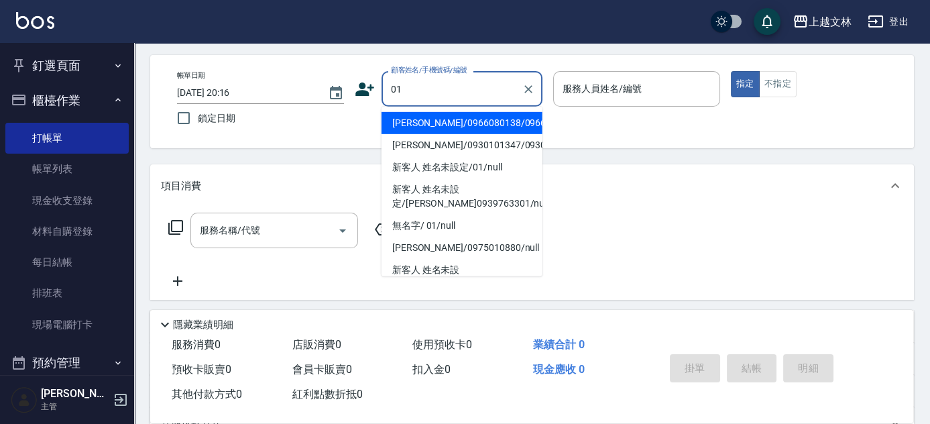
type input "[PERSON_NAME]/0966080138/0966080138"
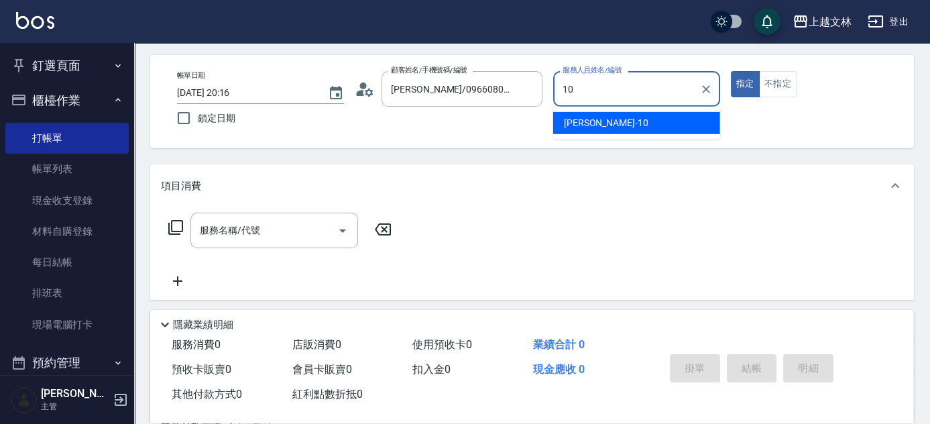
type input "[PERSON_NAME]-10"
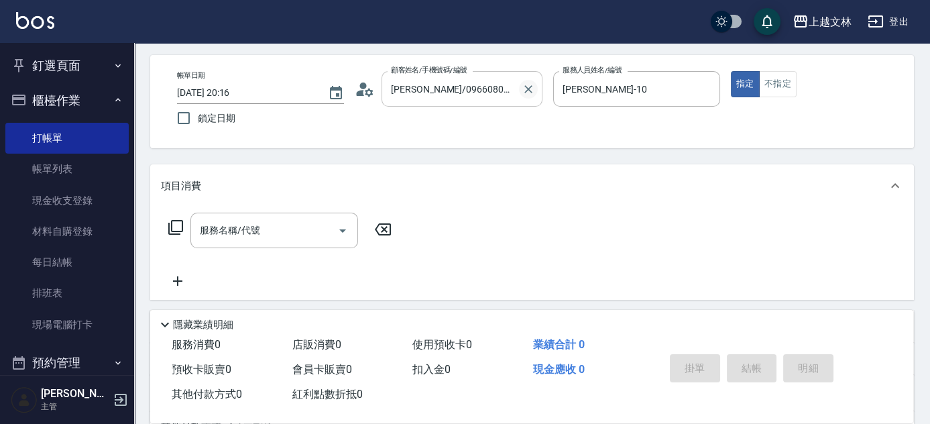
click at [526, 89] on icon "Clear" at bounding box center [528, 89] width 8 height 8
type input "新客人 姓名未設定/01/null"
click at [276, 229] on input "服務名稱/代號" at bounding box center [263, 230] width 135 height 23
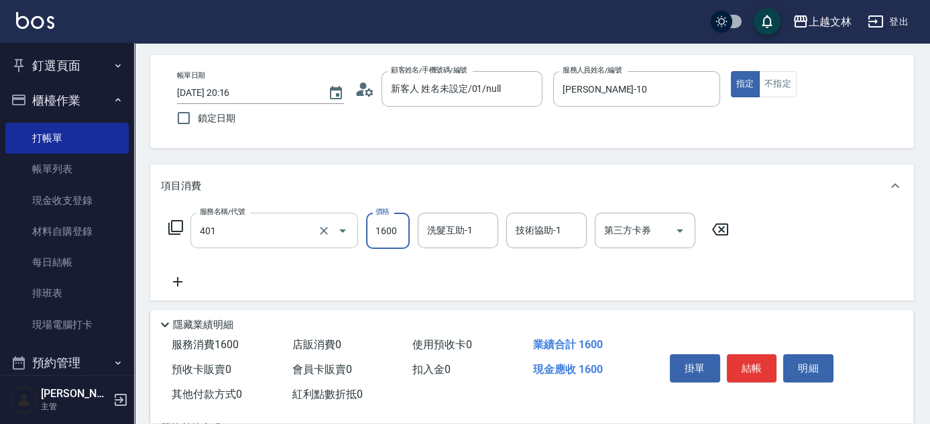
type input "基本染髮(401)"
type input "2500"
type input "3"
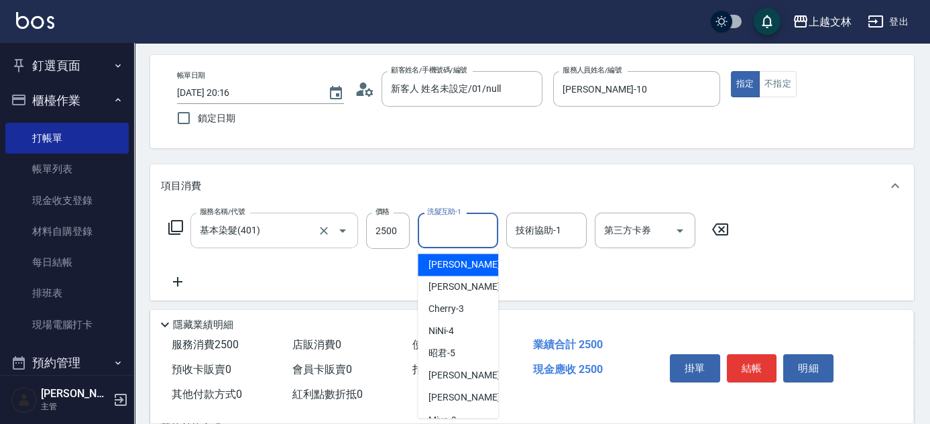
type input "[PERSON_NAME]-1"
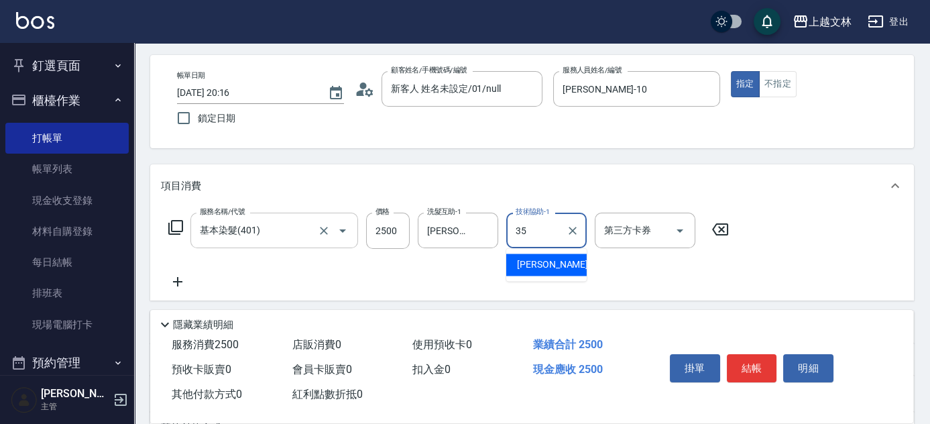
type input "[PERSON_NAME]-35"
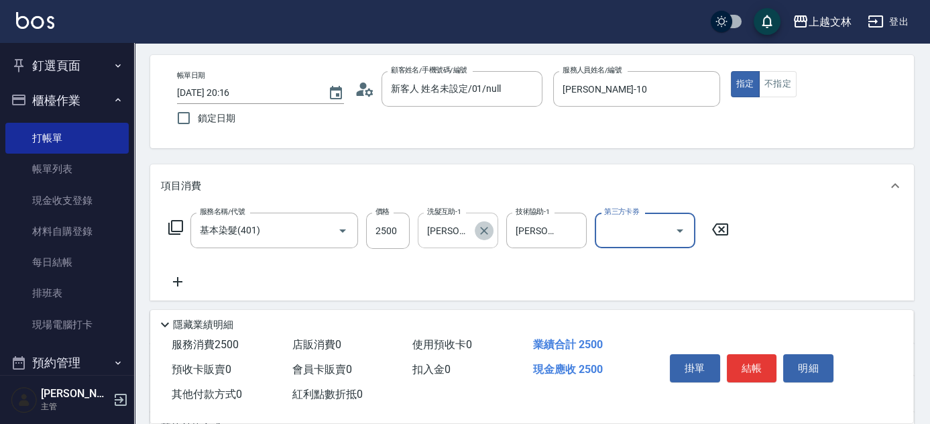
click at [486, 231] on icon "Clear" at bounding box center [483, 230] width 13 height 13
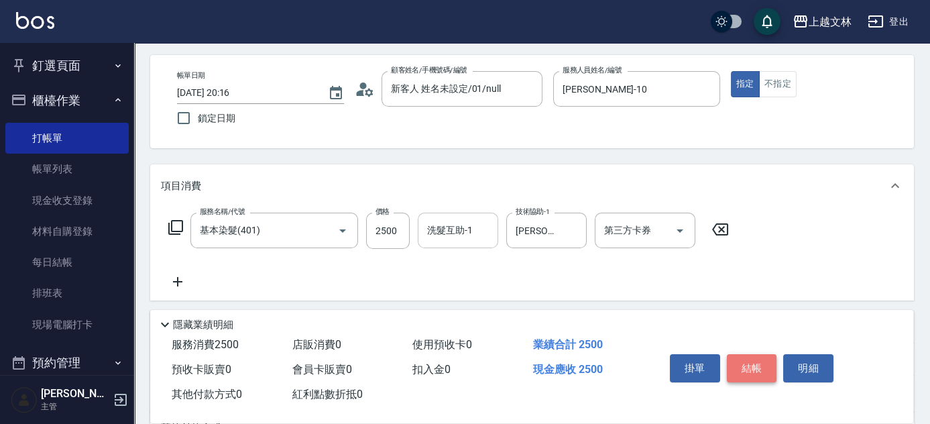
click at [760, 362] on button "結帳" at bounding box center [752, 368] width 50 height 28
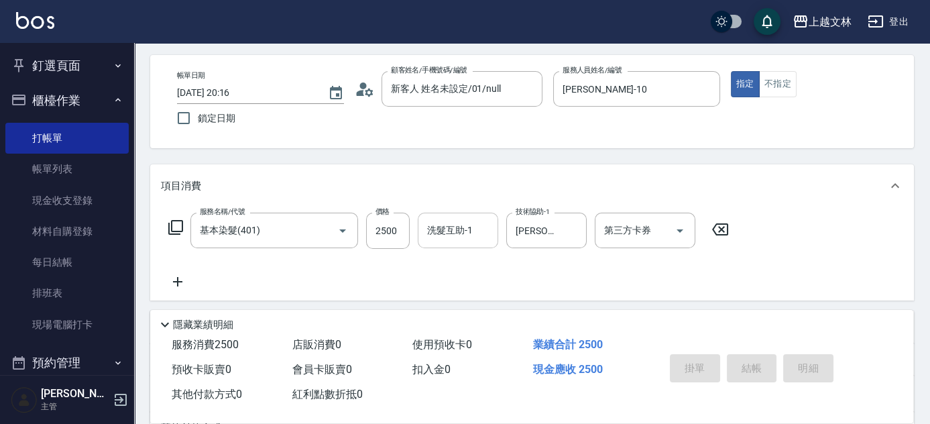
type input "[DATE] 20:25"
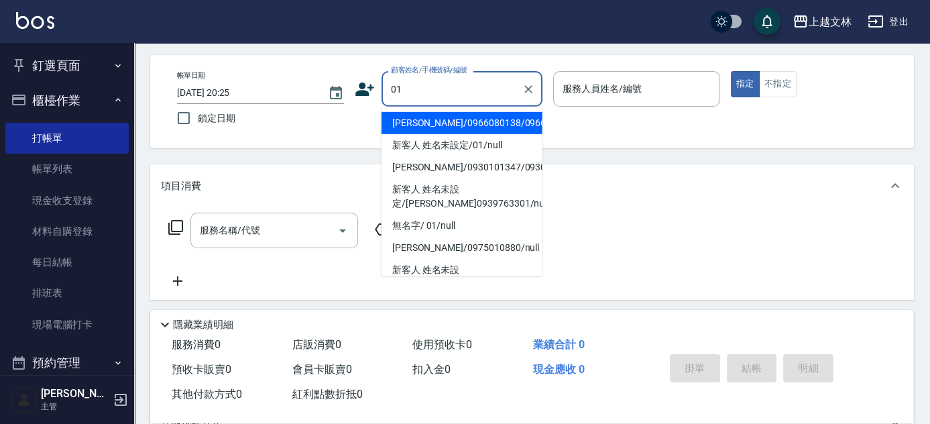
type input "[PERSON_NAME]/0966080138/0966080138"
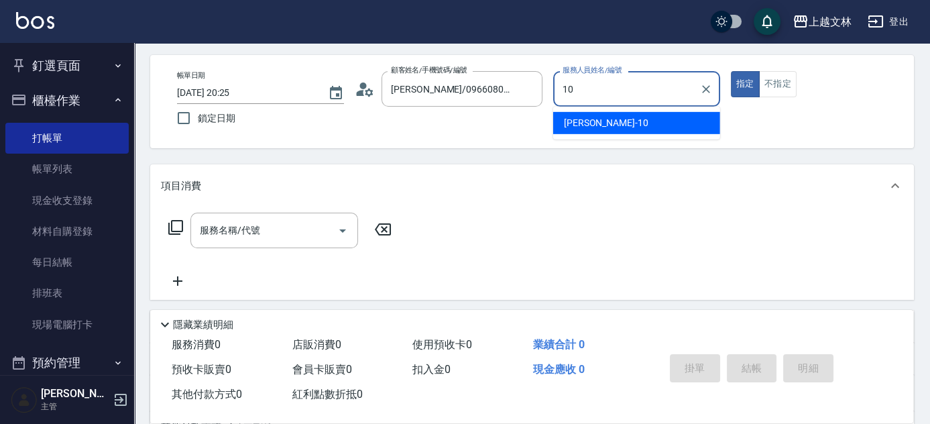
type input "[PERSON_NAME]-10"
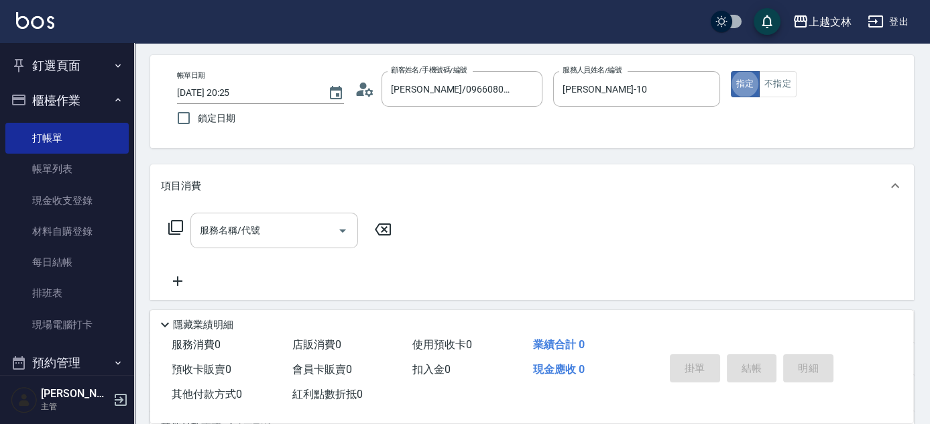
click at [239, 237] on input "服務名稱/代號" at bounding box center [263, 230] width 135 height 23
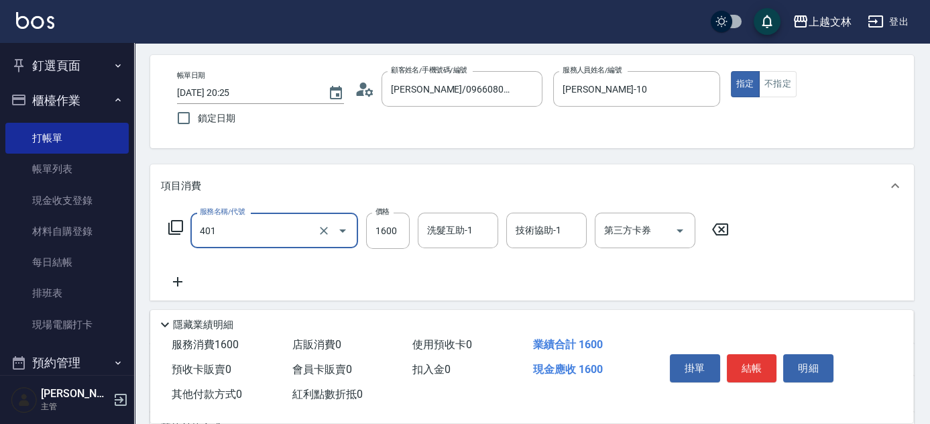
type input "基本染髮(401)"
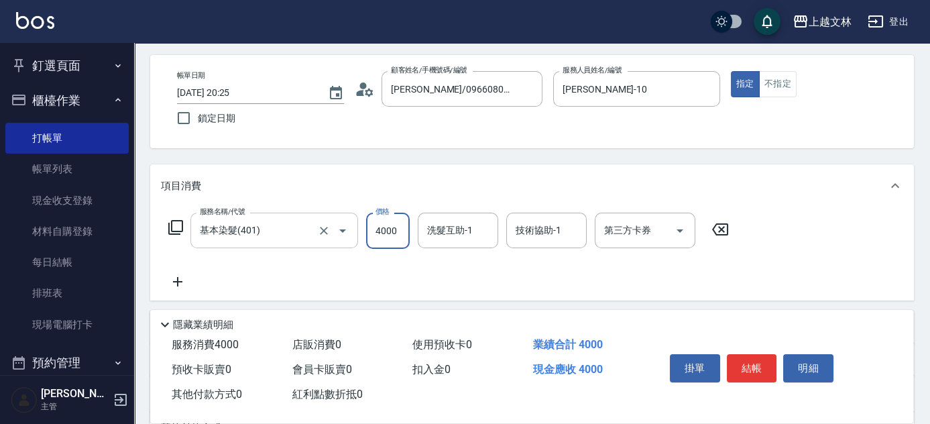
type input "4000"
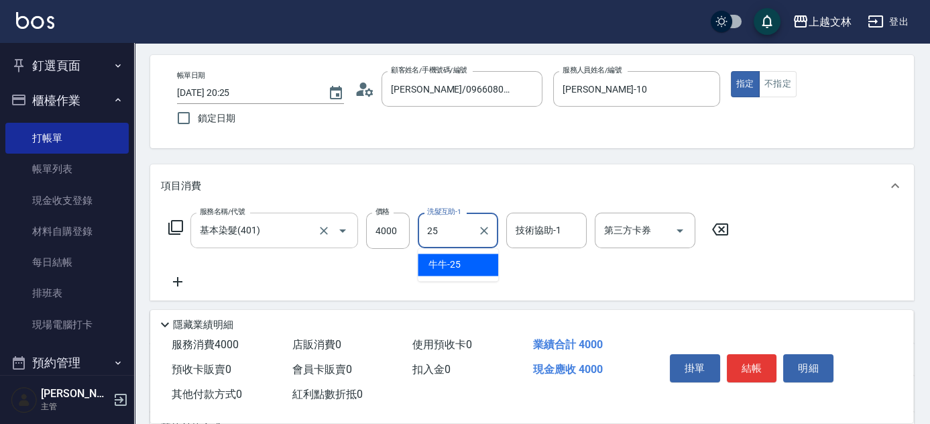
type input "牛牛-25"
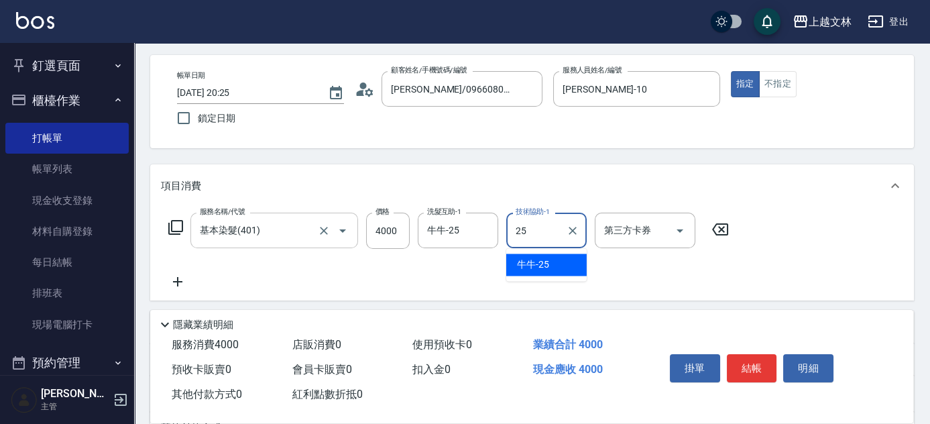
type input "牛牛-25"
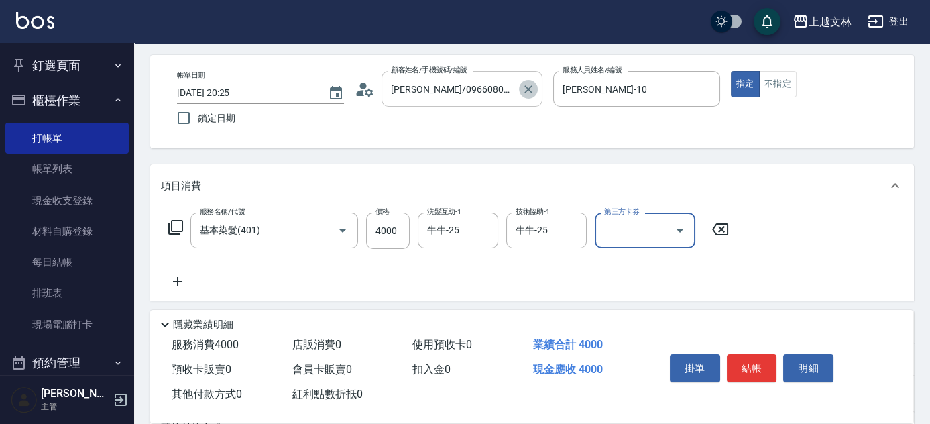
click at [522, 93] on icon "Clear" at bounding box center [528, 88] width 13 height 13
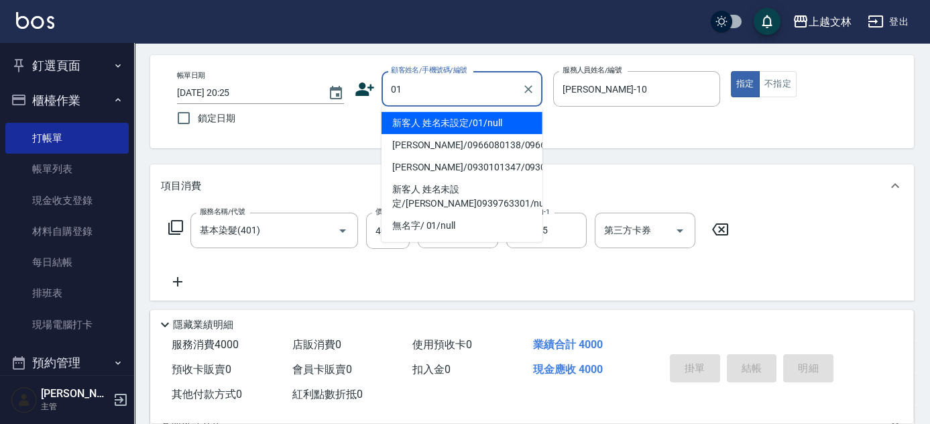
type input "新客人 姓名未設定/01/null"
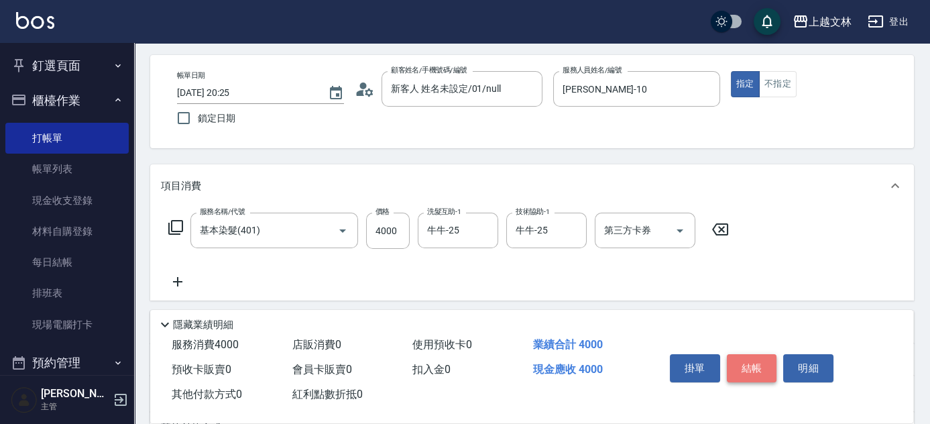
click at [752, 362] on button "結帳" at bounding box center [752, 368] width 50 height 28
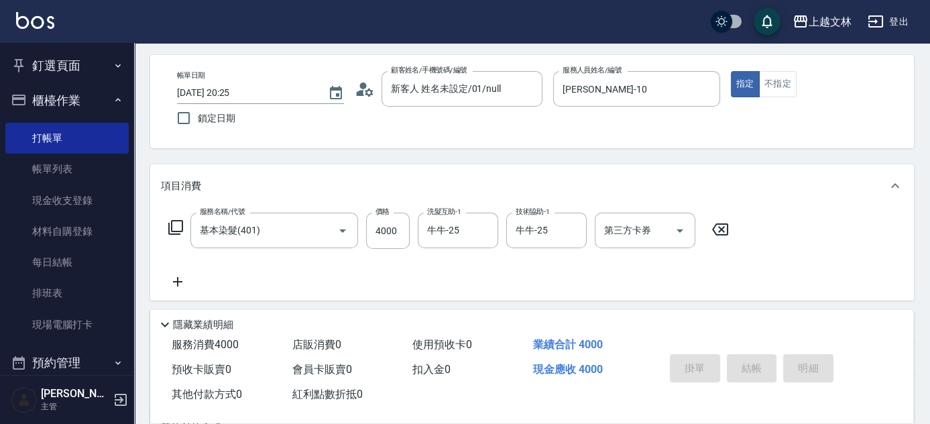
type input "[DATE] 20:26"
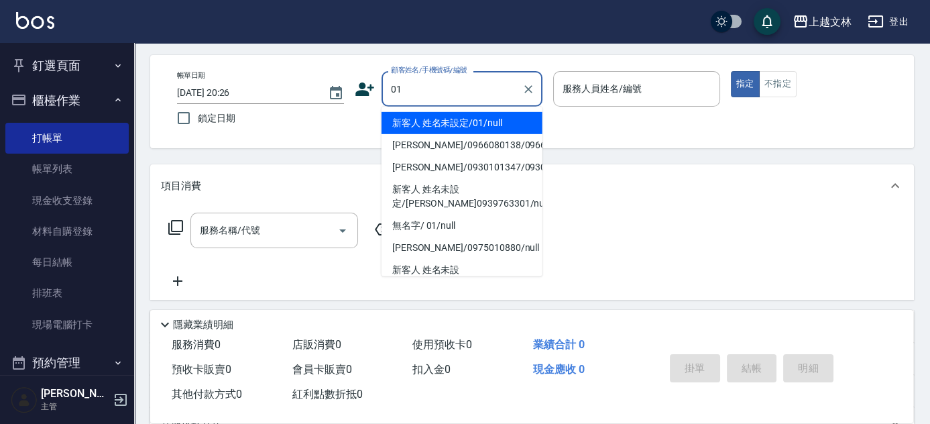
type input "新客人 姓名未設定/01/null"
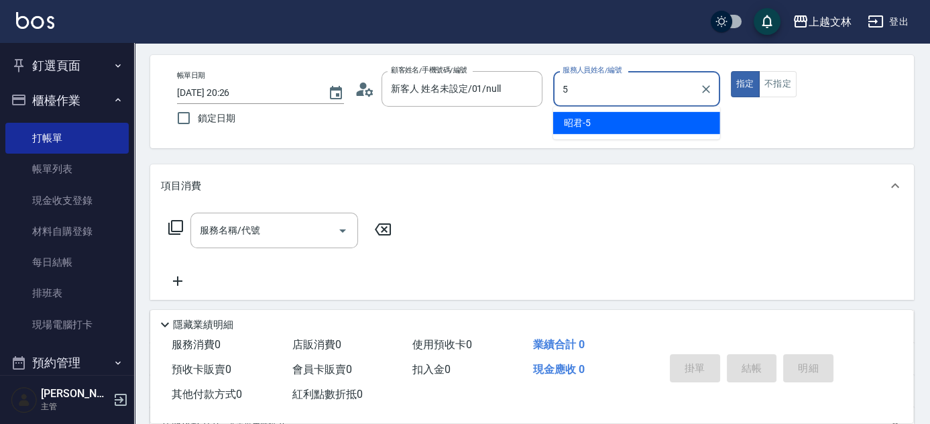
type input "昭君-5"
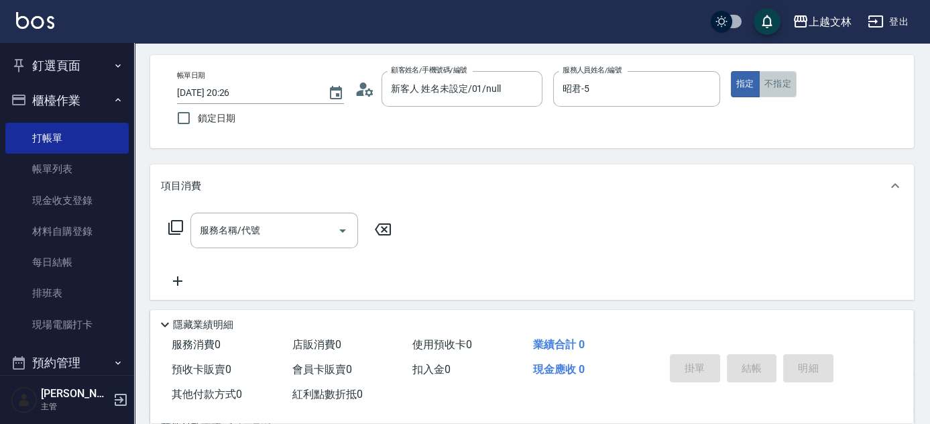
click at [785, 91] on button "不指定" at bounding box center [778, 84] width 38 height 26
click at [282, 230] on input "服務名稱/代號" at bounding box center [263, 230] width 135 height 23
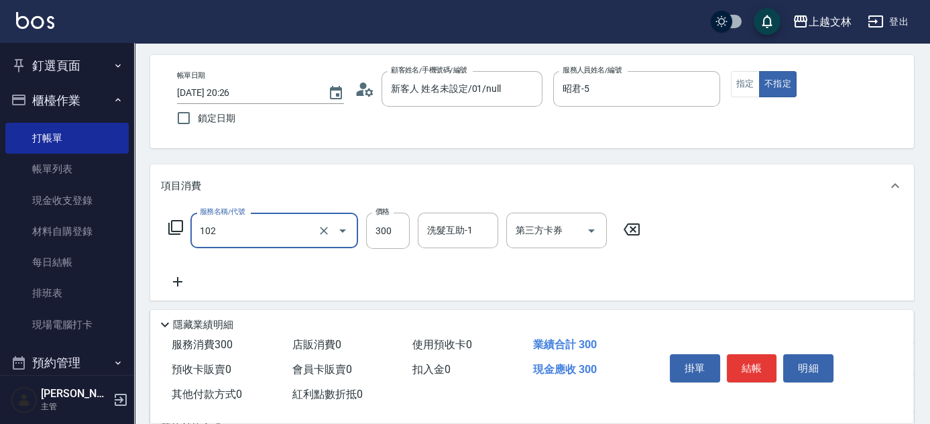
type input "精油洗髮(102)"
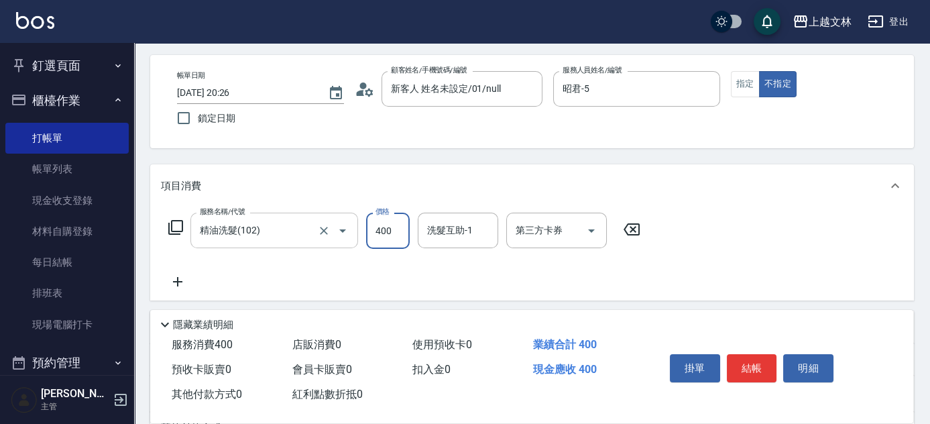
type input "400"
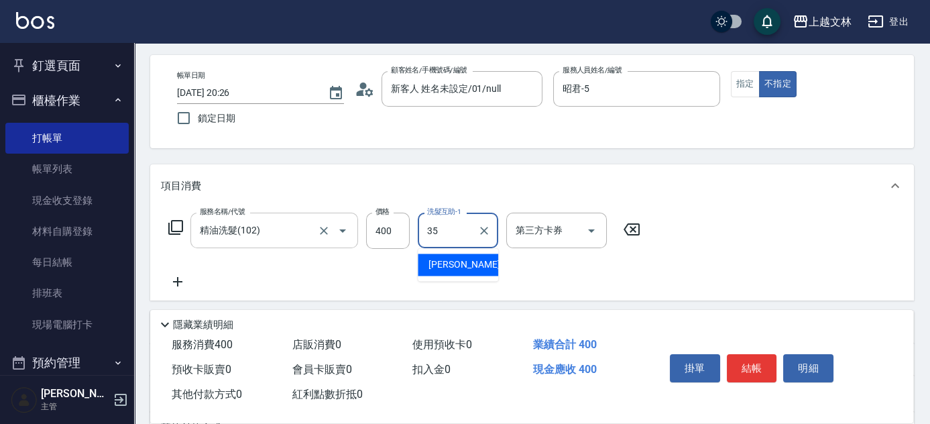
type input "[PERSON_NAME]-35"
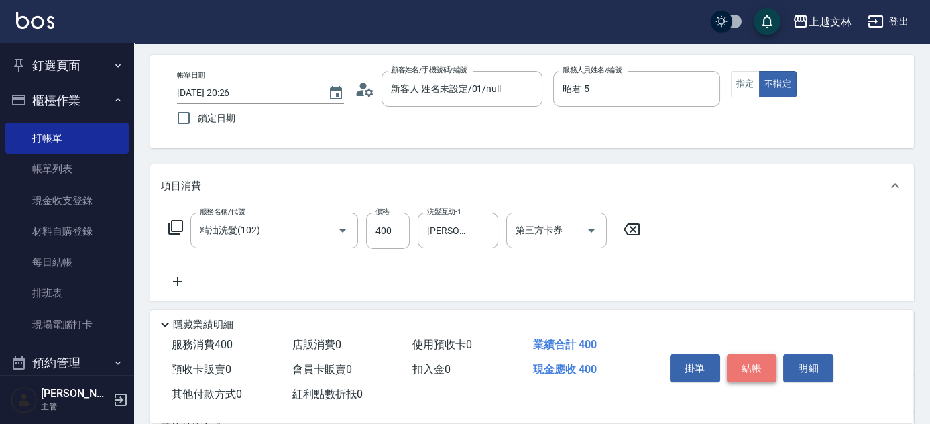
click at [748, 368] on button "結帳" at bounding box center [752, 368] width 50 height 28
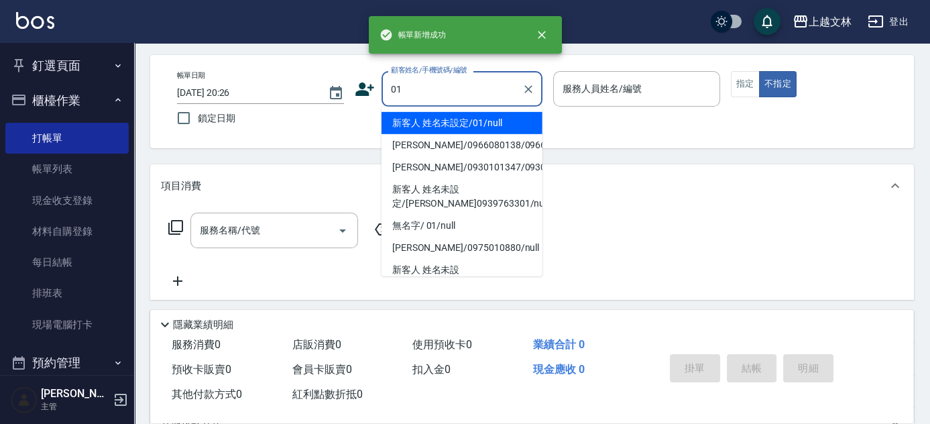
type input "新客人 姓名未設定/01/null"
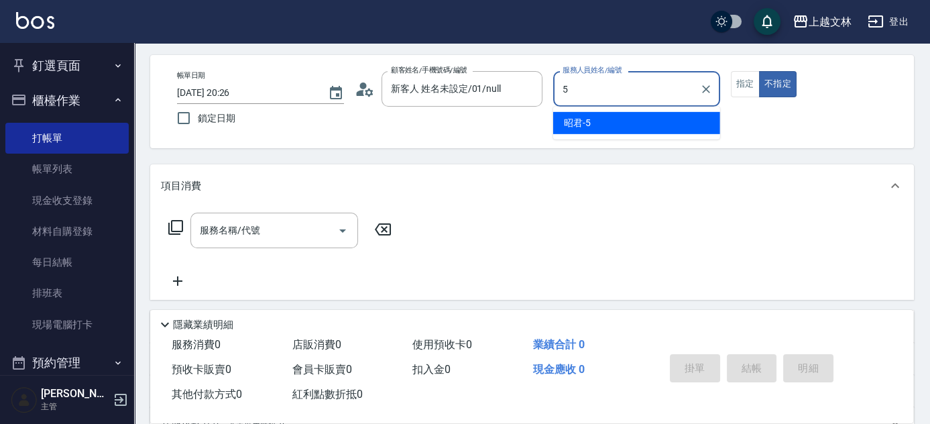
type input "昭君-5"
type button "false"
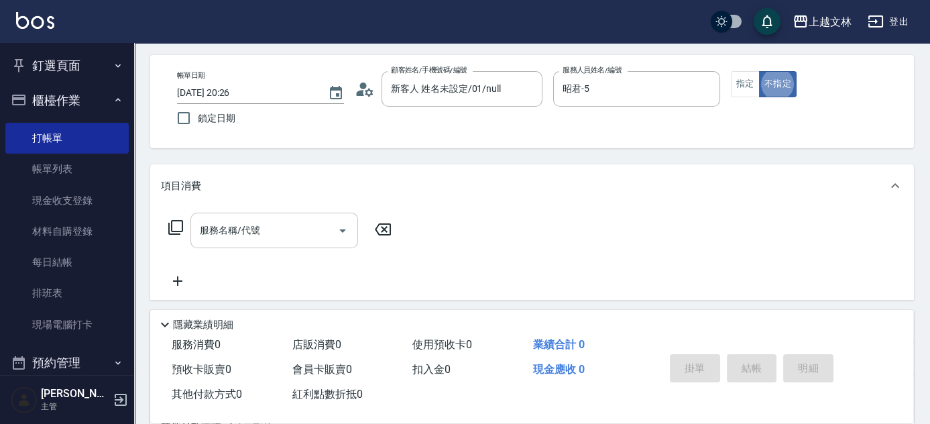
click at [216, 238] on input "服務名稱/代號" at bounding box center [263, 230] width 135 height 23
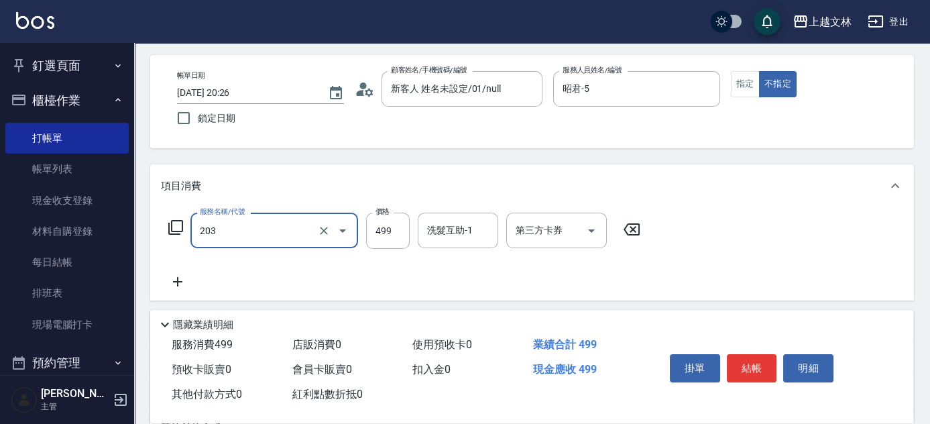
type input "B級洗+剪(203)"
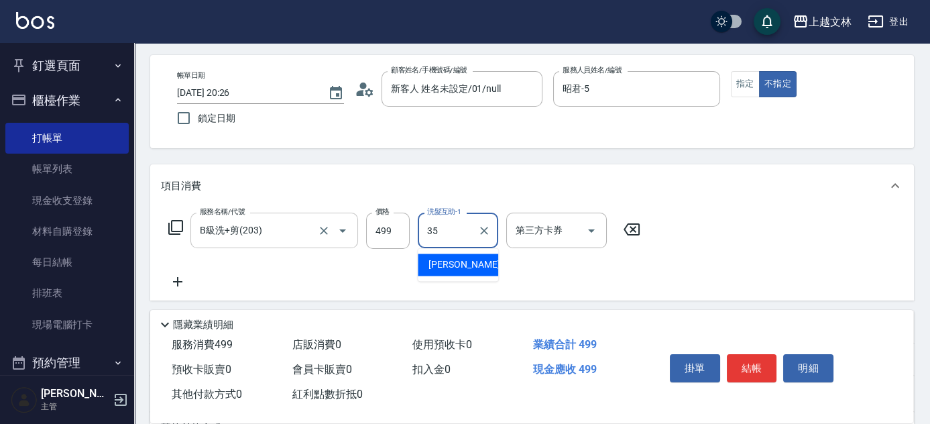
type input "[PERSON_NAME]-35"
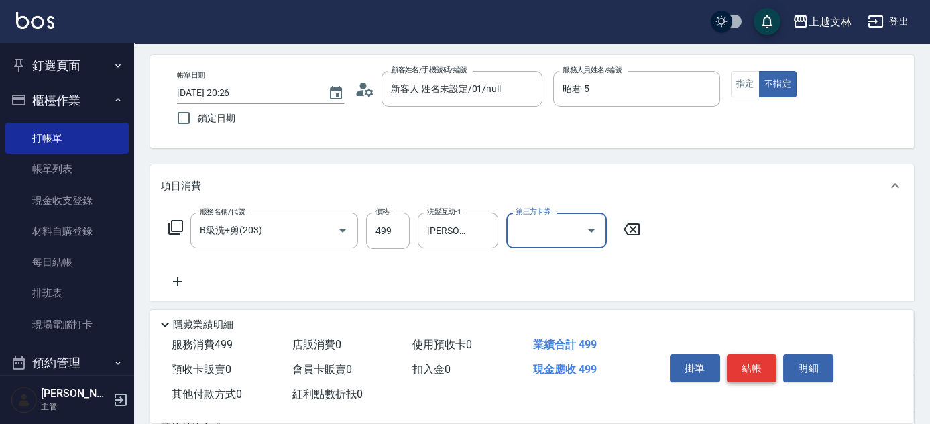
click at [748, 372] on button "結帳" at bounding box center [752, 368] width 50 height 28
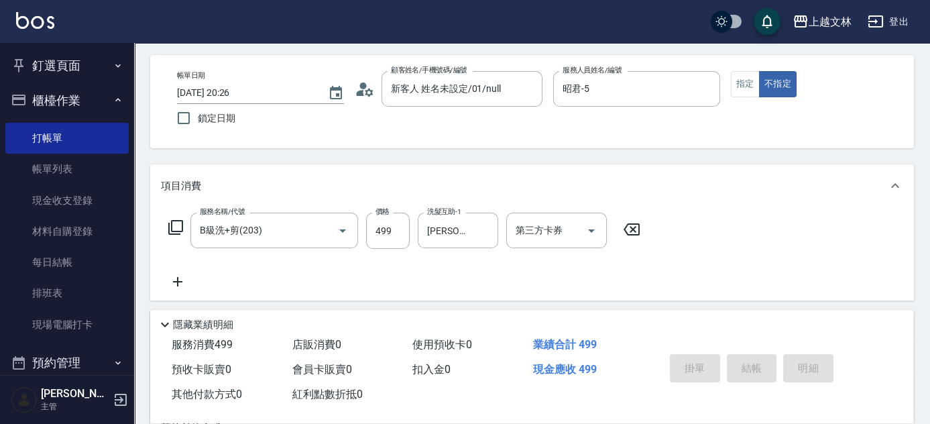
type input "[DATE] 20:27"
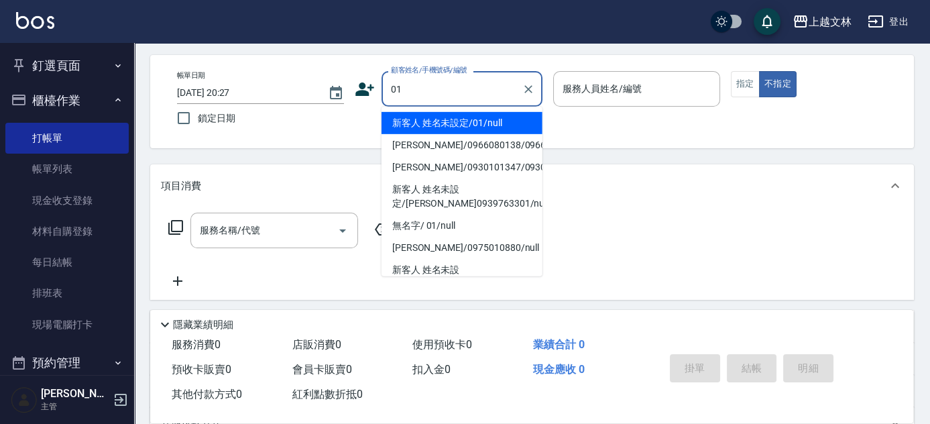
type input "新客人 姓名未設定/01/null"
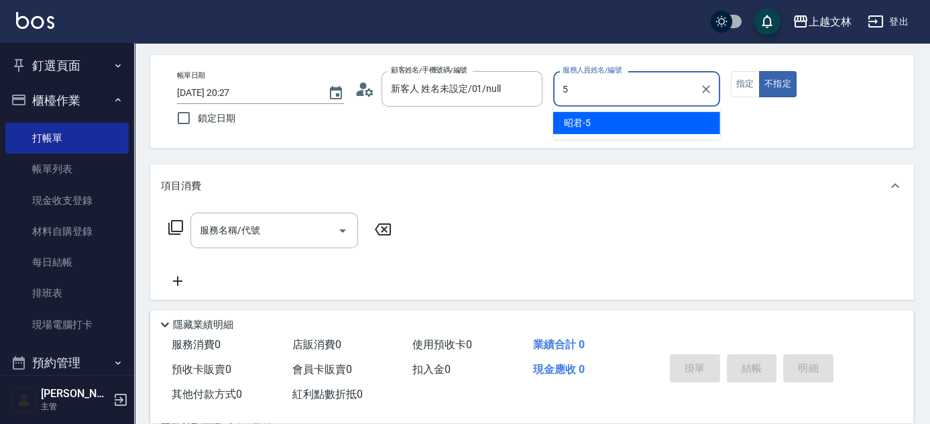
type input "昭君-5"
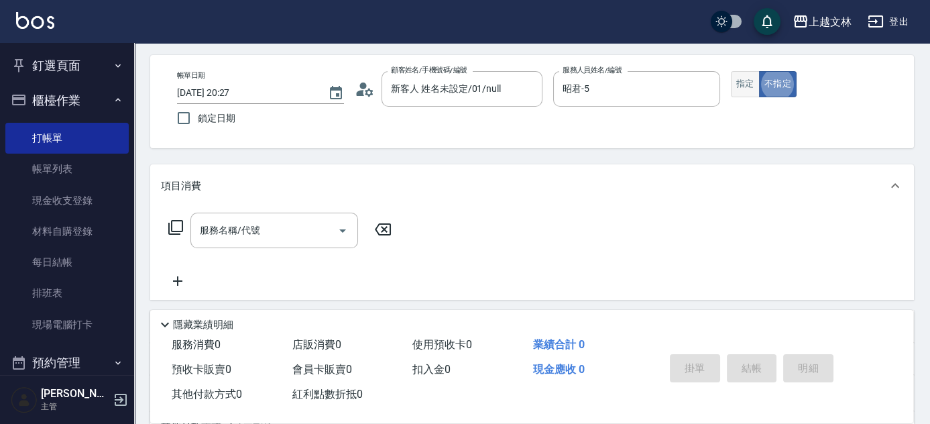
click at [746, 88] on button "指定" at bounding box center [745, 84] width 29 height 26
click at [279, 237] on input "服務名稱/代號" at bounding box center [263, 230] width 135 height 23
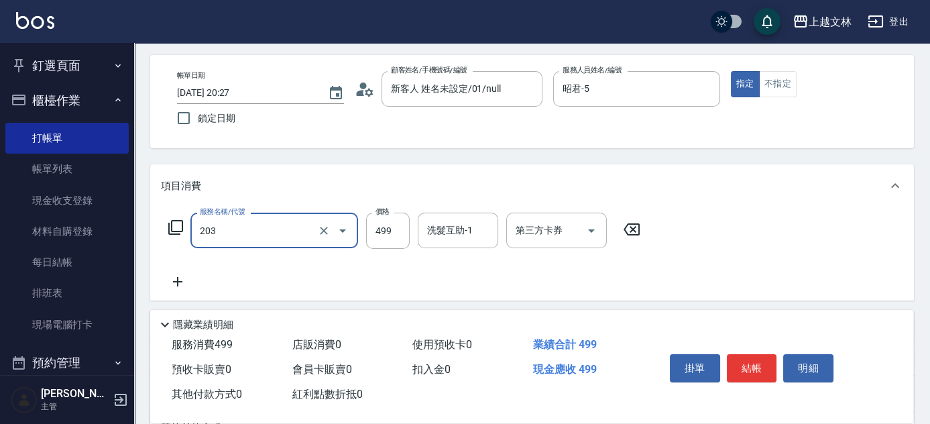
type input "B級洗+剪(203)"
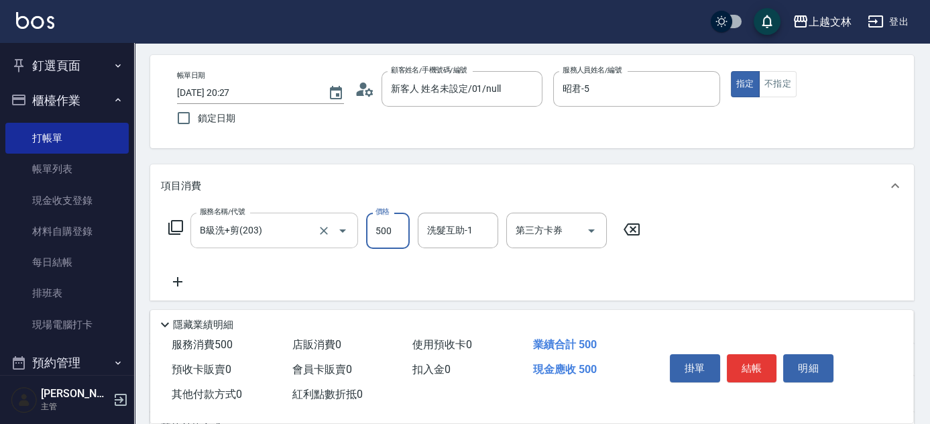
type input "500"
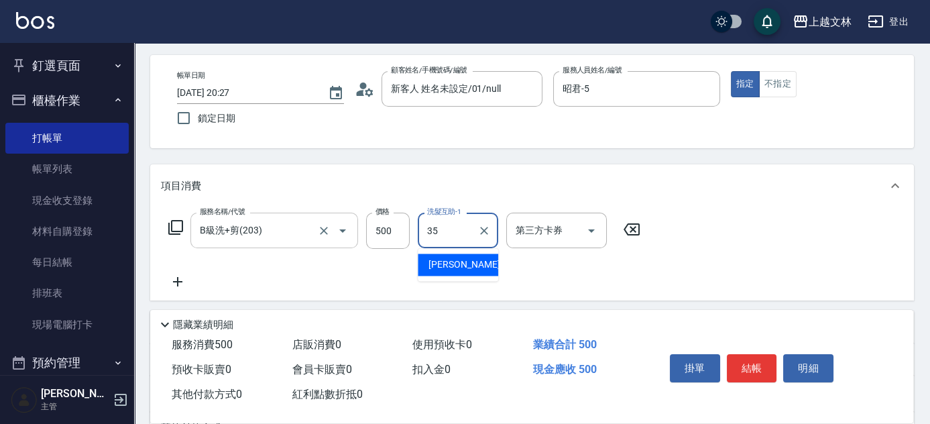
type input "[PERSON_NAME]-35"
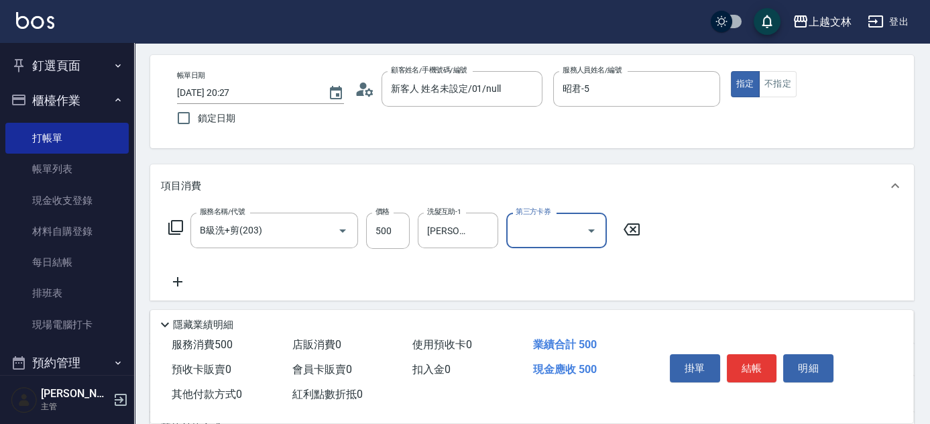
click at [178, 284] on icon at bounding box center [177, 281] width 9 height 9
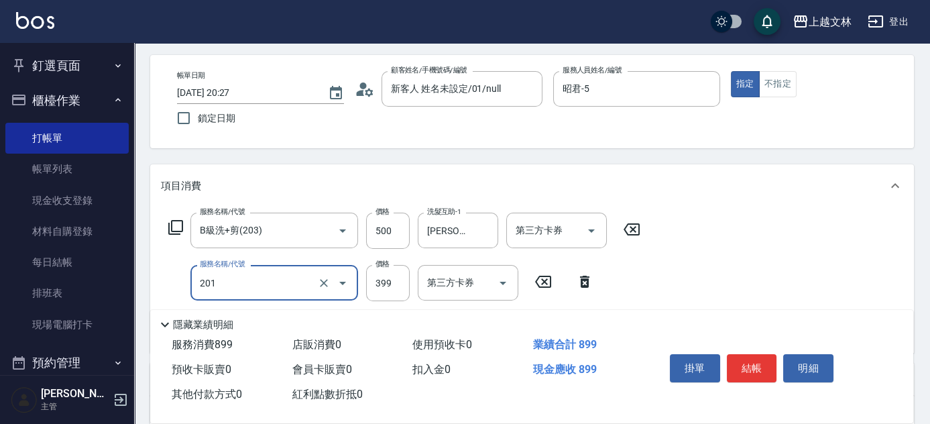
type input "B級單剪(201)"
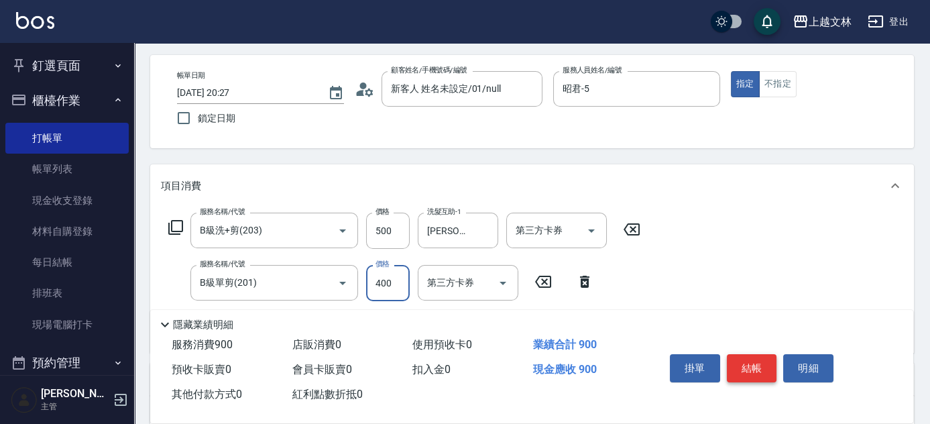
type input "400"
click at [749, 368] on button "結帳" at bounding box center [752, 368] width 50 height 28
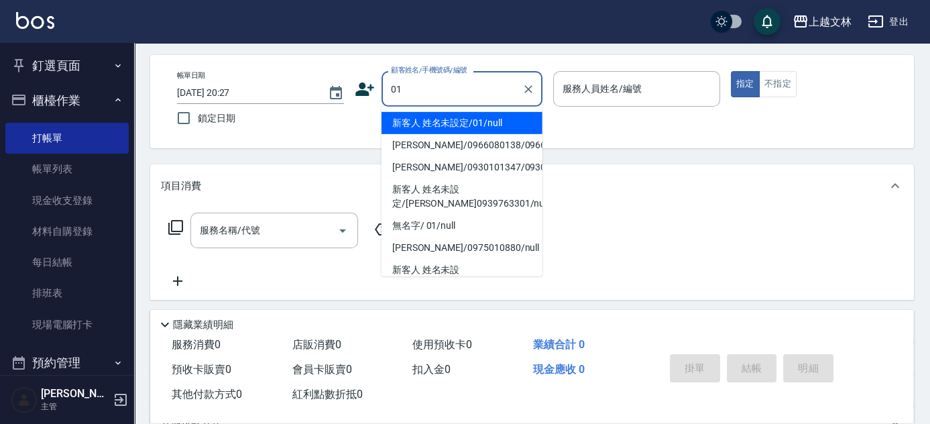
type input "新客人 姓名未設定/01/null"
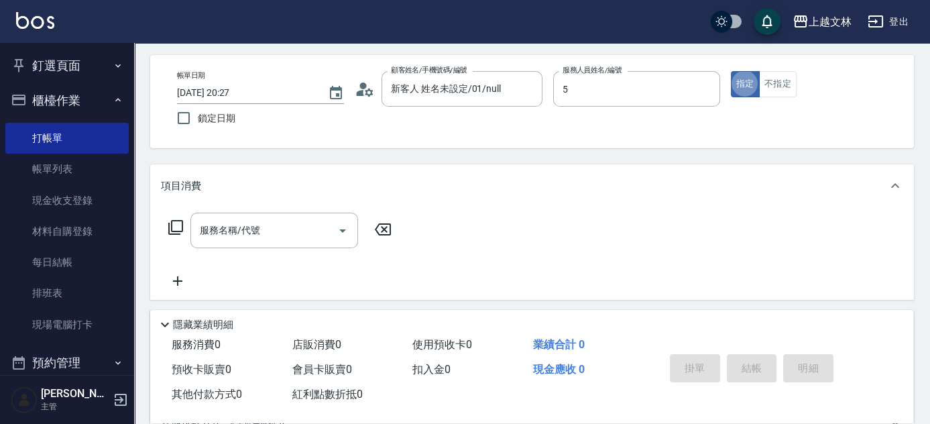
type input "昭君-5"
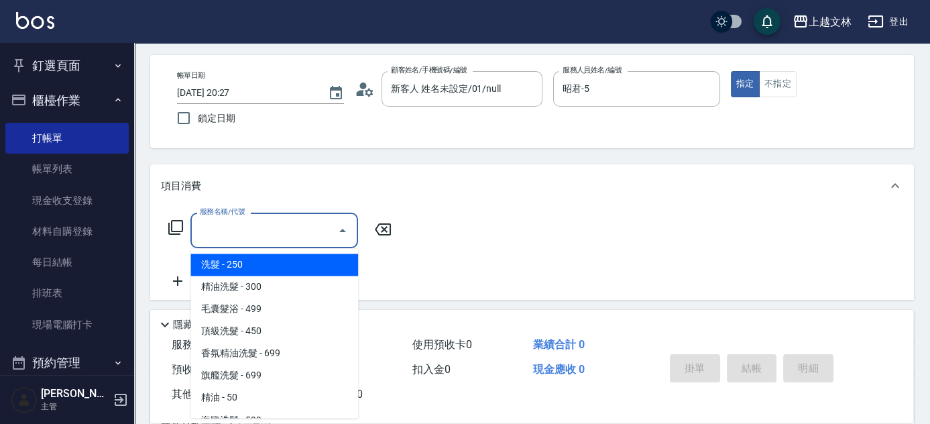
click at [239, 225] on div "服務名稱/代號 服務名稱/代號" at bounding box center [274, 231] width 168 height 36
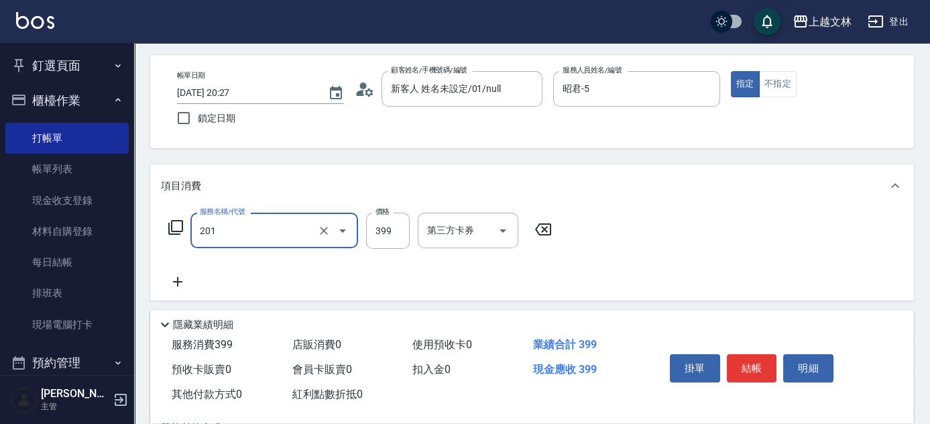
type input "B級單剪(201)"
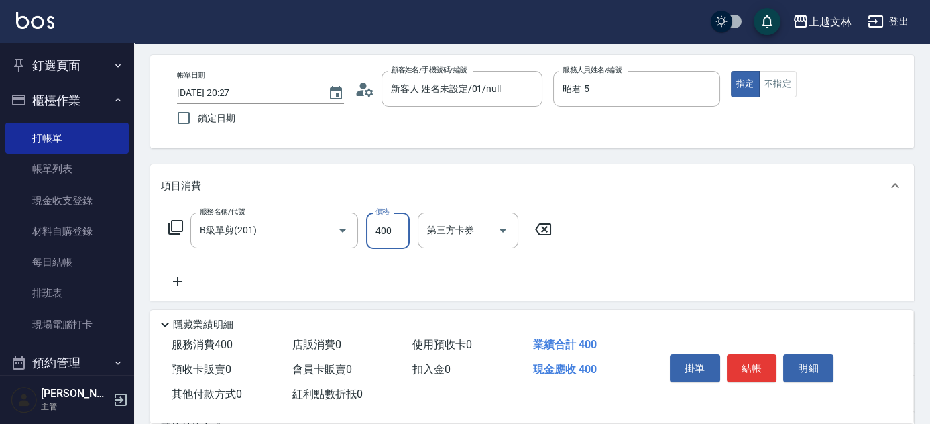
type input "400"
click at [184, 286] on icon at bounding box center [178, 282] width 34 height 16
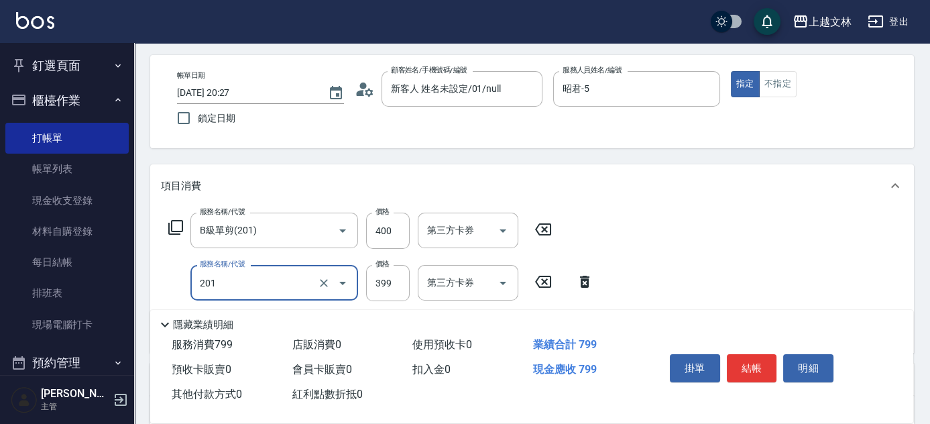
type input "B級單剪(201)"
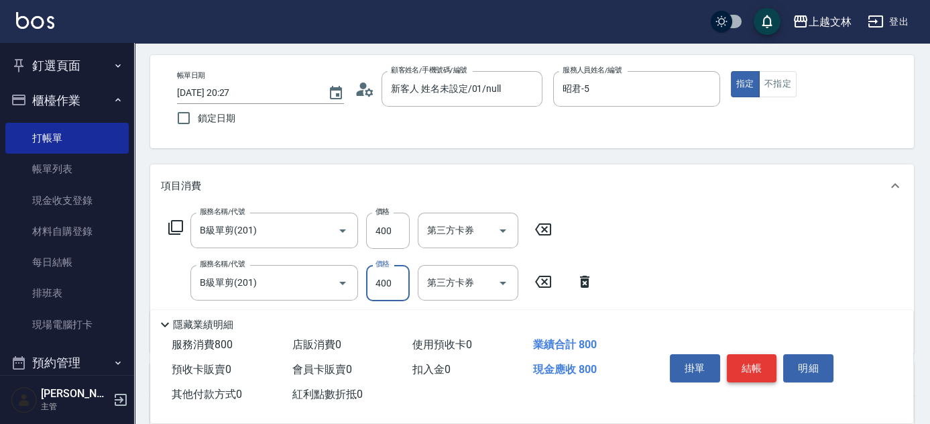
type input "400"
click at [760, 368] on button "結帳" at bounding box center [752, 368] width 50 height 28
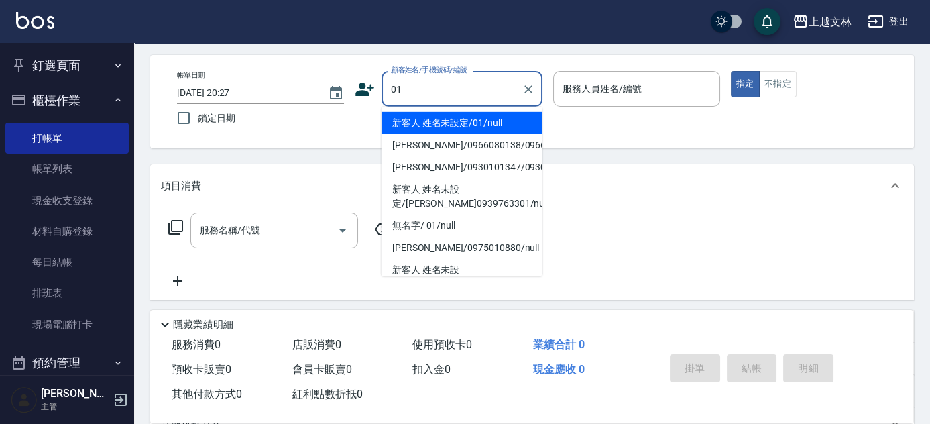
type input "新客人 姓名未設定/01/null"
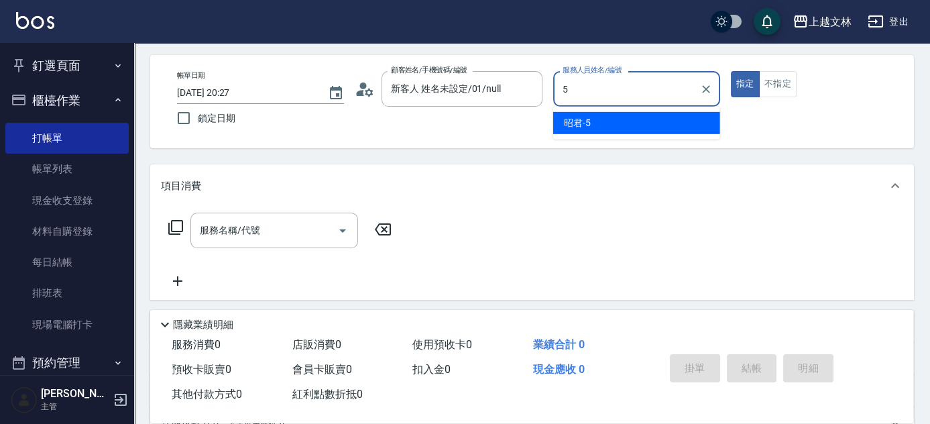
type input "昭君-5"
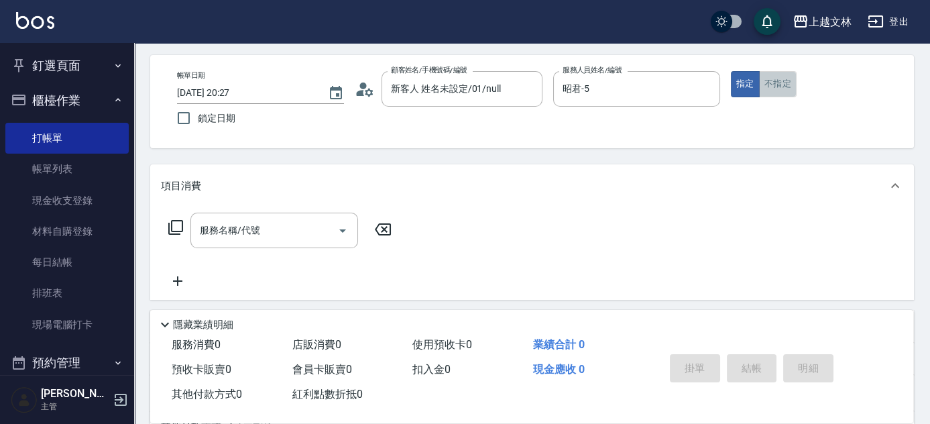
click at [783, 82] on button "不指定" at bounding box center [778, 84] width 38 height 26
click at [233, 233] on div "服務名稱/代號 服務名稱/代號" at bounding box center [274, 231] width 168 height 36
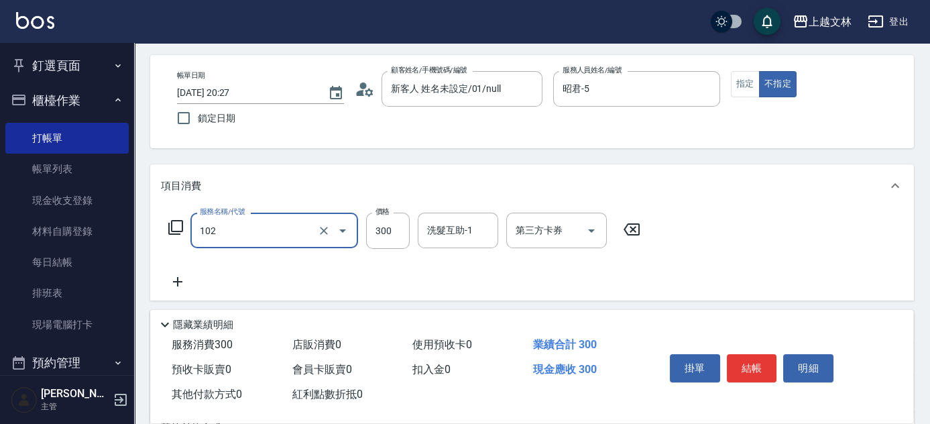
type input "精油洗髮(102)"
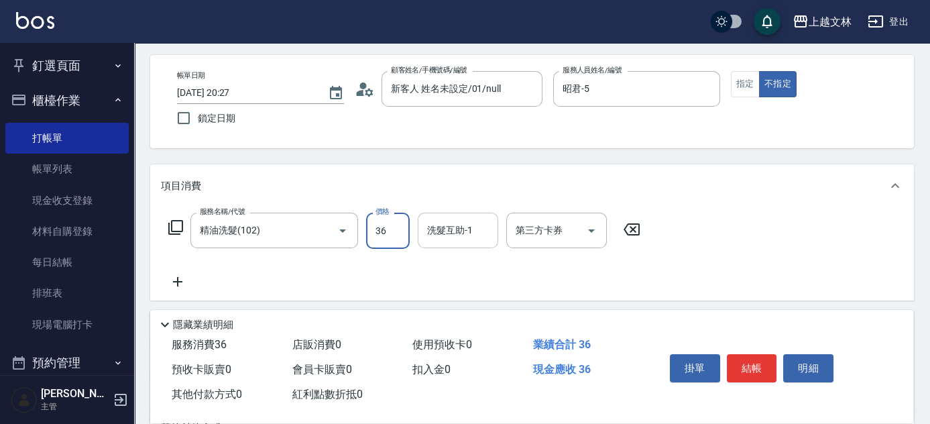
type input "0"
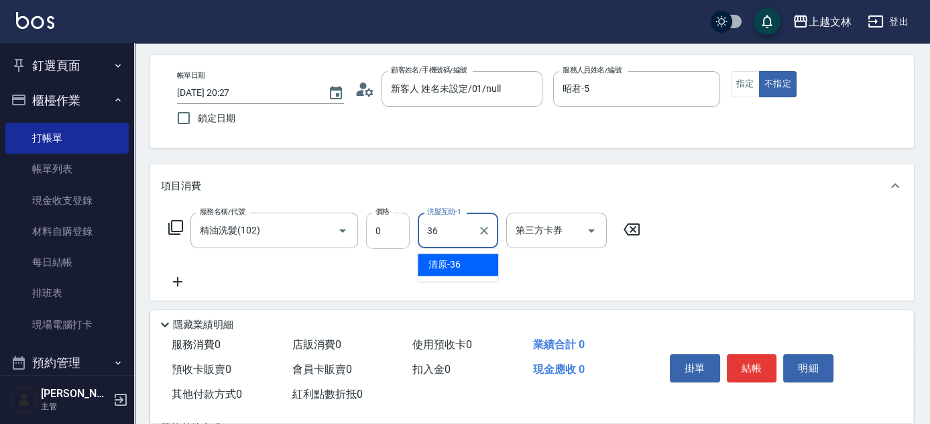
type input "36"
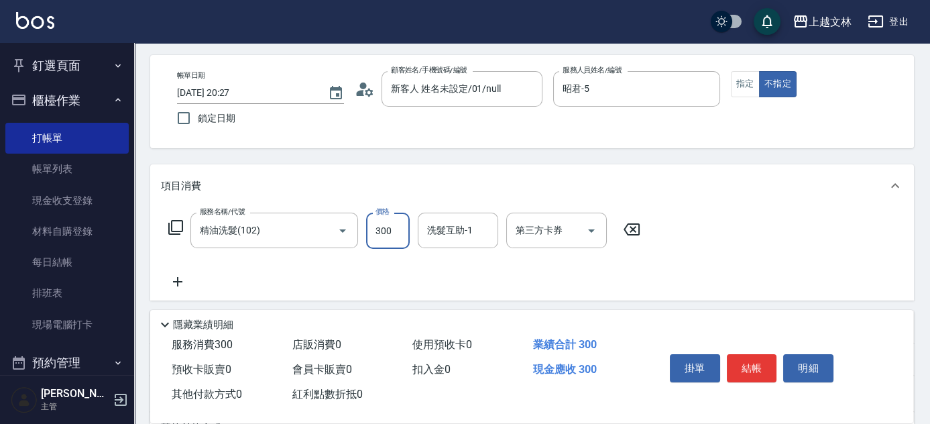
type input "300"
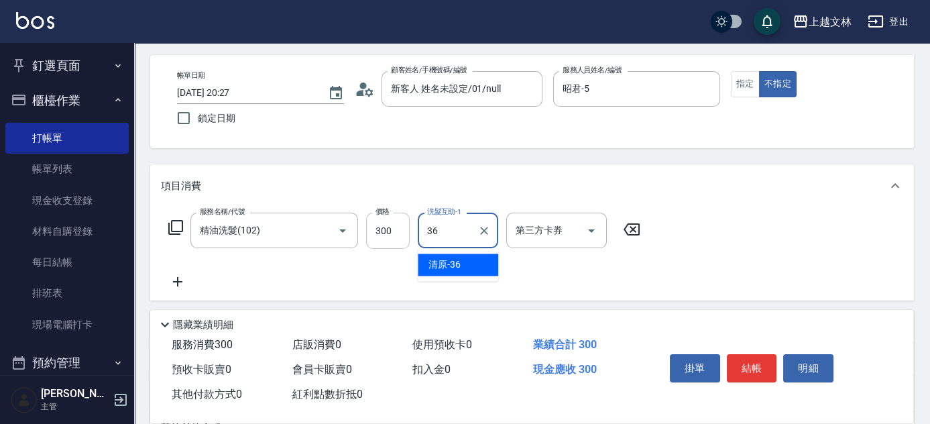
type input "清原-36"
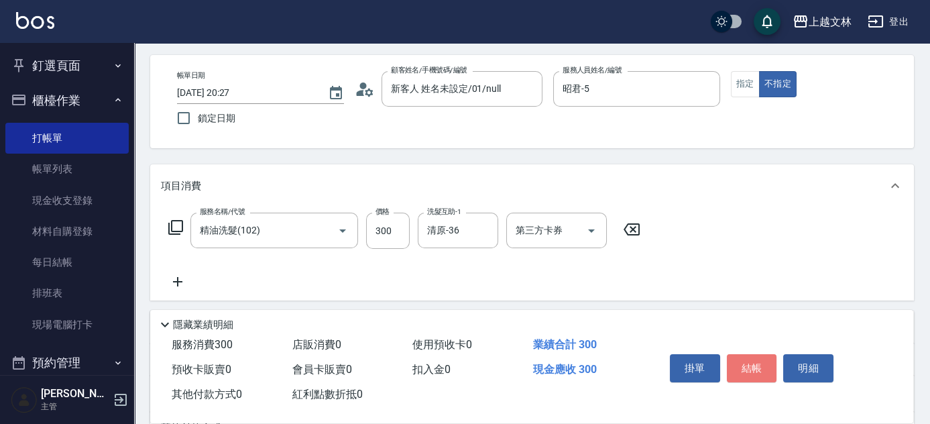
click at [753, 361] on button "結帳" at bounding box center [752, 368] width 50 height 28
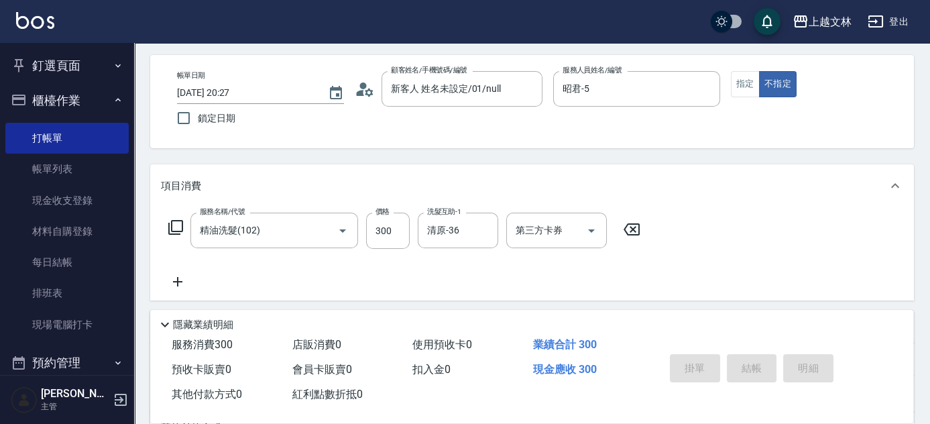
type input "[DATE] 20:28"
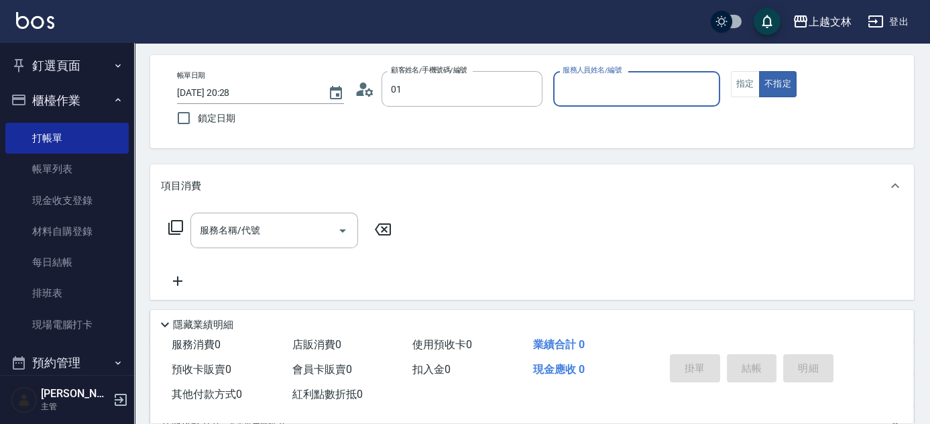
type input "新客人 姓名未設定/01/null"
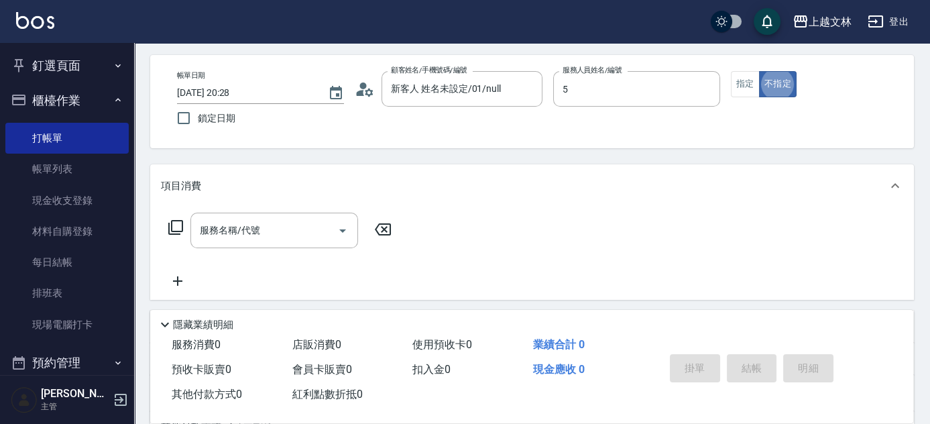
type input "昭君-5"
click at [745, 89] on button "指定" at bounding box center [745, 84] width 29 height 26
click at [239, 237] on input "服務名稱/代號" at bounding box center [263, 230] width 135 height 23
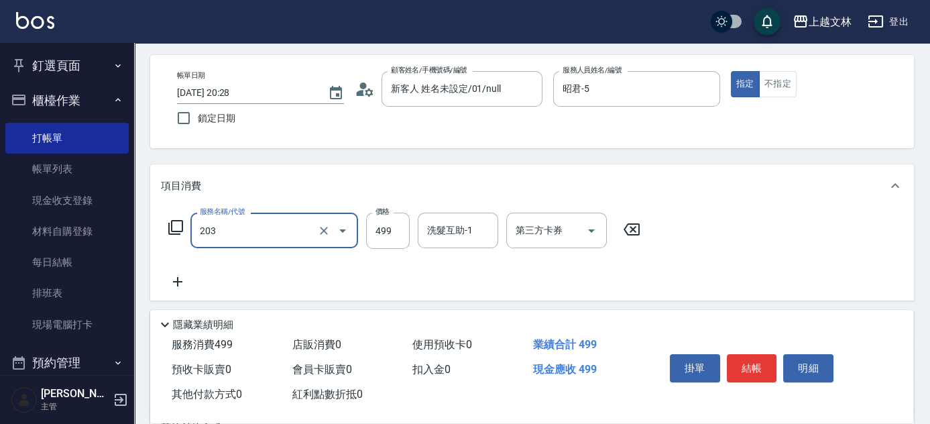
type input "B級洗+剪(203)"
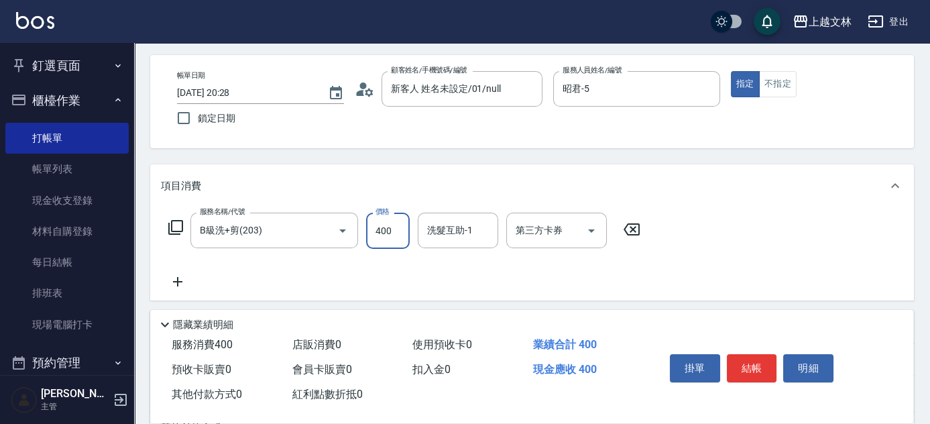
drag, startPoint x: 384, startPoint y: 230, endPoint x: 409, endPoint y: 230, distance: 24.8
click at [398, 230] on input "400" at bounding box center [388, 231] width 44 height 36
type input "500"
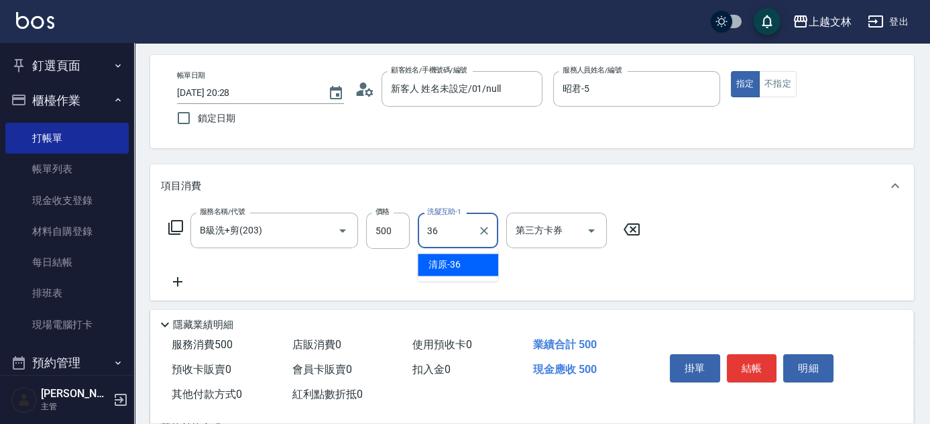
type input "清原-36"
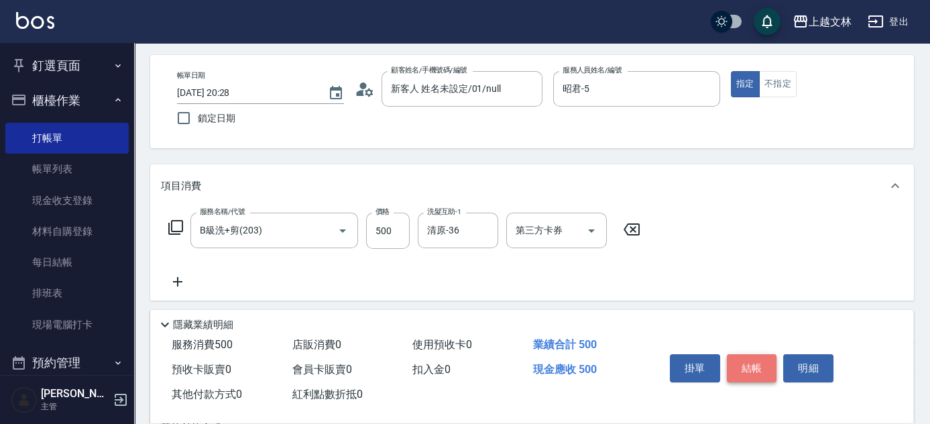
click at [753, 362] on button "結帳" at bounding box center [752, 368] width 50 height 28
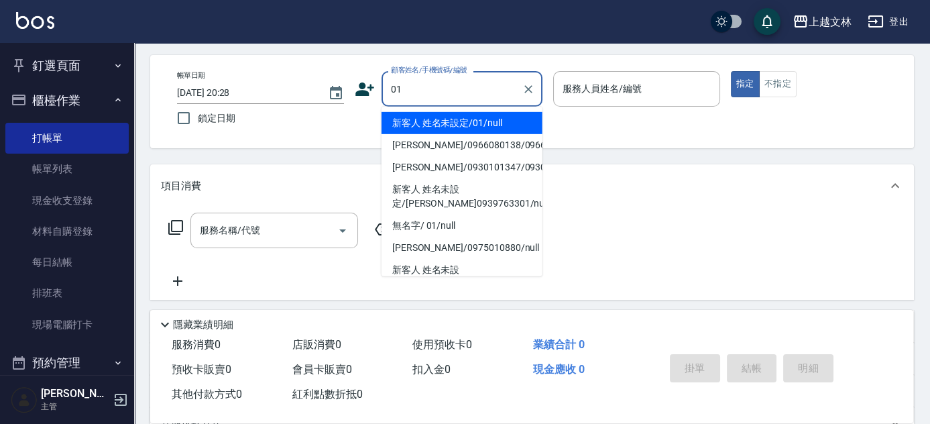
type input "新客人 姓名未設定/01/null"
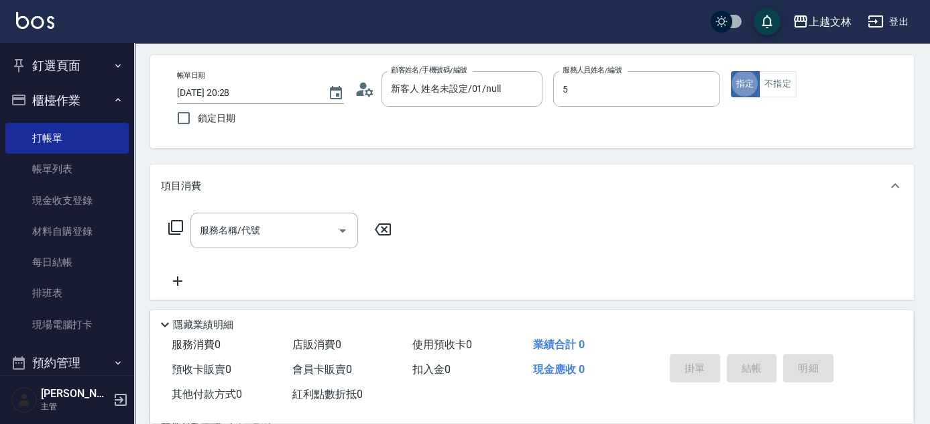
type input "昭君-5"
click at [304, 239] on input "服務名稱/代號" at bounding box center [263, 230] width 135 height 23
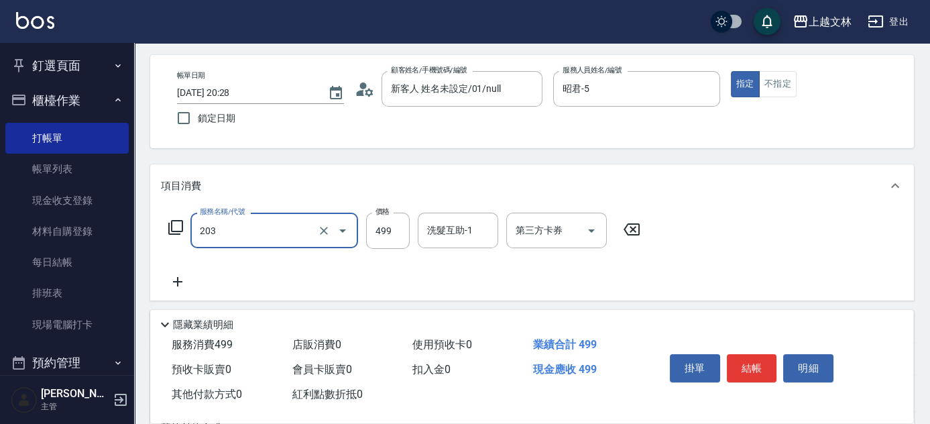
type input "B級洗+剪(203)"
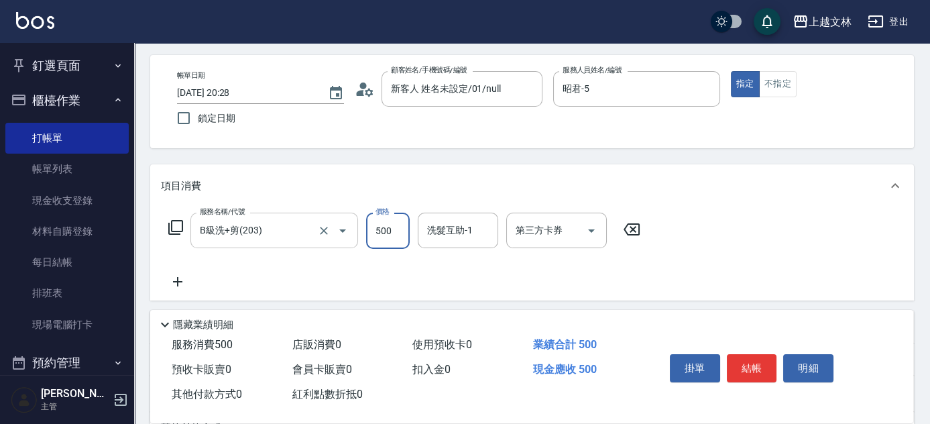
type input "500"
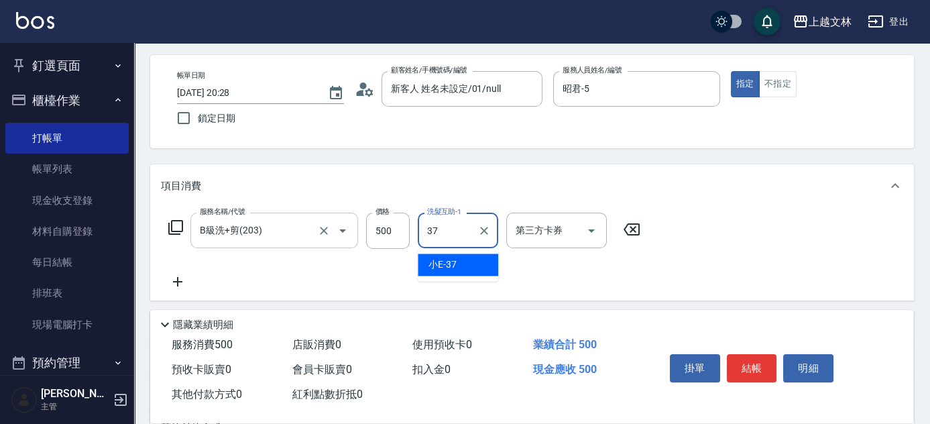
type input "小E-37"
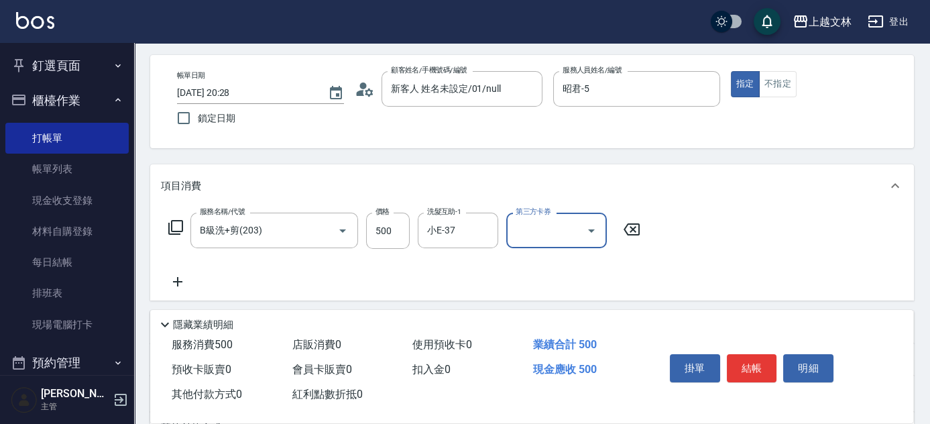
click at [179, 284] on icon at bounding box center [178, 282] width 34 height 16
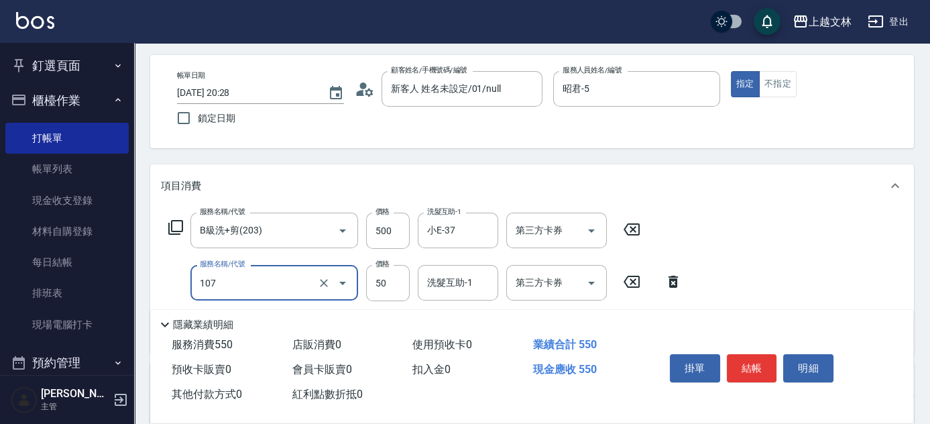
type input "精油(107)"
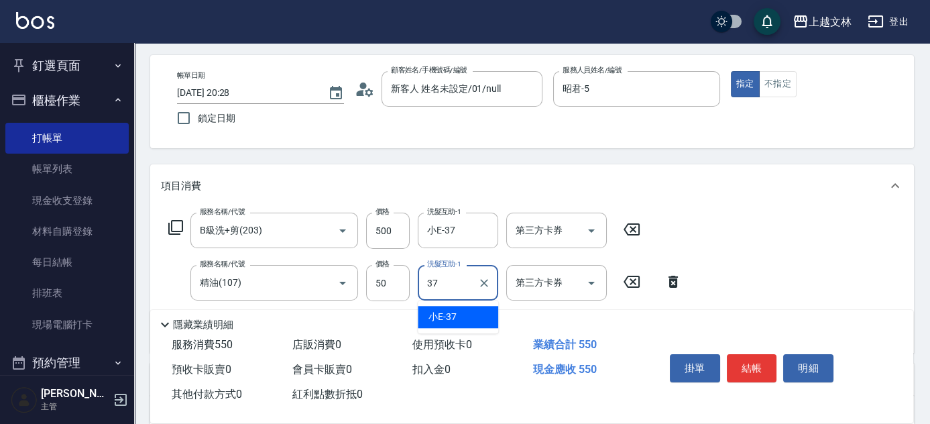
type input "小E-37"
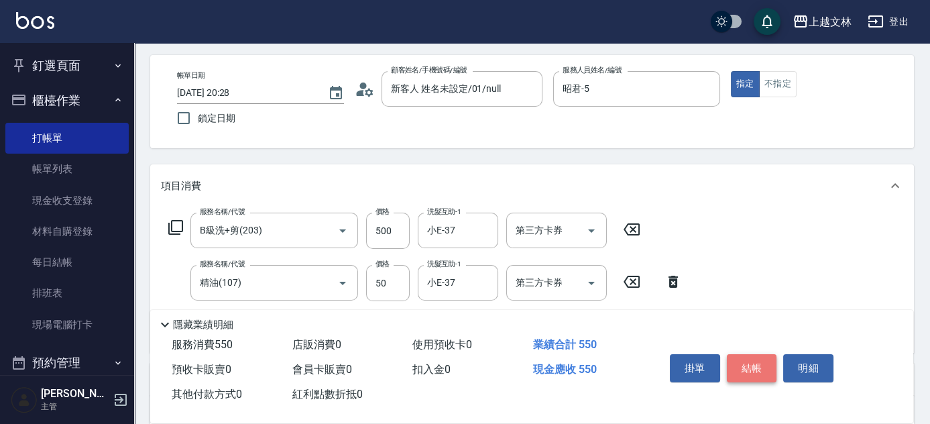
click at [760, 366] on button "結帳" at bounding box center [752, 368] width 50 height 28
click at [758, 366] on button "結帳" at bounding box center [752, 368] width 50 height 28
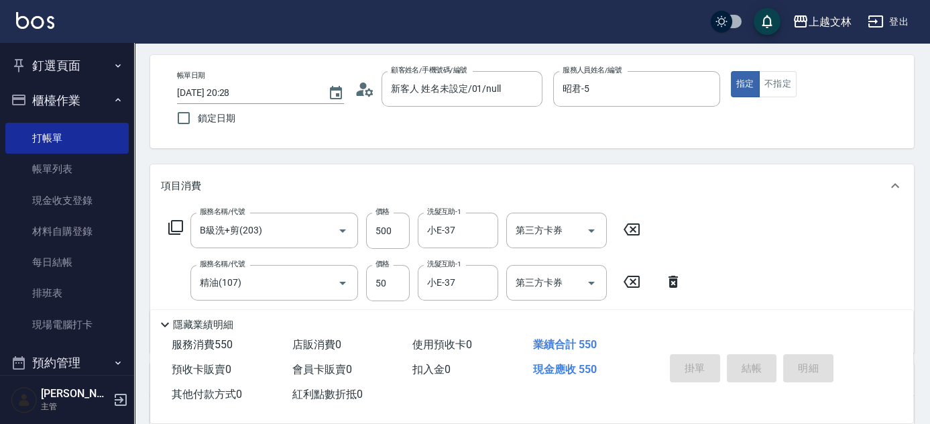
type input "[DATE] 20:30"
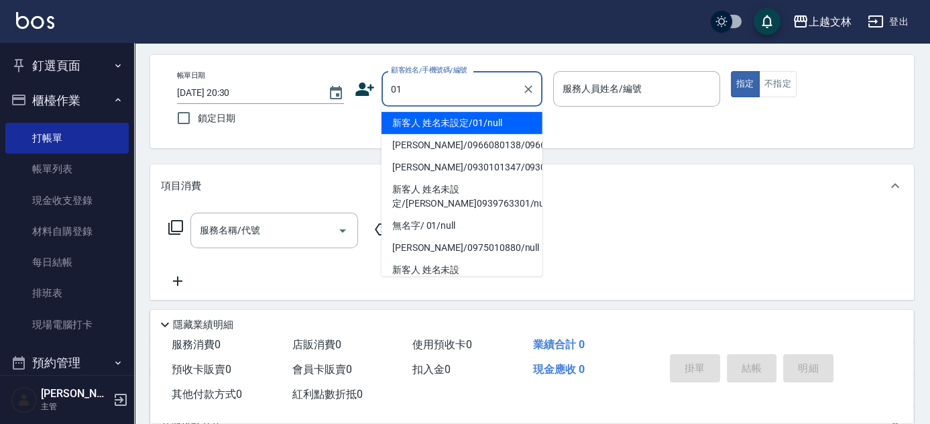
type input "新客人 姓名未設定/01/null"
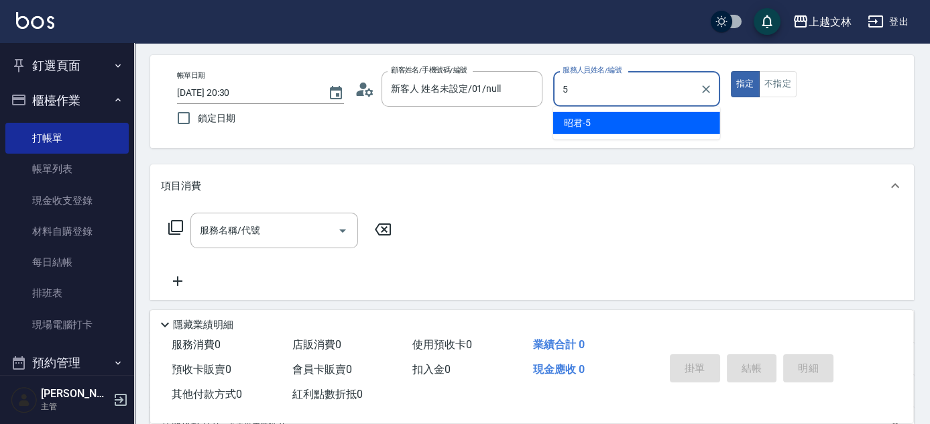
type input "昭君-5"
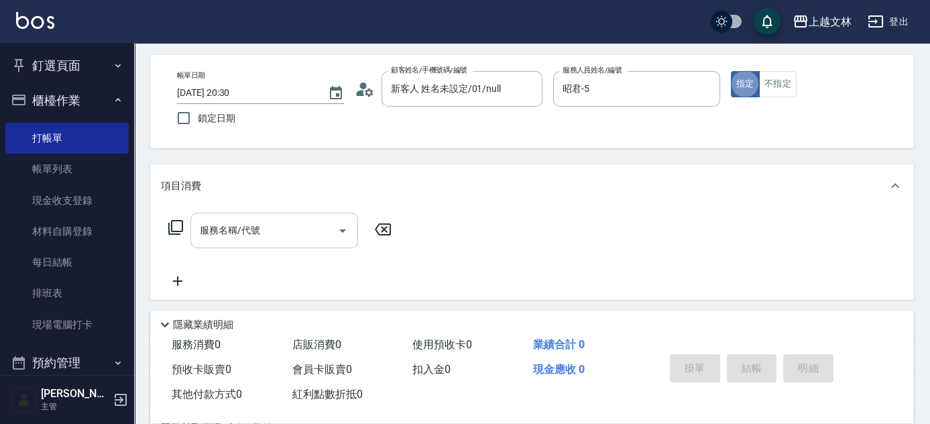
click at [308, 238] on input "服務名稱/代號" at bounding box center [263, 230] width 135 height 23
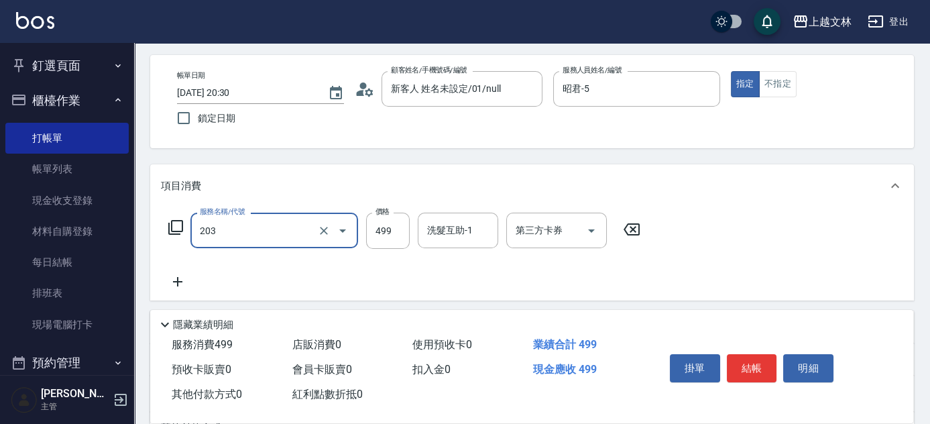
type input "B級洗+剪(203)"
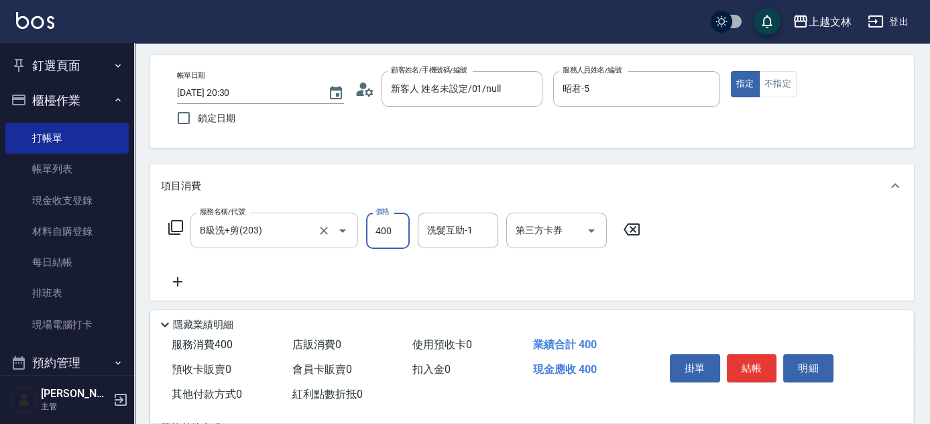
type input "400"
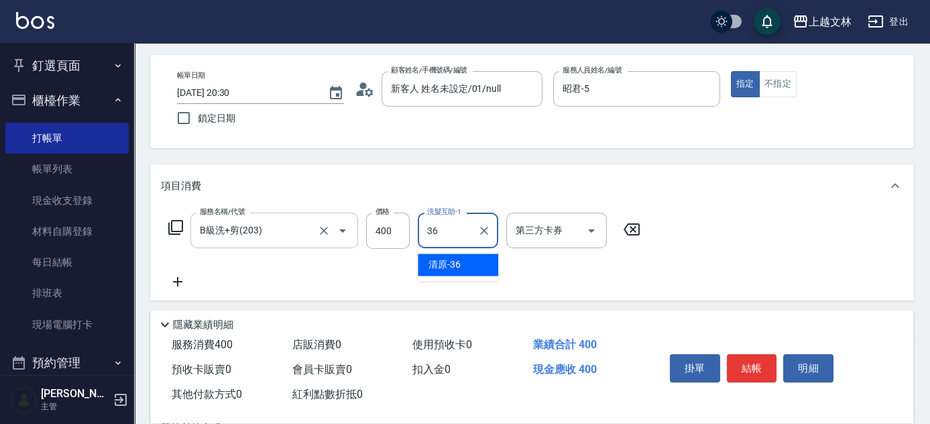
type input "清原-36"
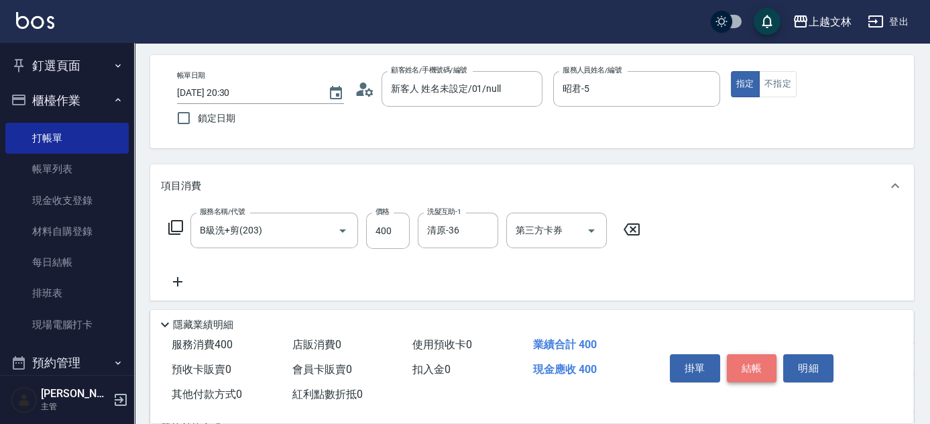
click at [756, 372] on button "結帳" at bounding box center [752, 368] width 50 height 28
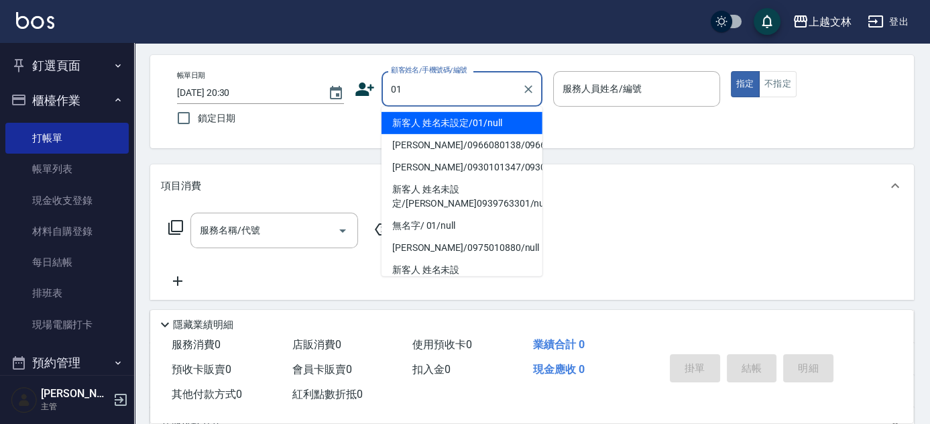
type input "新客人 姓名未設定/01/null"
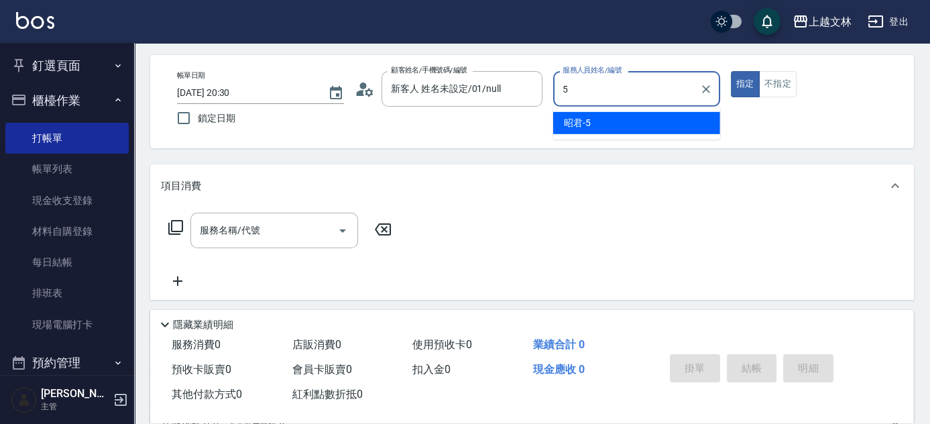
type input "昭君-5"
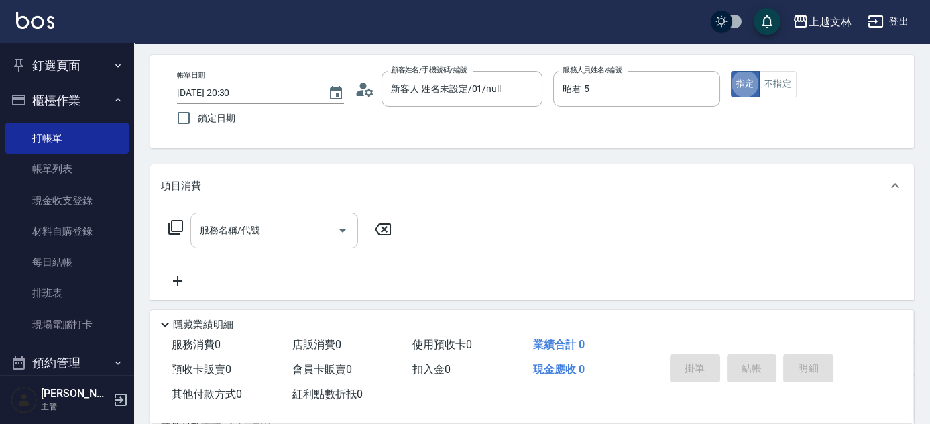
click at [244, 243] on div "服務名稱/代號" at bounding box center [274, 231] width 168 height 36
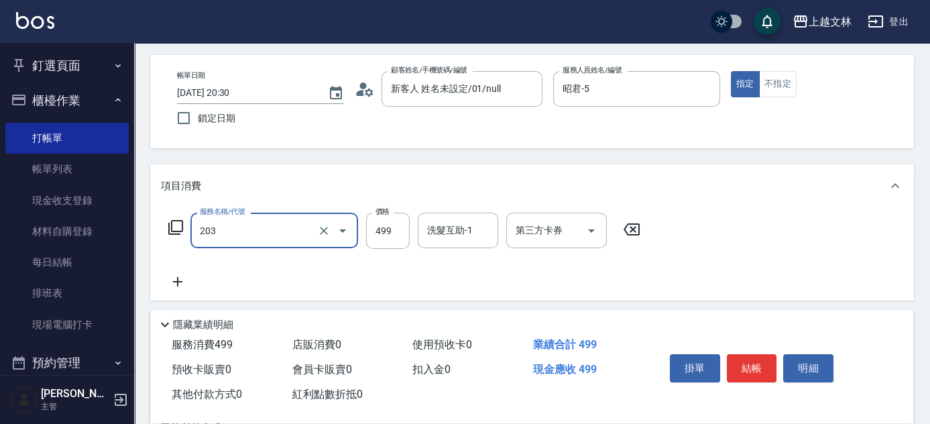
type input "B級洗+剪(203)"
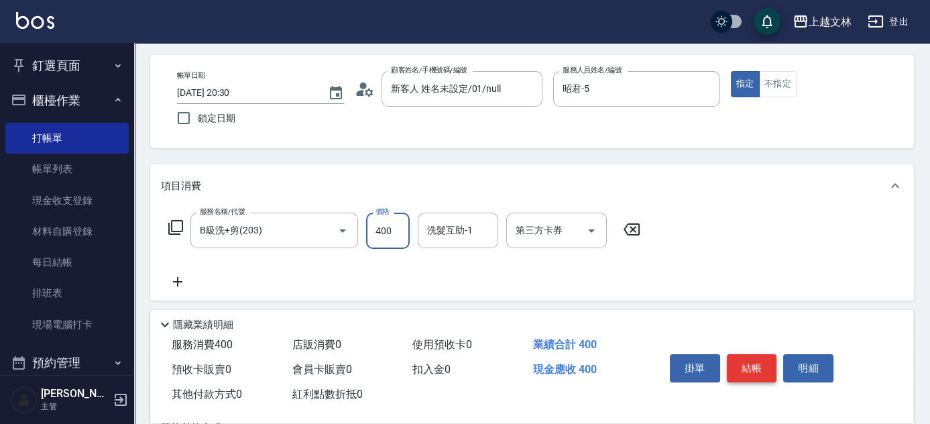
type input "400"
click at [757, 364] on button "結帳" at bounding box center [752, 368] width 50 height 28
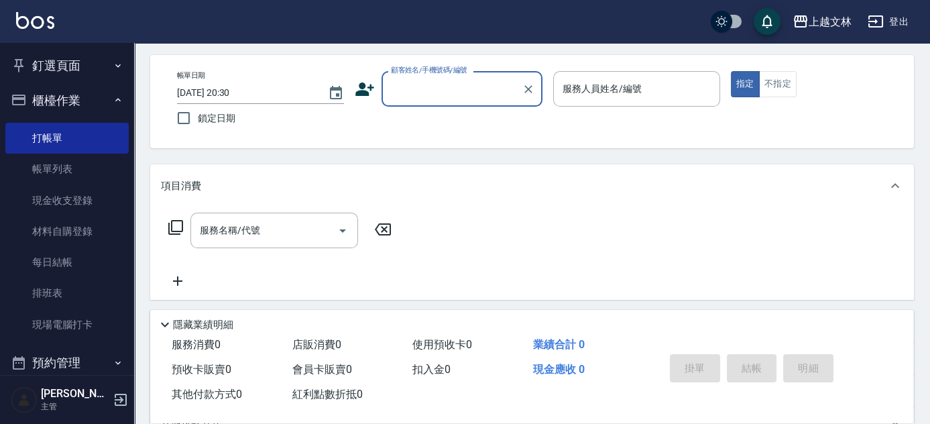
click at [359, 87] on icon at bounding box center [364, 88] width 19 height 13
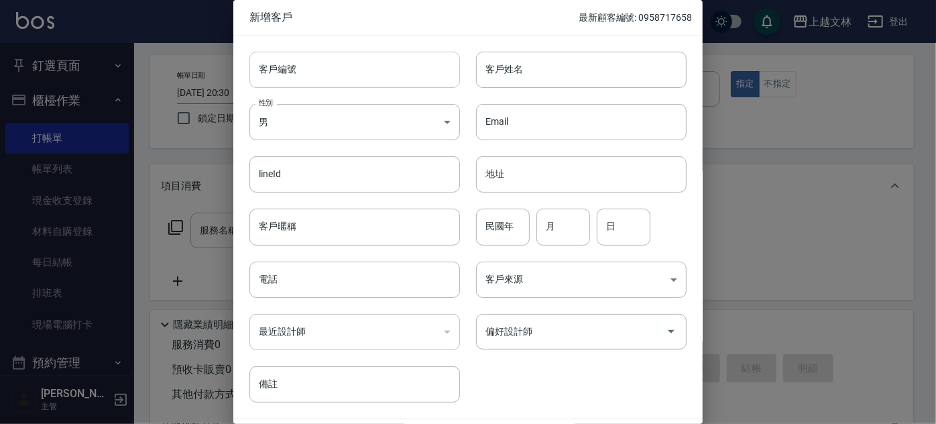
click at [390, 82] on input "客戶編號" at bounding box center [354, 70] width 211 height 36
type input "0971483999"
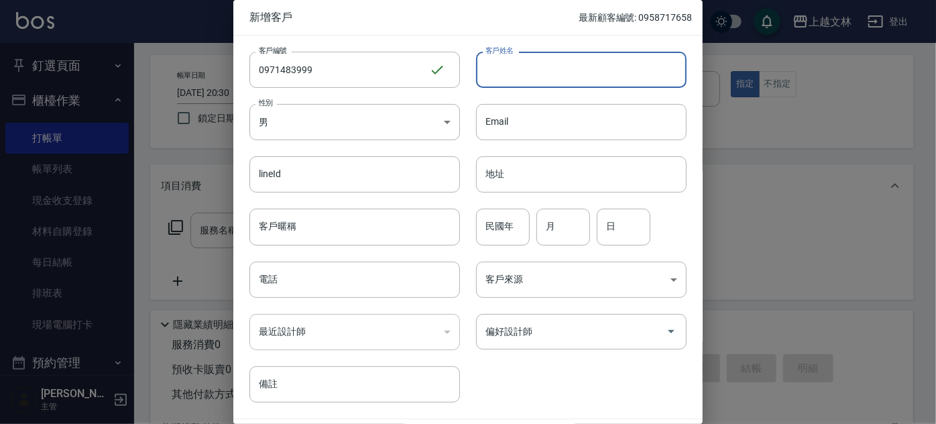
click at [632, 71] on input "客戶姓名" at bounding box center [581, 70] width 211 height 36
type input "[PERSON_NAME]"
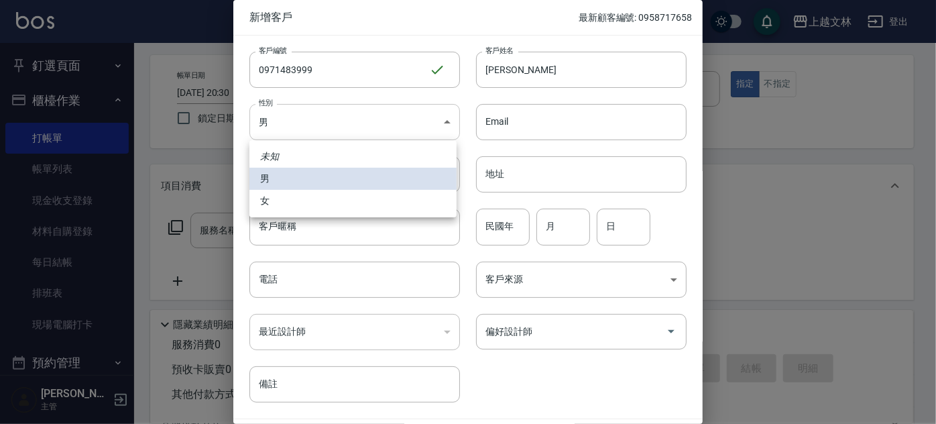
click at [445, 125] on body "上越文[PERSON_NAME]出 釘選頁面 店家日報表 設計師排行榜 每日結帳 櫃檯作業 打帳單 帳單列表 現金收支登錄 材料自購登錄 每日結帳 排班表 現…" at bounding box center [468, 273] width 936 height 652
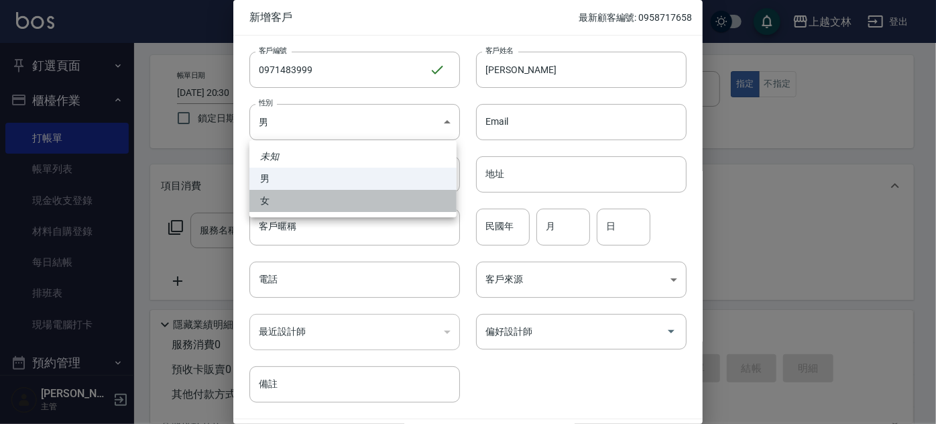
click at [337, 201] on li "女" at bounding box center [352, 201] width 207 height 22
type input "[DEMOGRAPHIC_DATA]"
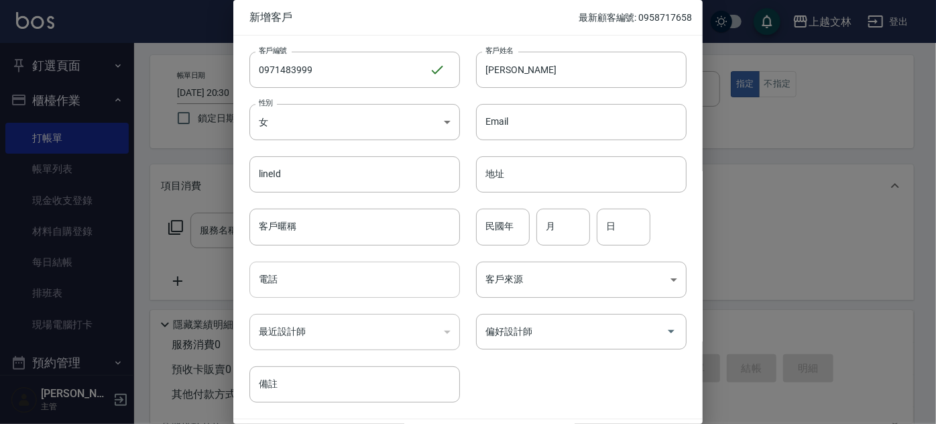
click at [307, 277] on input "電話" at bounding box center [354, 280] width 211 height 36
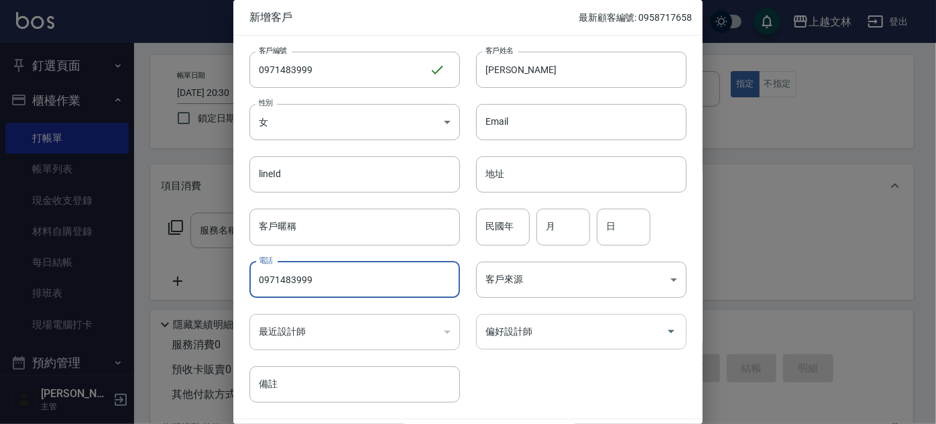
type input "0971483999"
click at [592, 337] on input "偏好設計師" at bounding box center [571, 331] width 178 height 23
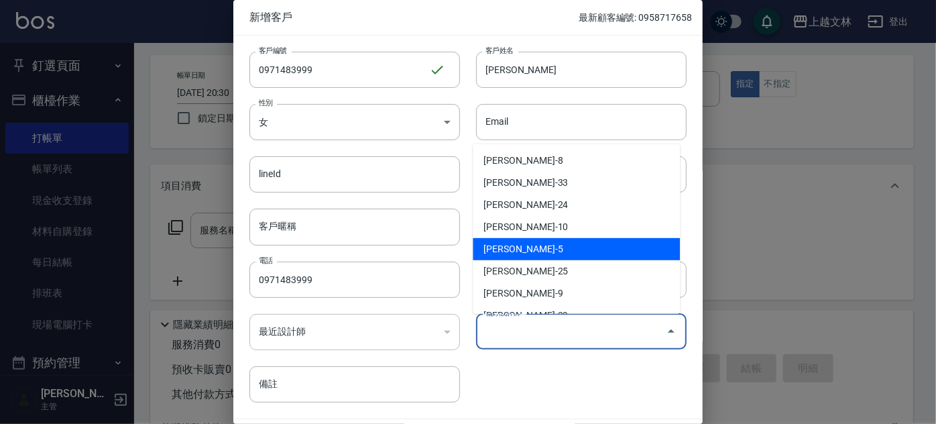
click at [563, 252] on li "[PERSON_NAME]-5" at bounding box center [576, 249] width 207 height 22
type input "[PERSON_NAME]"
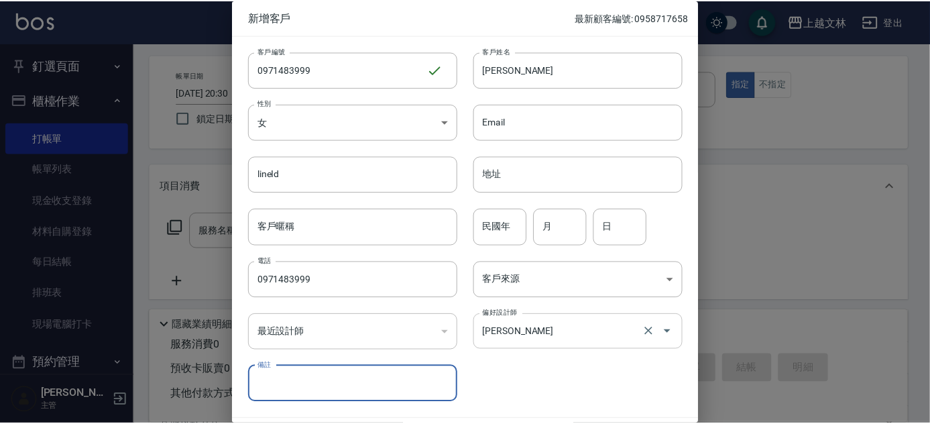
scroll to position [40, 0]
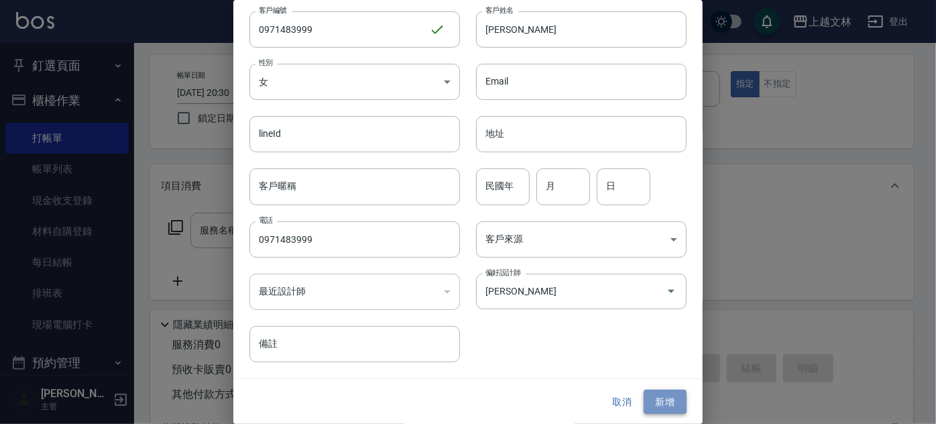
click at [663, 404] on button "新增" at bounding box center [665, 402] width 43 height 25
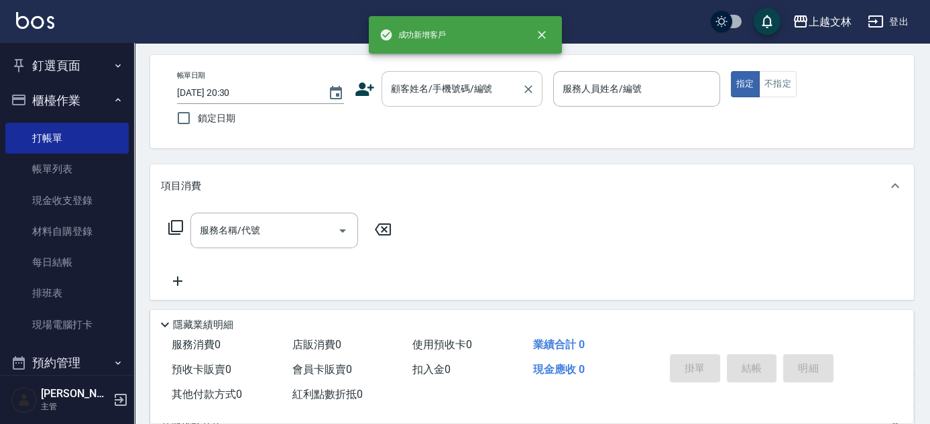
click at [435, 98] on input "顧客姓名/手機號碼/編號" at bounding box center [452, 88] width 129 height 23
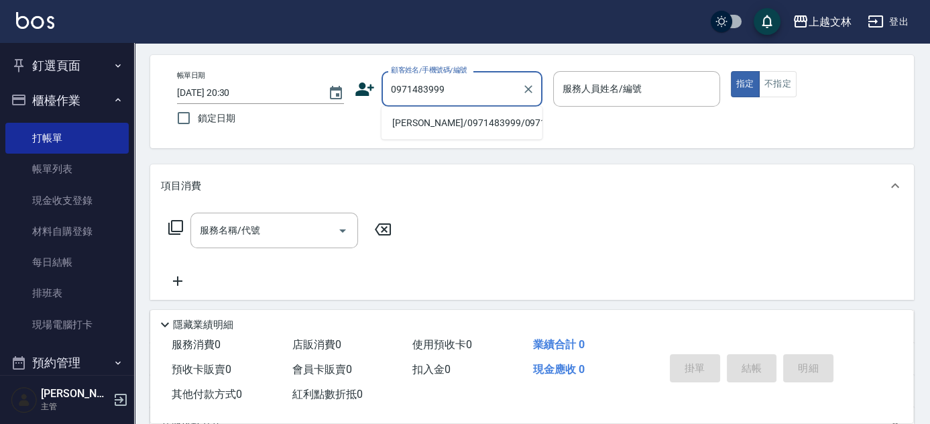
click at [452, 134] on li "[PERSON_NAME]/0971483999/0971483999" at bounding box center [462, 123] width 161 height 22
type input "[PERSON_NAME]/0971483999/0971483999"
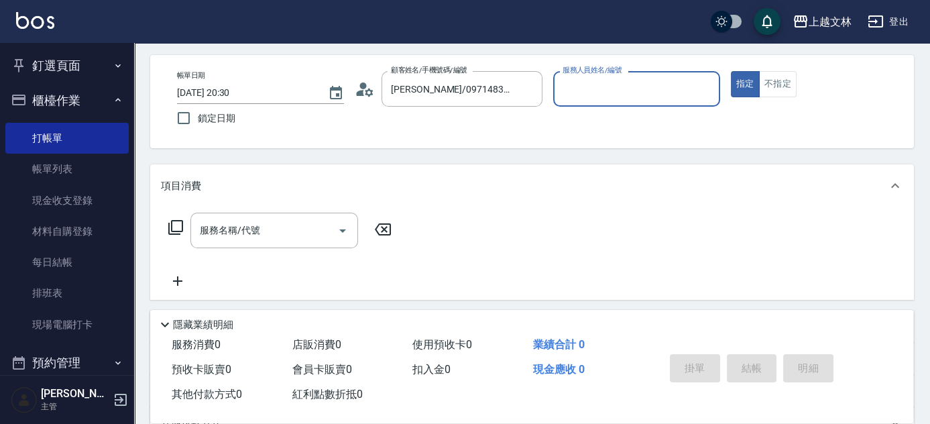
type input "昭君-5"
click at [175, 230] on icon at bounding box center [176, 227] width 16 height 16
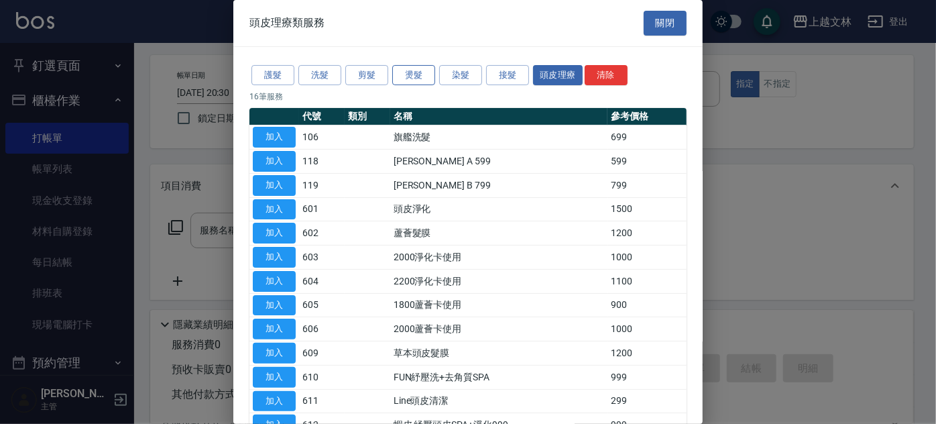
click at [420, 76] on button "燙髮" at bounding box center [413, 75] width 43 height 21
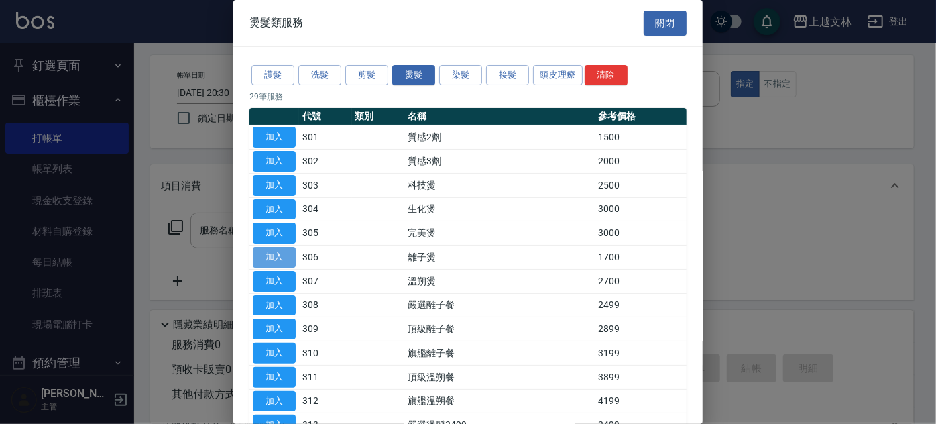
click at [287, 259] on button "加入" at bounding box center [274, 257] width 43 height 21
type input "離子燙(306)"
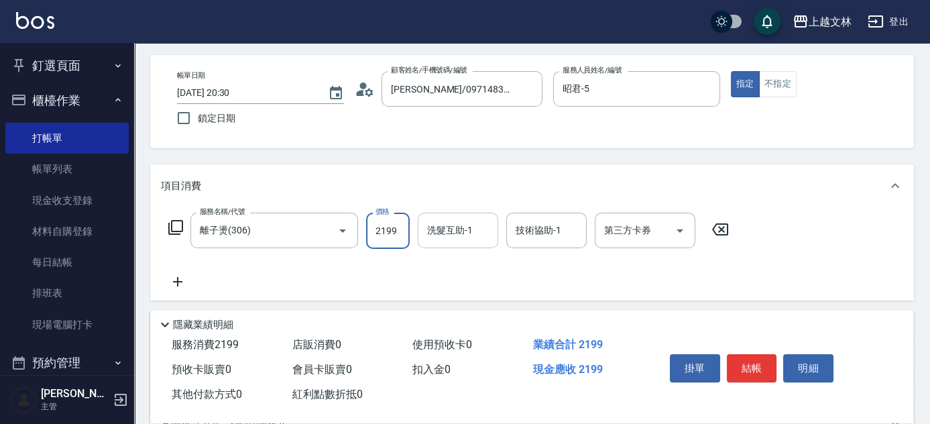
type input "2199"
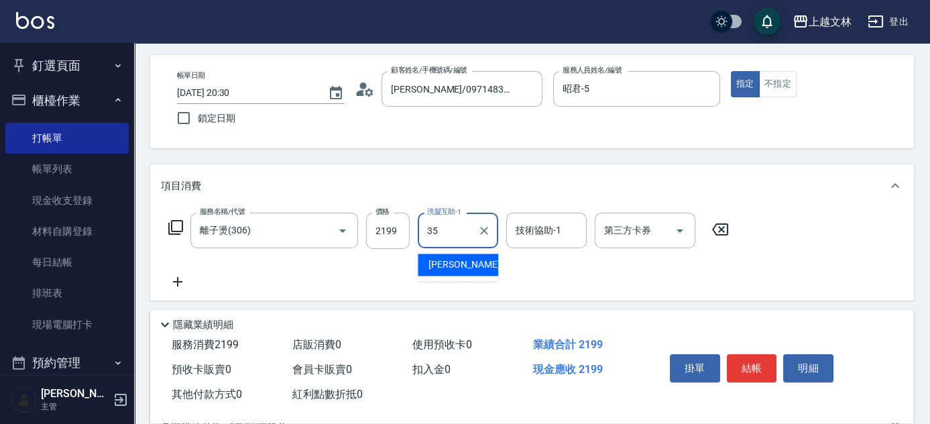
type input "[PERSON_NAME]-35"
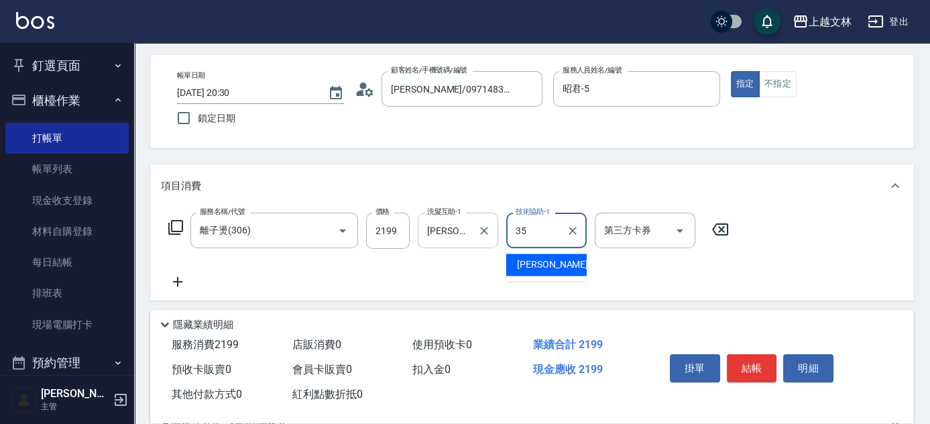
type input "[PERSON_NAME]-35"
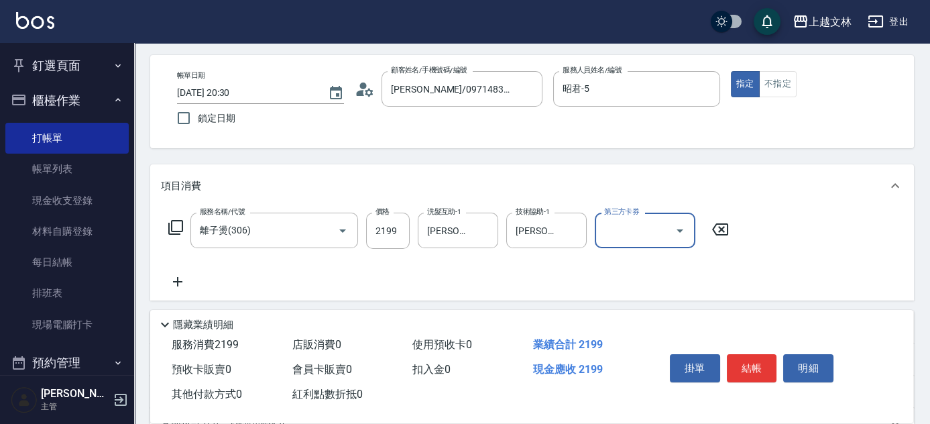
click at [176, 231] on icon at bounding box center [175, 227] width 15 height 15
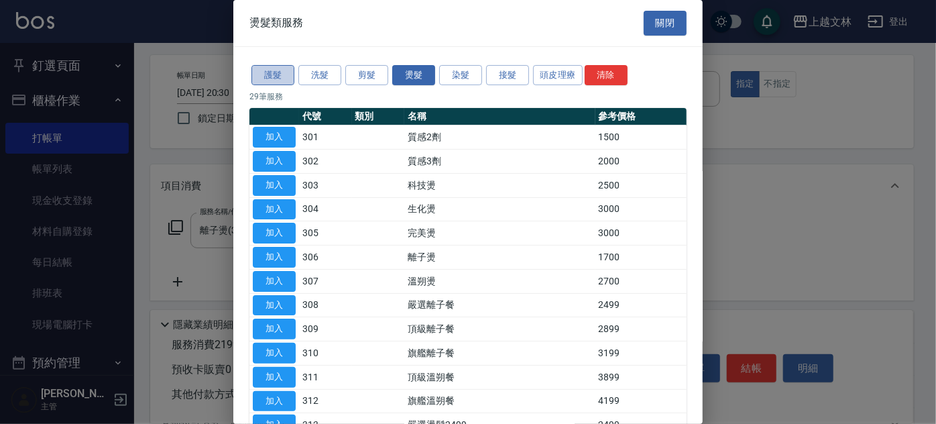
click at [275, 74] on button "護髮" at bounding box center [272, 75] width 43 height 21
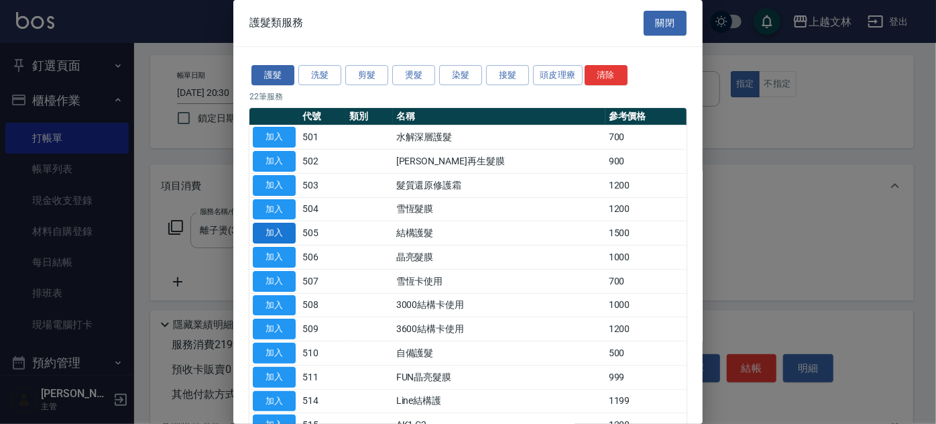
click at [270, 231] on button "加入" at bounding box center [274, 233] width 43 height 21
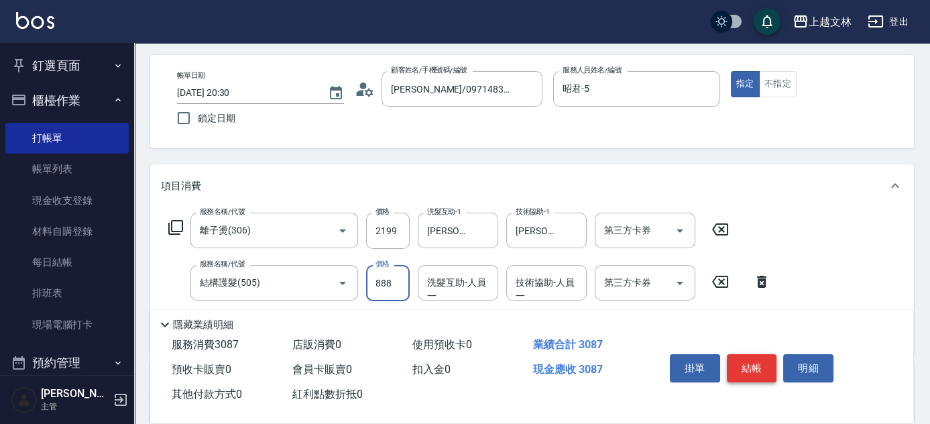
type input "888"
click at [742, 364] on button "結帳" at bounding box center [752, 368] width 50 height 28
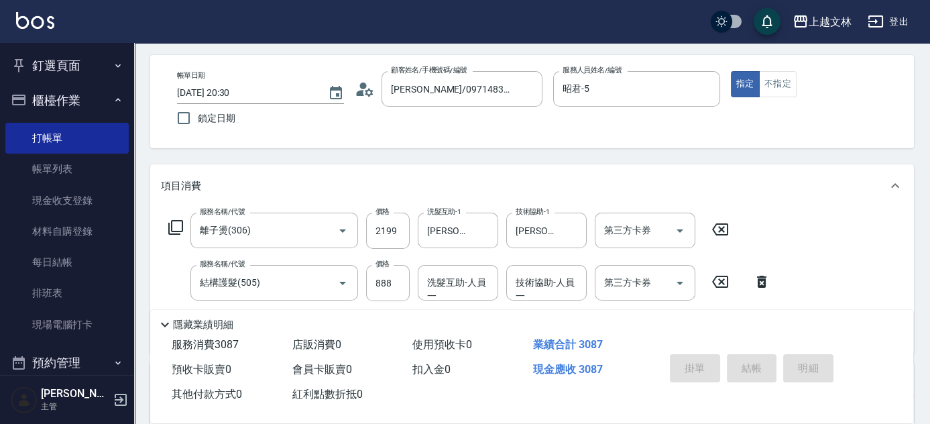
type input "[DATE] 20:34"
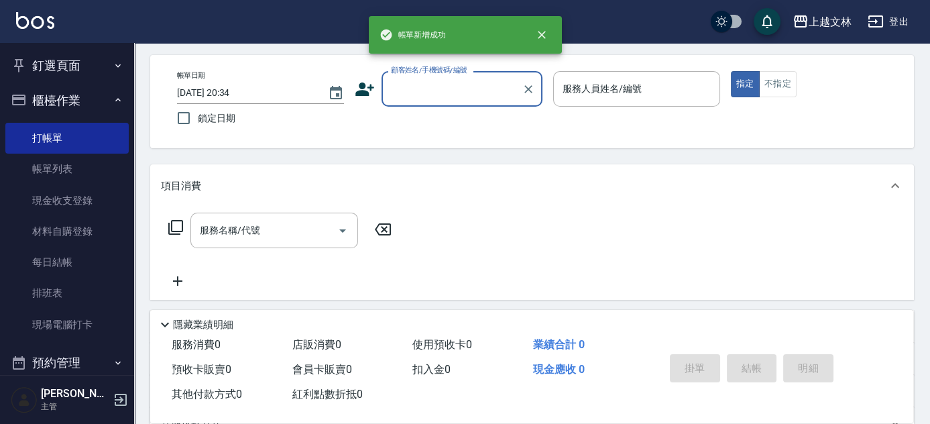
scroll to position [0, 0]
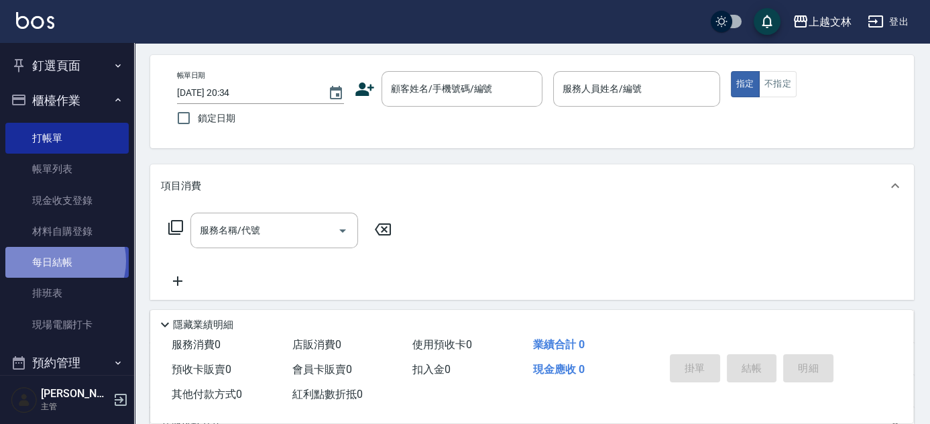
click at [60, 260] on link "每日結帳" at bounding box center [66, 262] width 123 height 31
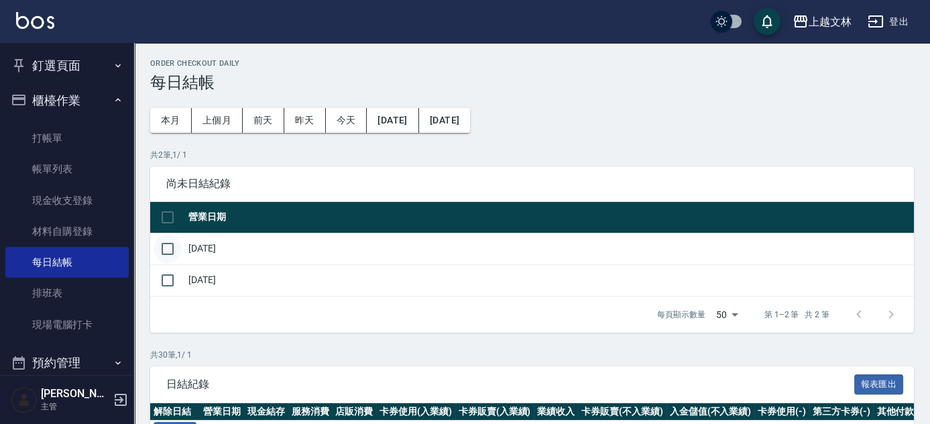
click at [162, 251] on input "checkbox" at bounding box center [168, 249] width 28 height 28
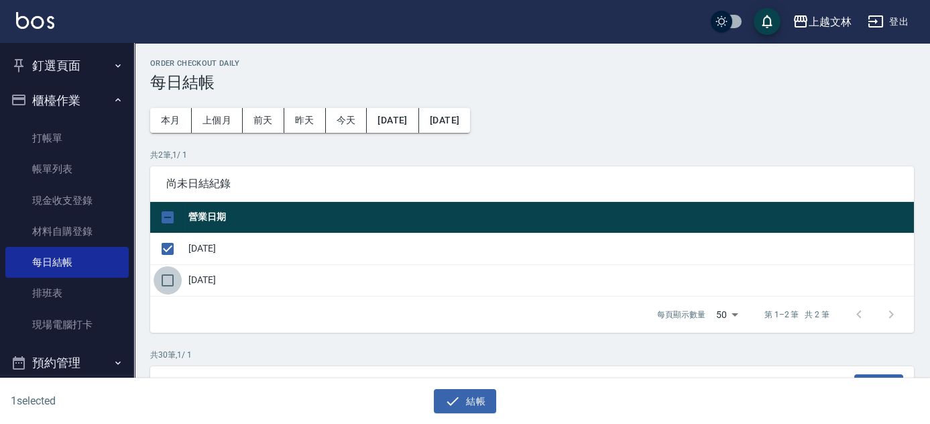
click at [166, 278] on input "checkbox" at bounding box center [168, 280] width 28 height 28
click at [472, 404] on button "結帳" at bounding box center [465, 401] width 62 height 25
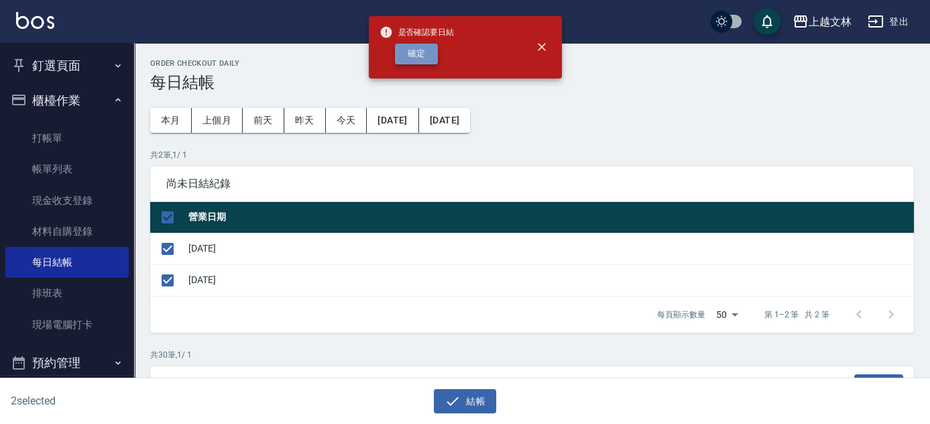
click at [411, 55] on button "確定" at bounding box center [416, 54] width 43 height 21
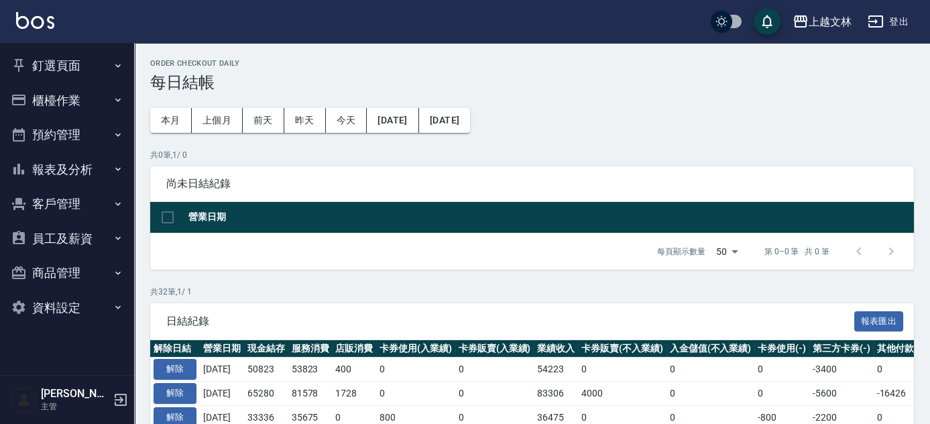
click at [54, 67] on button "釘選頁面" at bounding box center [66, 65] width 123 height 35
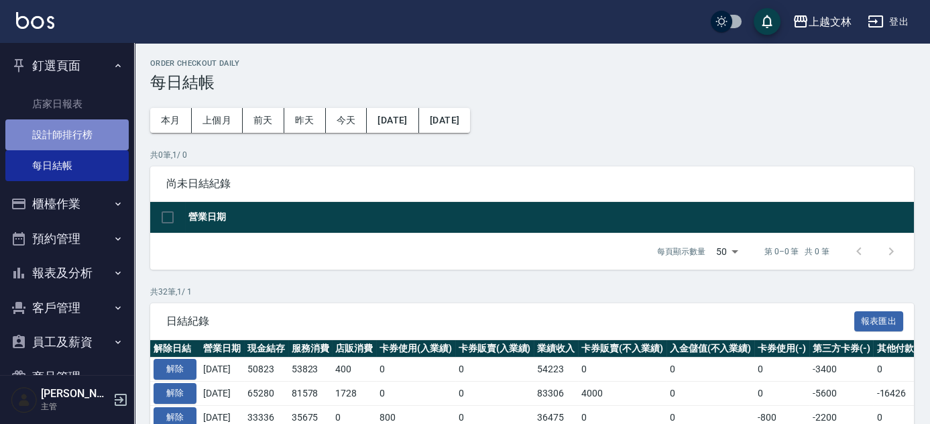
click at [68, 130] on link "設計師排行榜" at bounding box center [66, 134] width 123 height 31
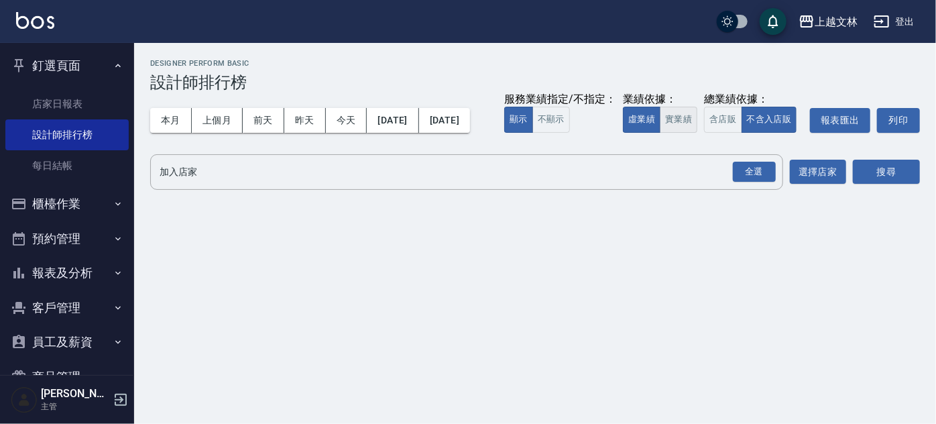
click at [660, 133] on button "實業績" at bounding box center [679, 120] width 38 height 26
click at [756, 182] on div "全選" at bounding box center [754, 172] width 43 height 21
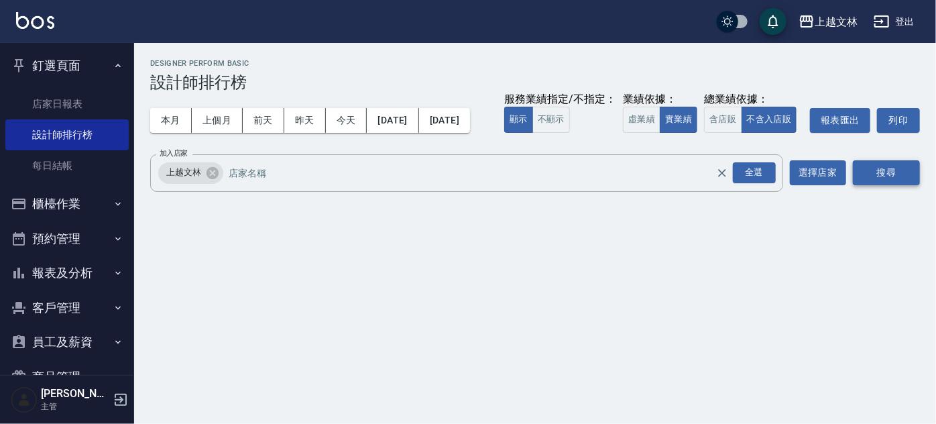
click at [896, 185] on button "搜尋" at bounding box center [886, 172] width 67 height 25
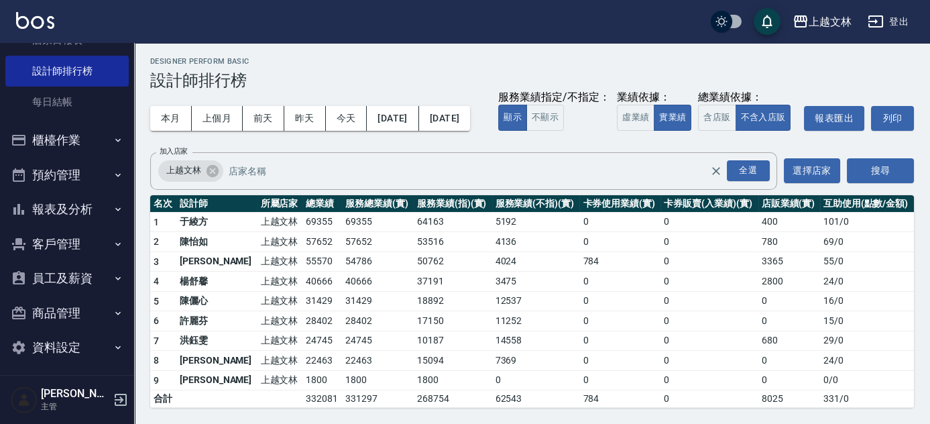
scroll to position [66, 0]
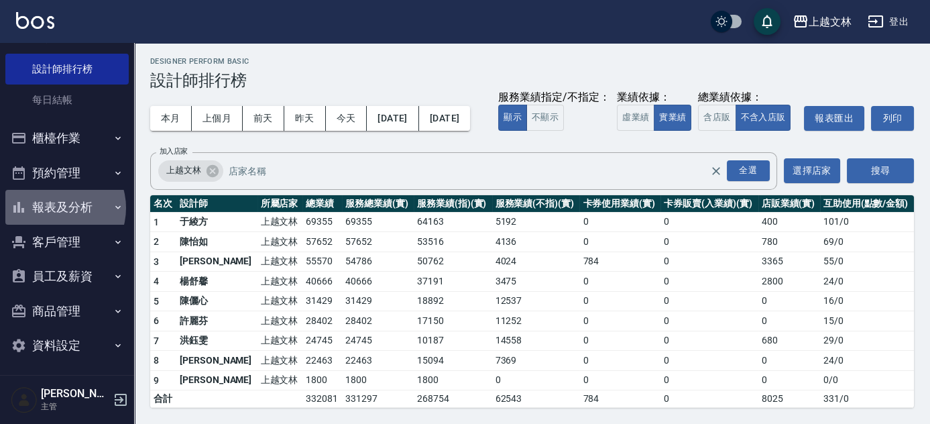
click at [56, 207] on button "報表及分析" at bounding box center [66, 207] width 123 height 35
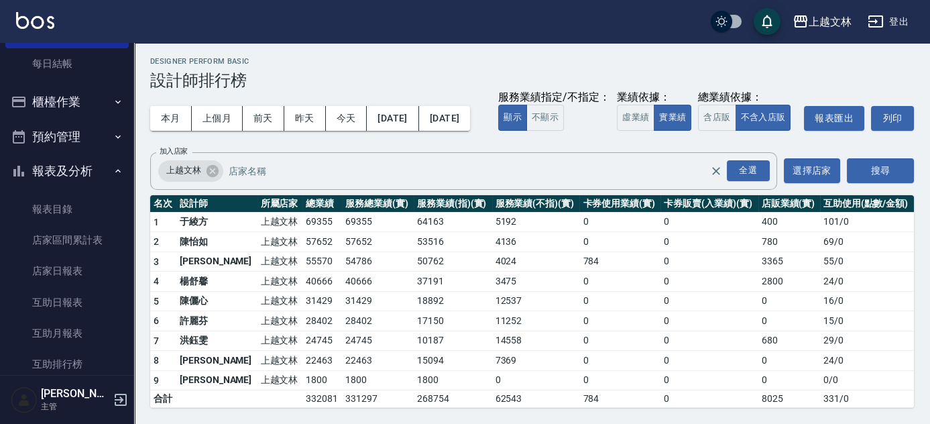
scroll to position [108, 0]
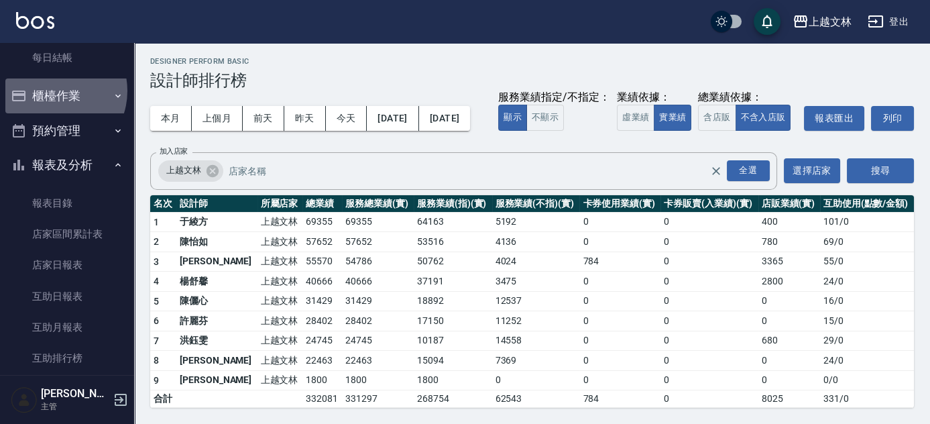
click at [52, 91] on button "櫃檯作業" at bounding box center [66, 95] width 123 height 35
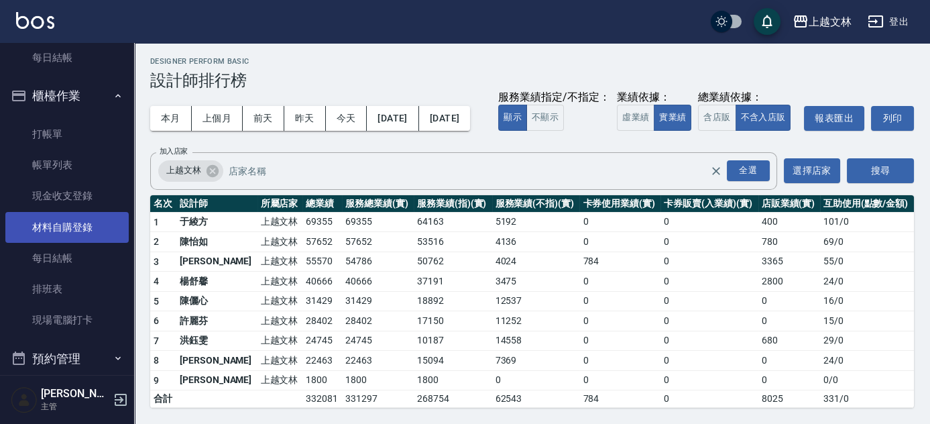
drag, startPoint x: 66, startPoint y: 257, endPoint x: 91, endPoint y: 219, distance: 45.4
click at [91, 215] on link "材料自購登錄" at bounding box center [66, 227] width 123 height 31
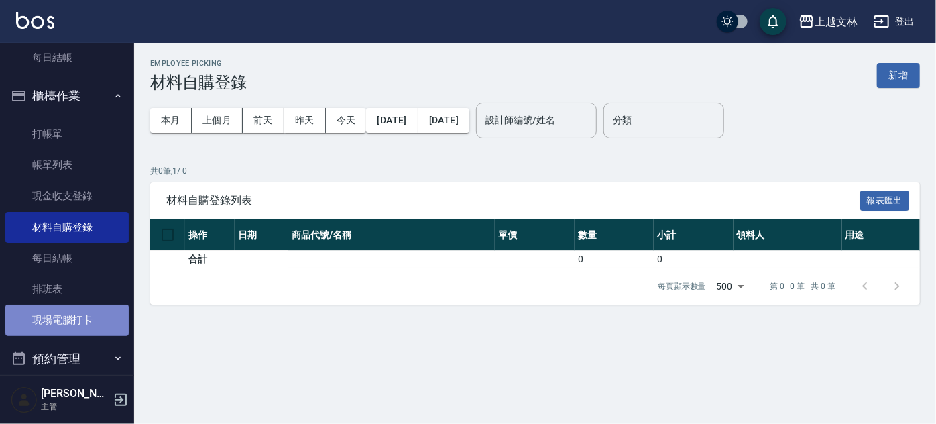
click at [80, 332] on link "現場電腦打卡" at bounding box center [66, 319] width 123 height 31
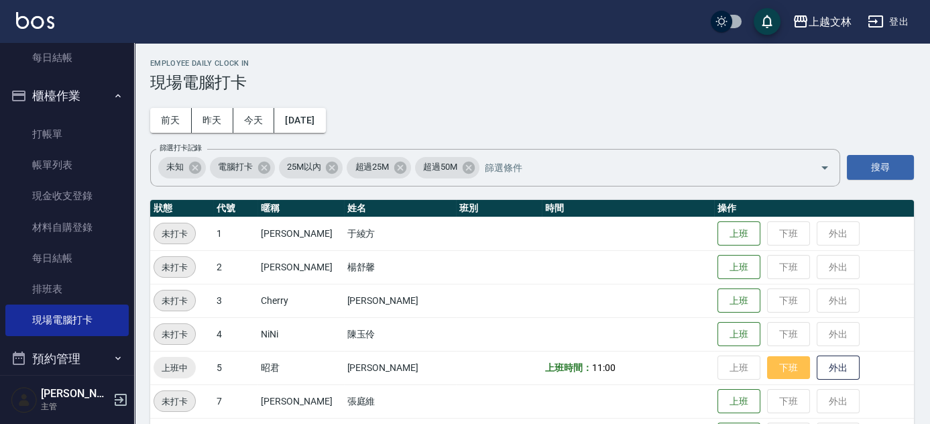
click at [775, 369] on button "下班" at bounding box center [788, 367] width 43 height 23
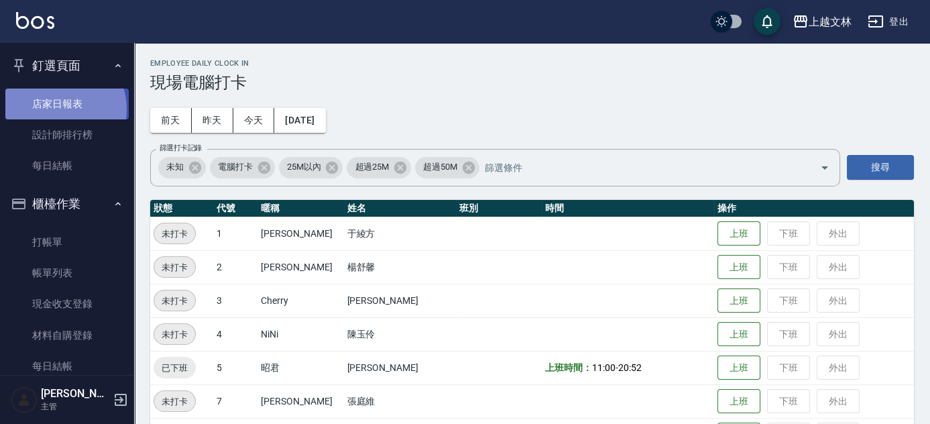
click at [58, 109] on link "店家日報表" at bounding box center [66, 104] width 123 height 31
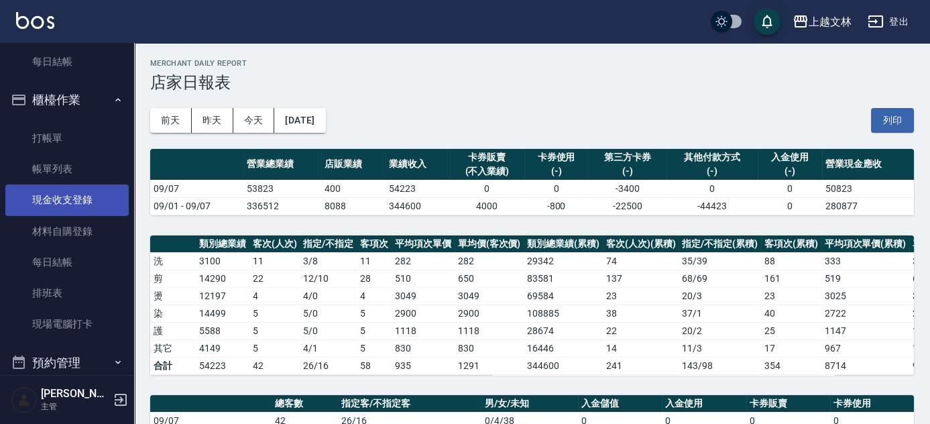
scroll to position [121, 0]
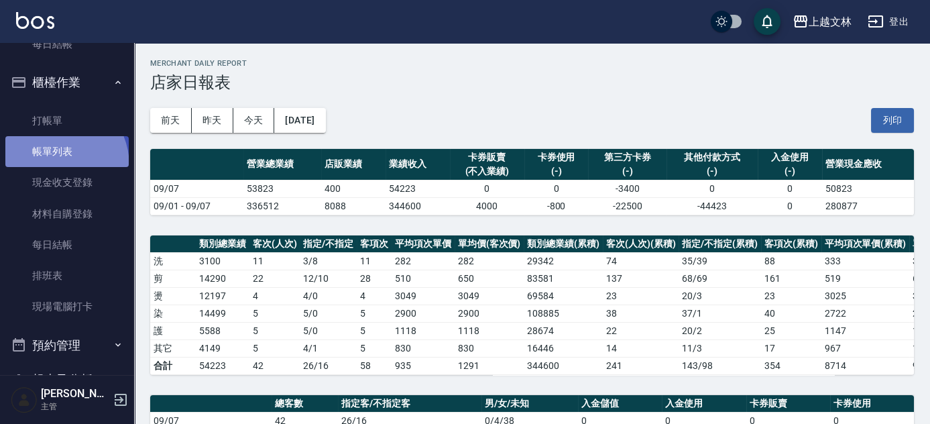
click at [50, 165] on link "帳單列表" at bounding box center [66, 151] width 123 height 31
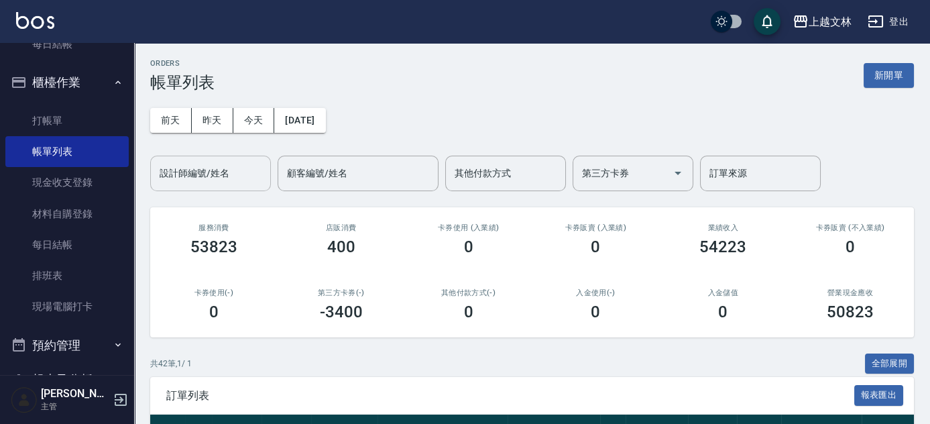
click at [258, 173] on input "設計師編號/姓名" at bounding box center [210, 173] width 109 height 23
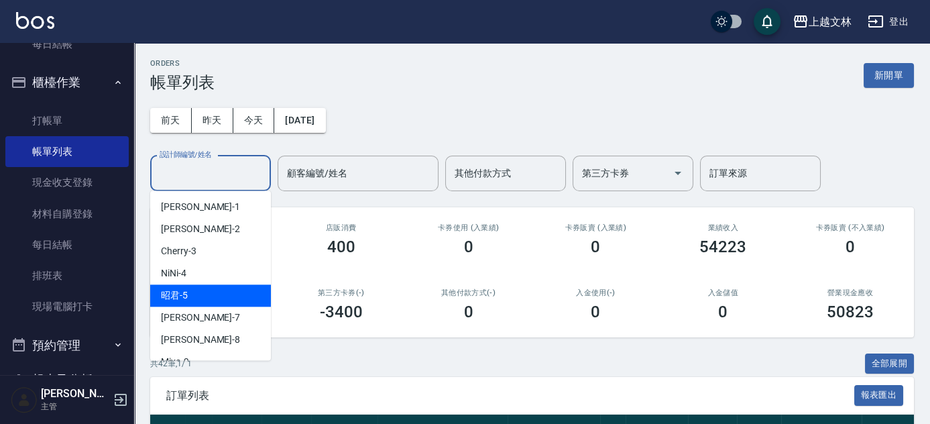
click at [213, 295] on div "昭君 -5" at bounding box center [210, 295] width 121 height 22
type input "昭君-5"
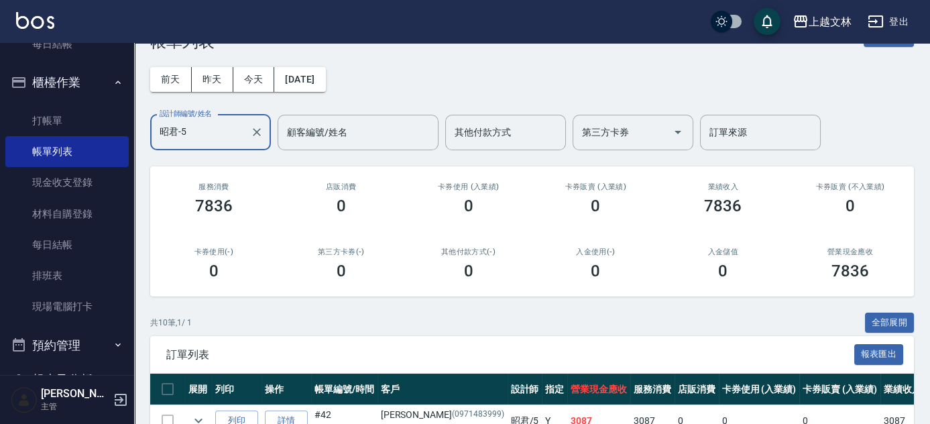
scroll to position [36, 0]
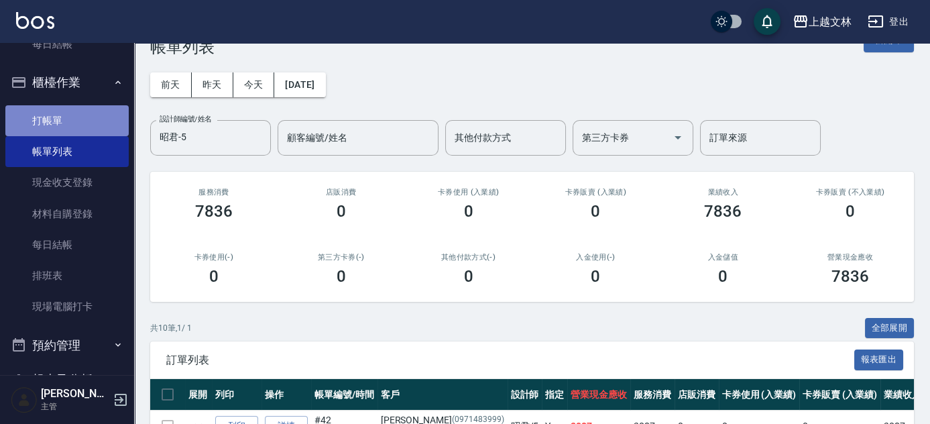
click at [97, 105] on link "打帳單" at bounding box center [66, 120] width 123 height 31
